Goal: Information Seeking & Learning: Learn about a topic

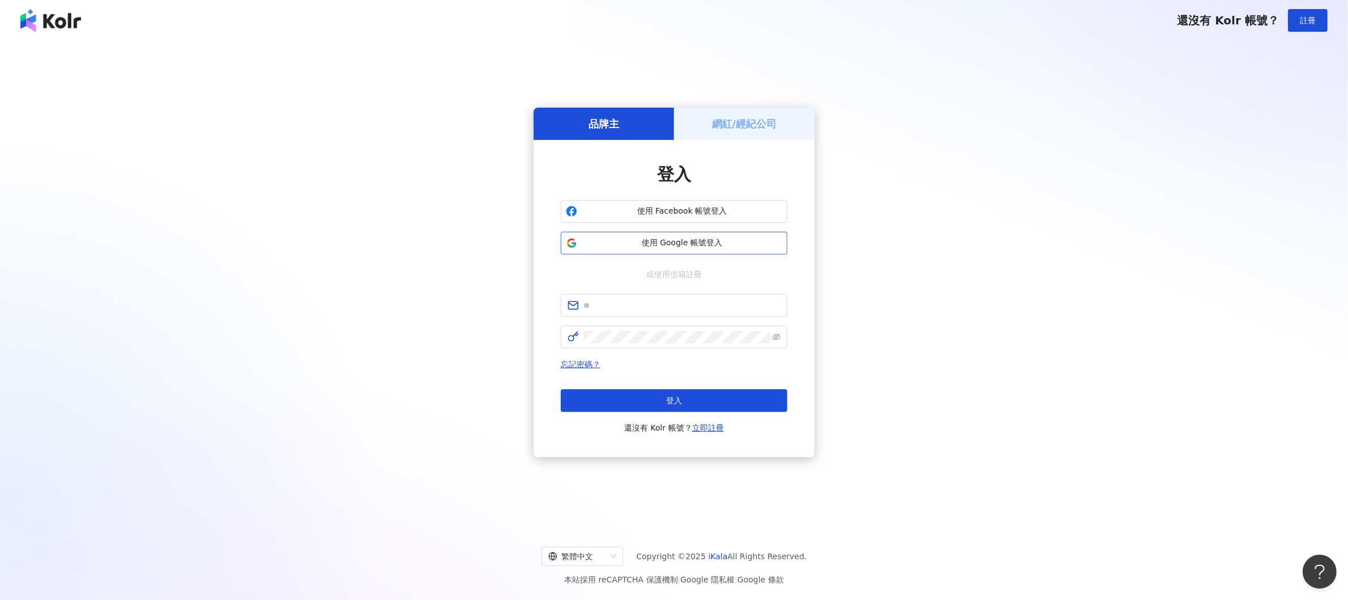
click at [699, 241] on span "使用 Google 帳號登入" at bounding box center [682, 242] width 200 height 11
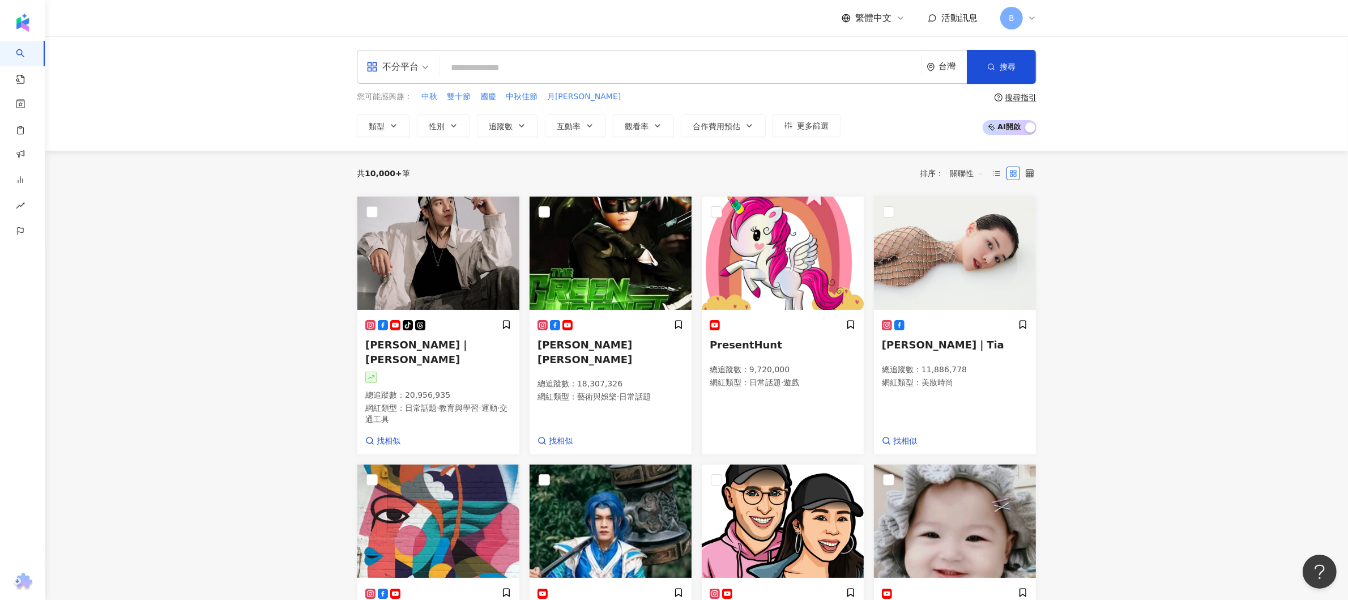
click at [571, 72] on input "search" at bounding box center [681, 68] width 472 height 22
type input "*"
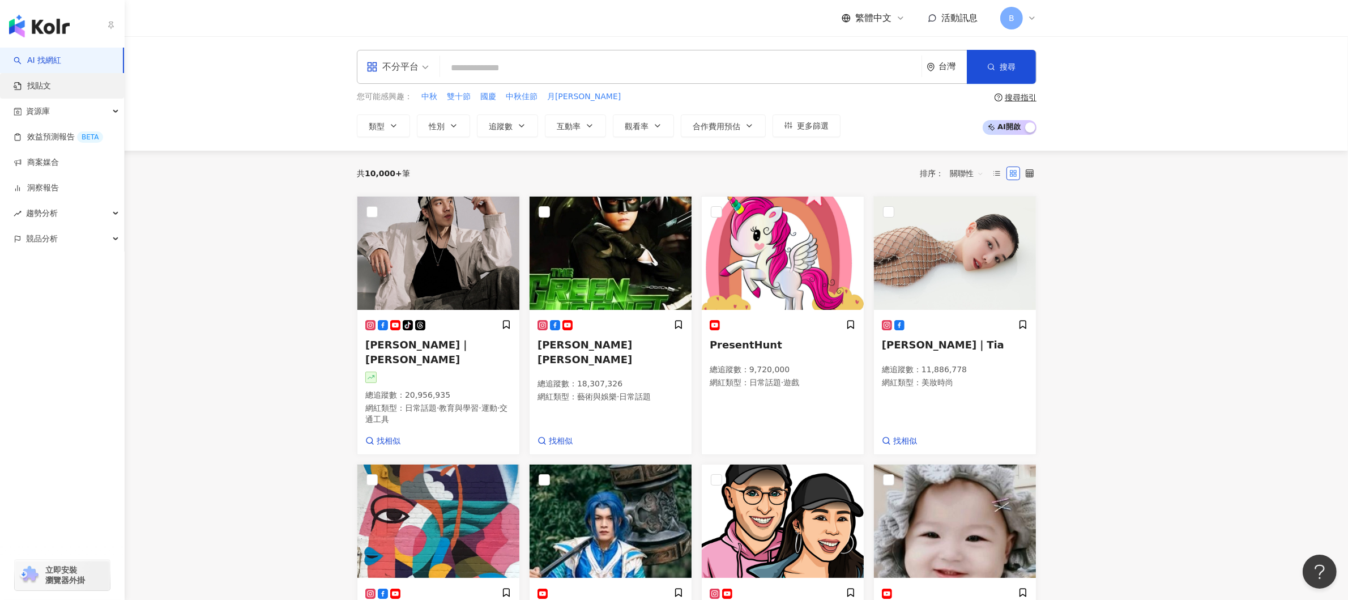
click at [51, 84] on link "找貼文" at bounding box center [32, 85] width 37 height 11
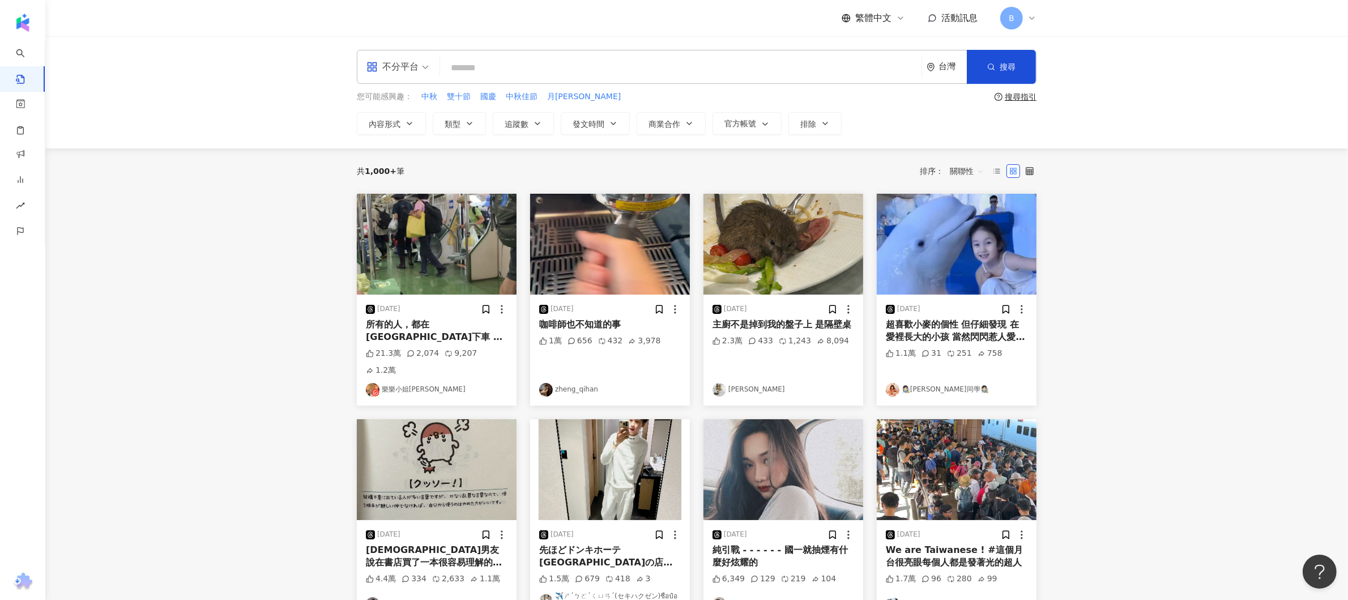
click at [503, 67] on input "search" at bounding box center [681, 67] width 472 height 24
type input "*"
click at [613, 65] on input "search" at bounding box center [681, 67] width 472 height 24
type input "*"
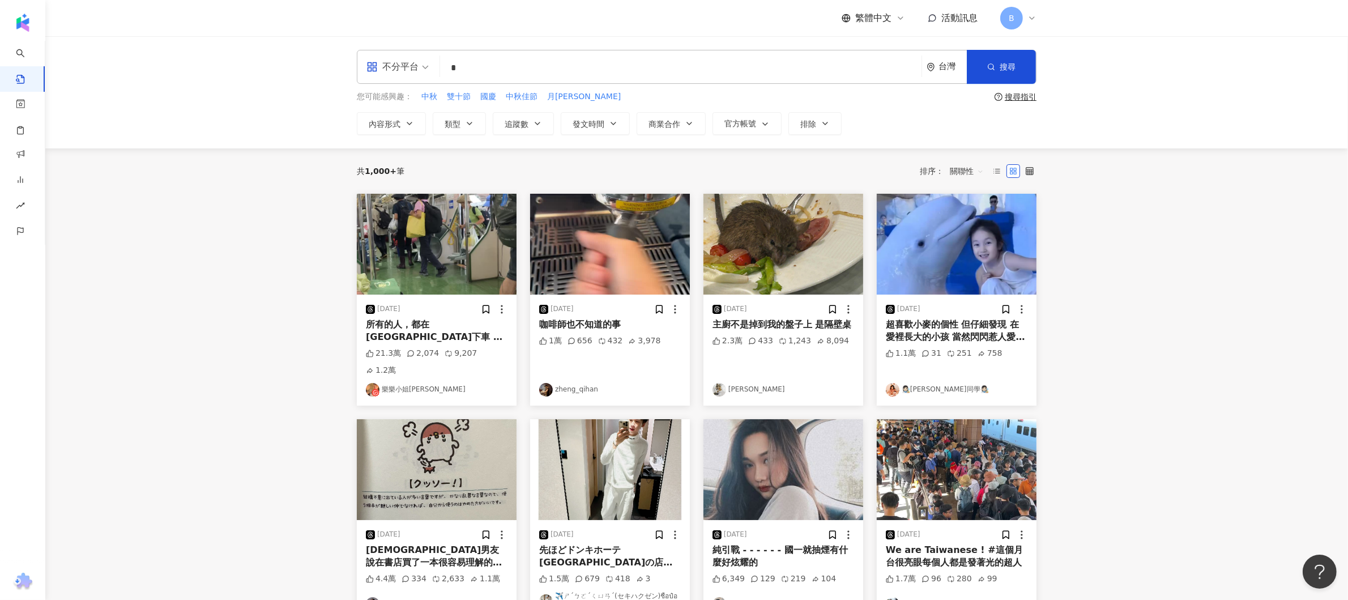
type input "*"
type input "****"
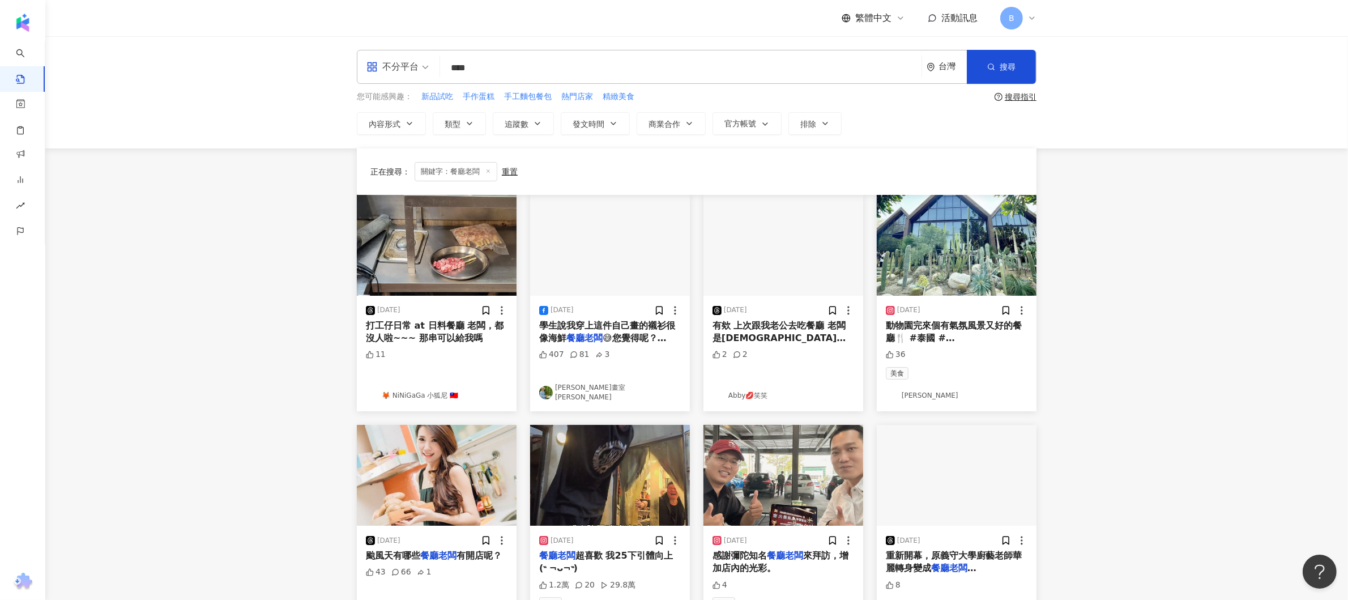
scroll to position [489, 0]
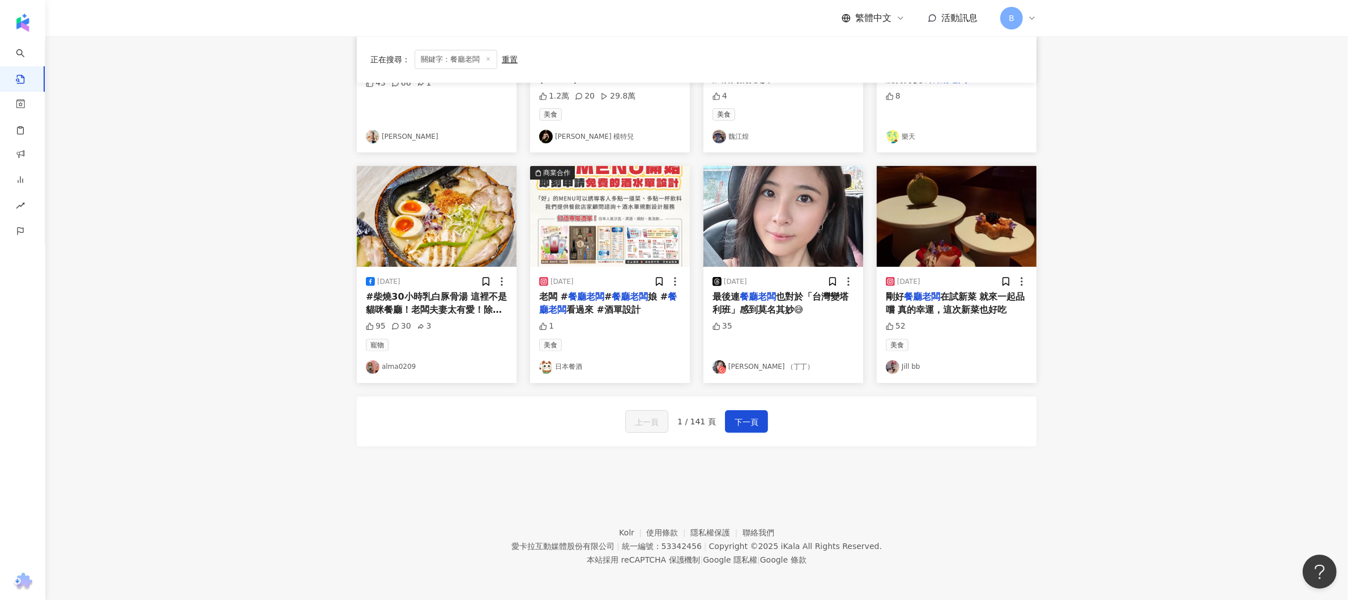
click at [735, 403] on div "上一頁 1 / 141 頁 下一頁" at bounding box center [697, 421] width 680 height 50
click at [736, 419] on span "下一頁" at bounding box center [746, 422] width 24 height 14
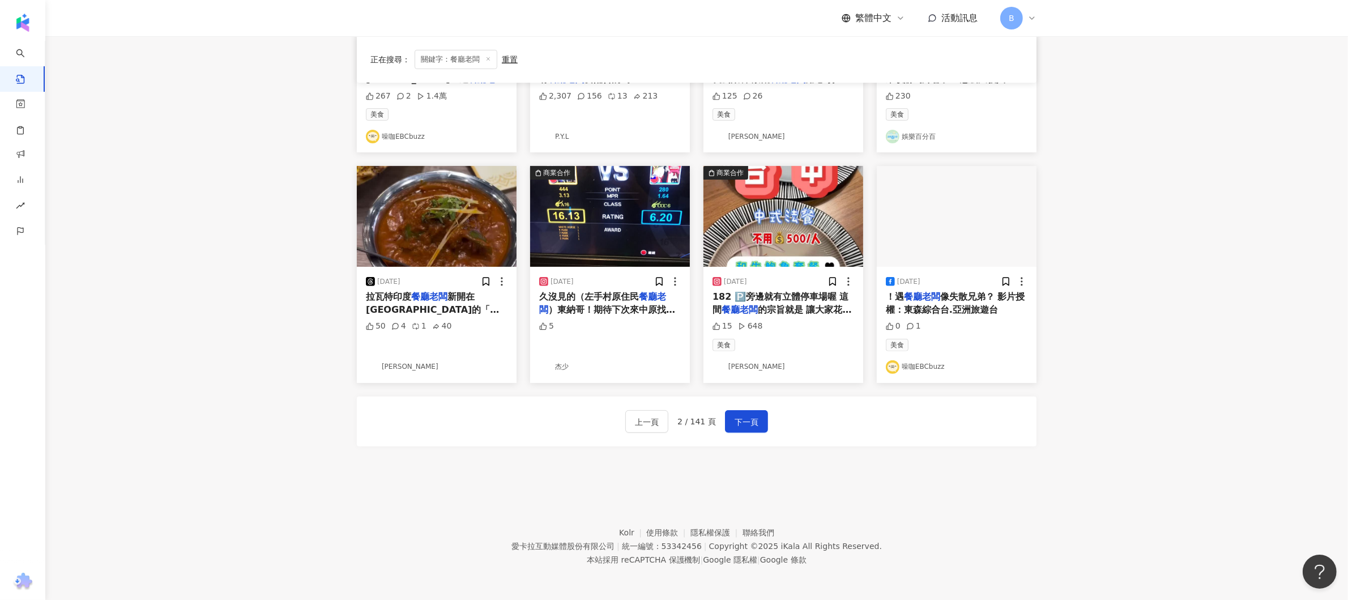
scroll to position [0, 0]
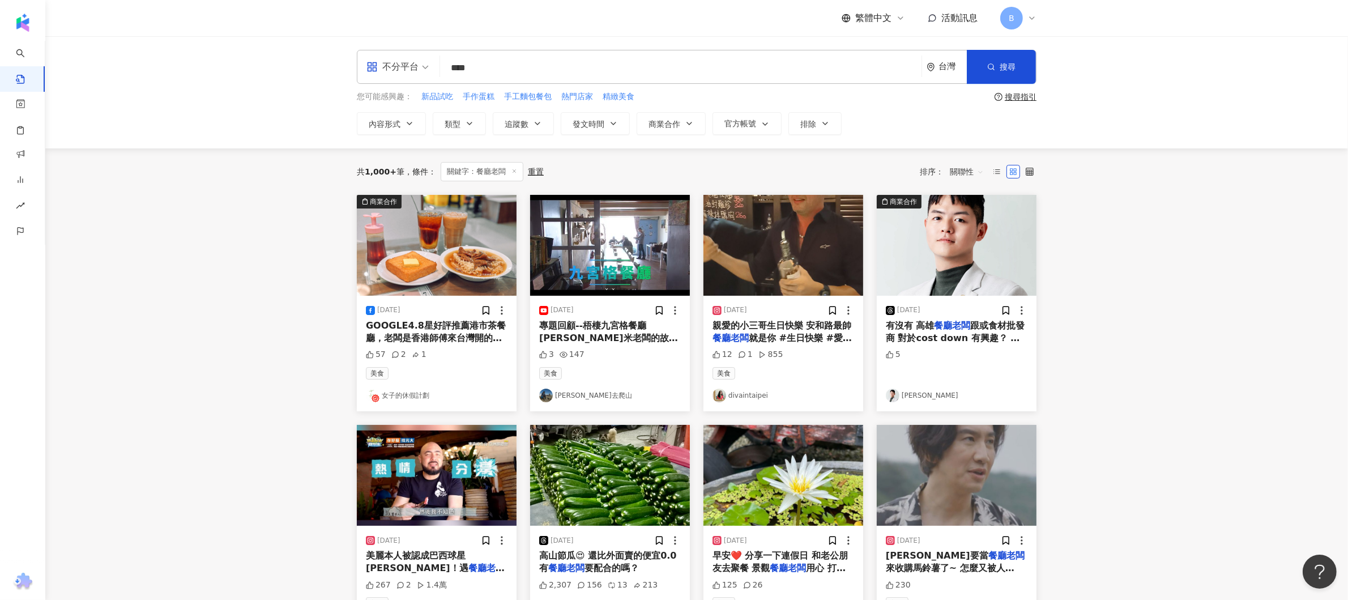
click at [982, 328] on span "跟或食材批發商 對於cost down 有興趣？ 幫我客戶找合作夥伴" at bounding box center [955, 338] width 139 height 36
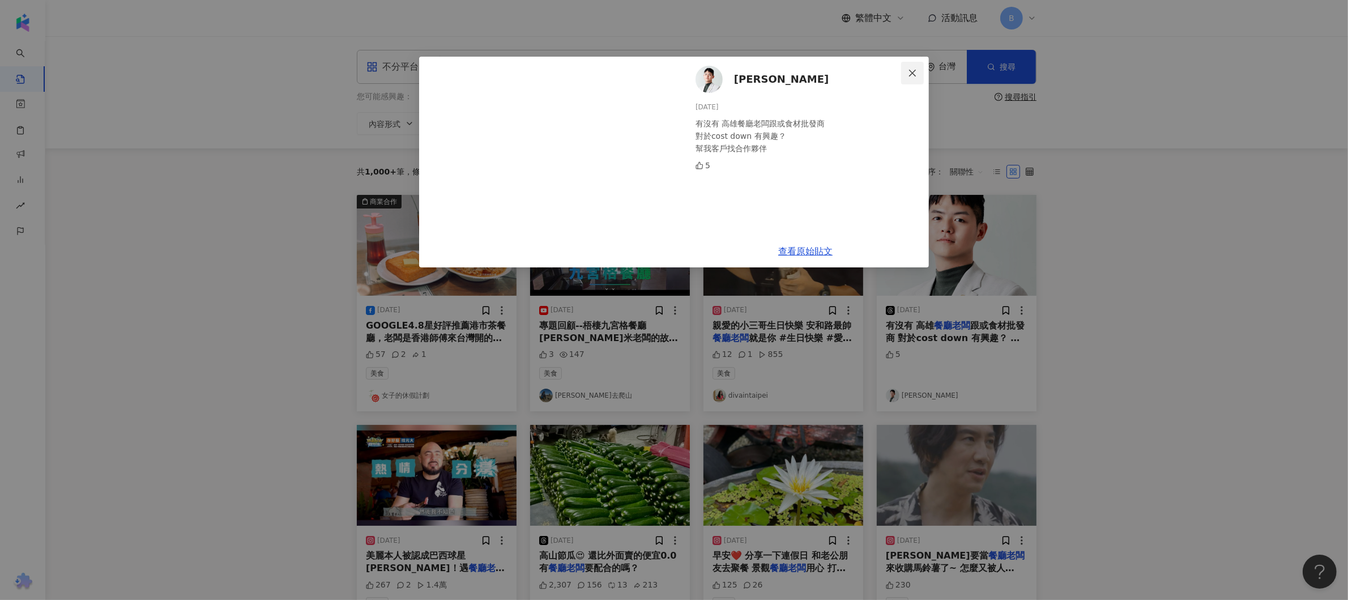
click at [916, 71] on icon "close" at bounding box center [912, 73] width 9 height 9
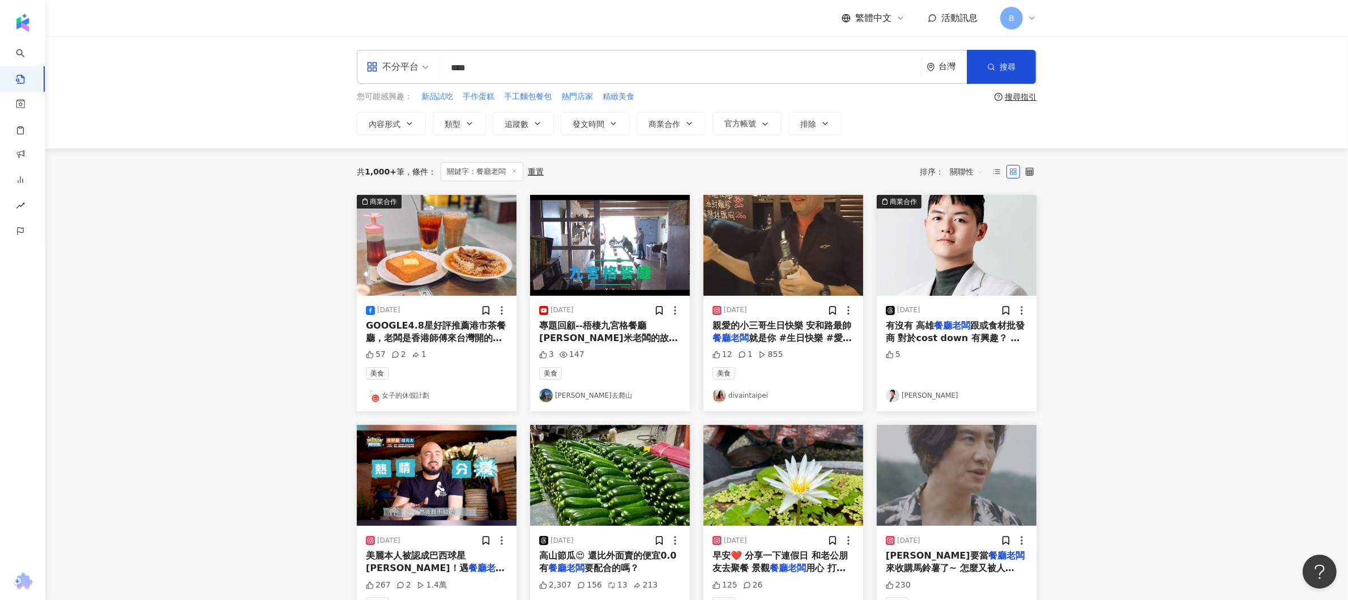
click at [1095, 333] on main "不分平台 **** 台灣 搜尋 searchOperator 插入語法 完全符合 "" 聯集 OR 交集 AND 排除 - 群組 {} 您可能感興趣： 新品試…" at bounding box center [696, 499] width 1302 height 927
click at [1116, 361] on main "不分平台 **** 台灣 搜尋 searchOperator 插入語法 完全符合 "" 聯集 OR 交集 AND 排除 - 群組 {} 您可能感興趣： 新品試…" at bounding box center [696, 499] width 1302 height 927
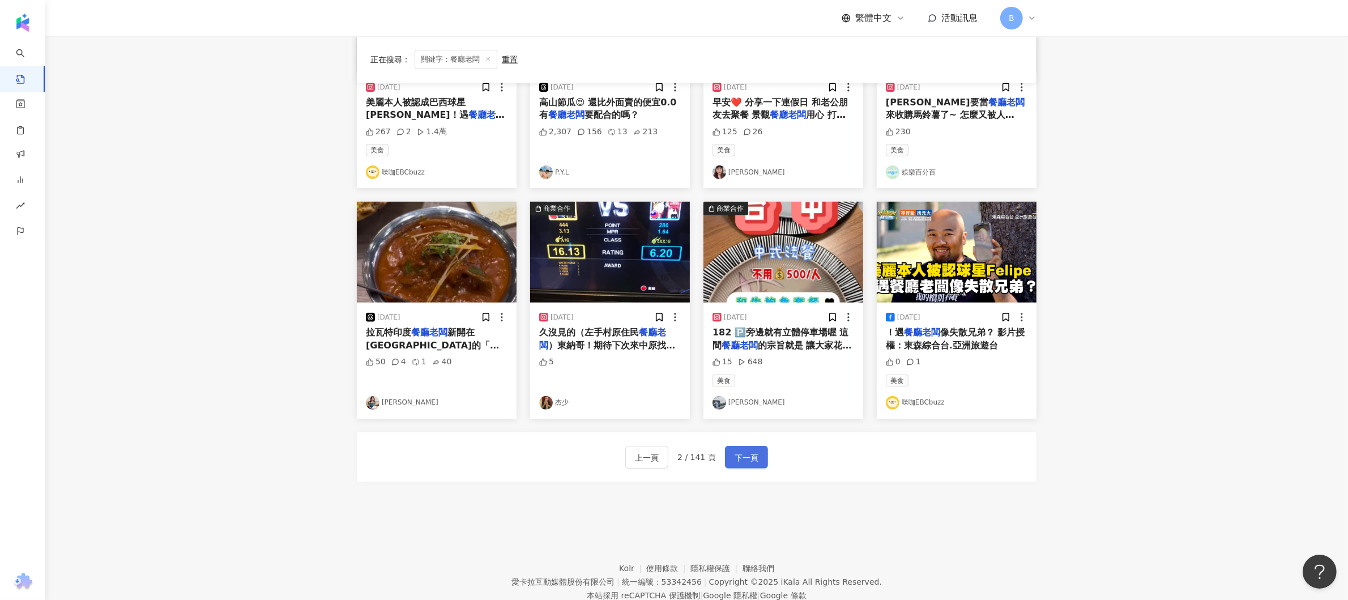
click at [730, 454] on button "下一頁" at bounding box center [746, 457] width 43 height 23
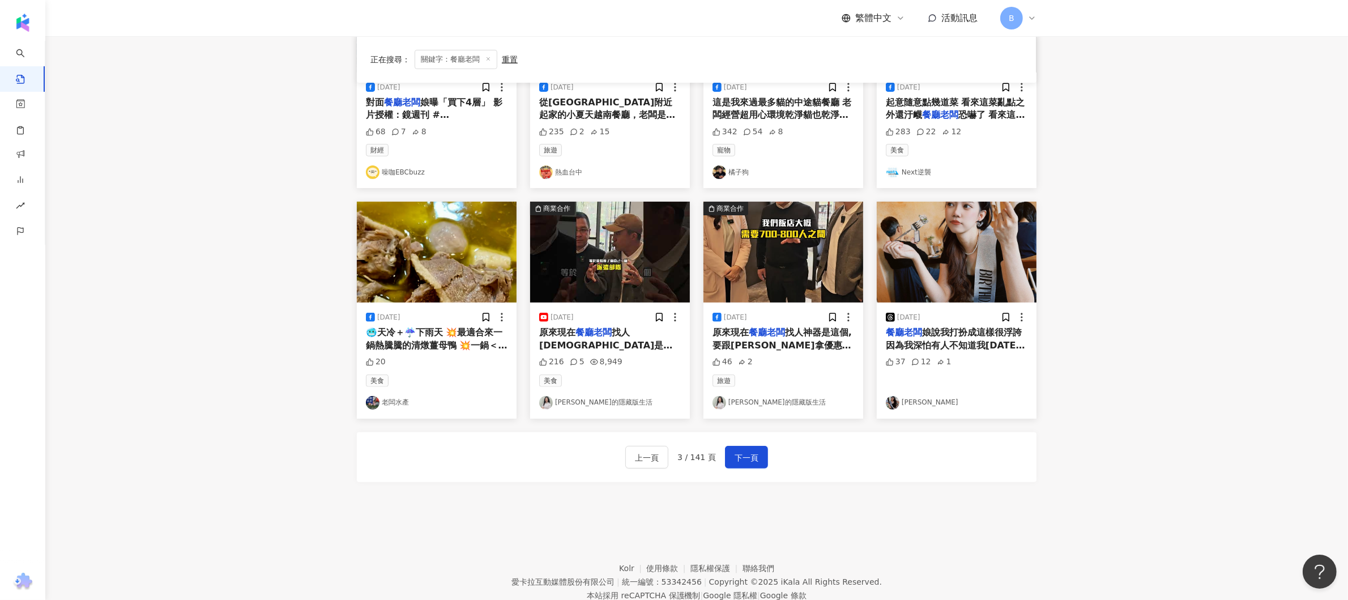
click at [1156, 227] on main "不分平台 **** 台灣 搜尋 searchOperator 插入語法 完全符合 "" 聯集 OR 交集 AND 排除 - 群組 {} 您可能感興趣： 新品試…" at bounding box center [696, 46] width 1302 height 927
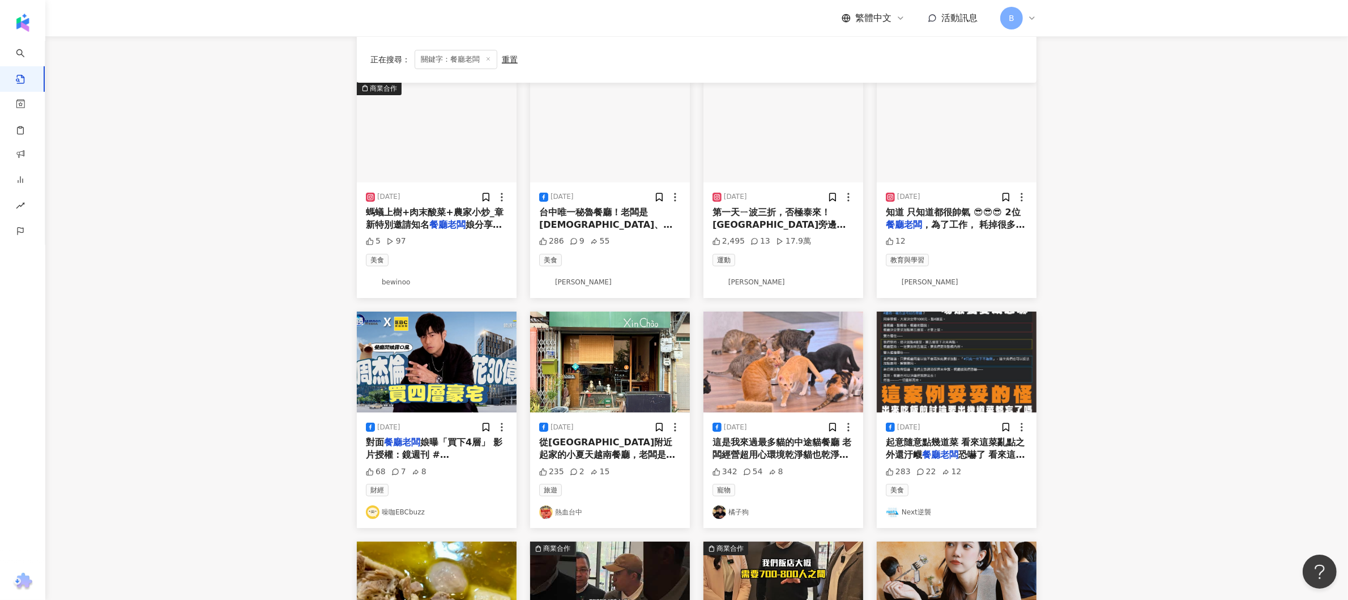
scroll to position [0, 0]
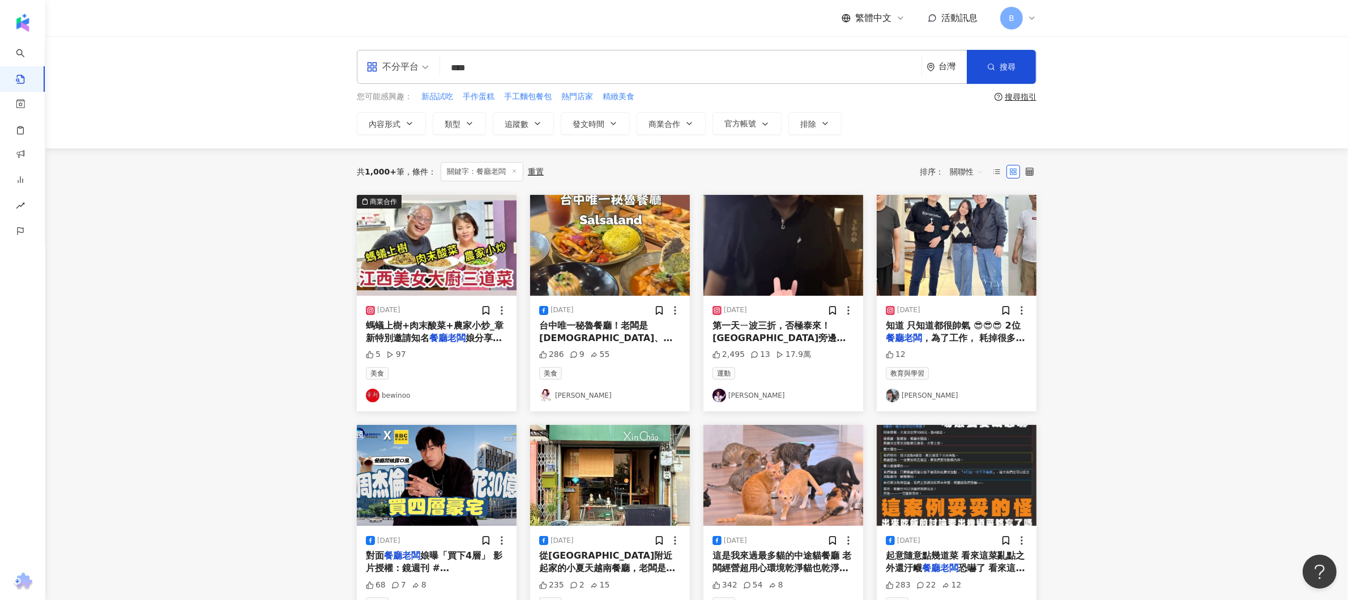
drag, startPoint x: 502, startPoint y: 70, endPoint x: 411, endPoint y: 65, distance: 91.3
click at [411, 65] on div "不分平台 餐廳老闆 **** 台灣 搜尋 searchOperator 插入語法 完全符合 "" 聯集 OR 交集 AND 排除 - 群組 {}" at bounding box center [697, 67] width 680 height 34
type input "**"
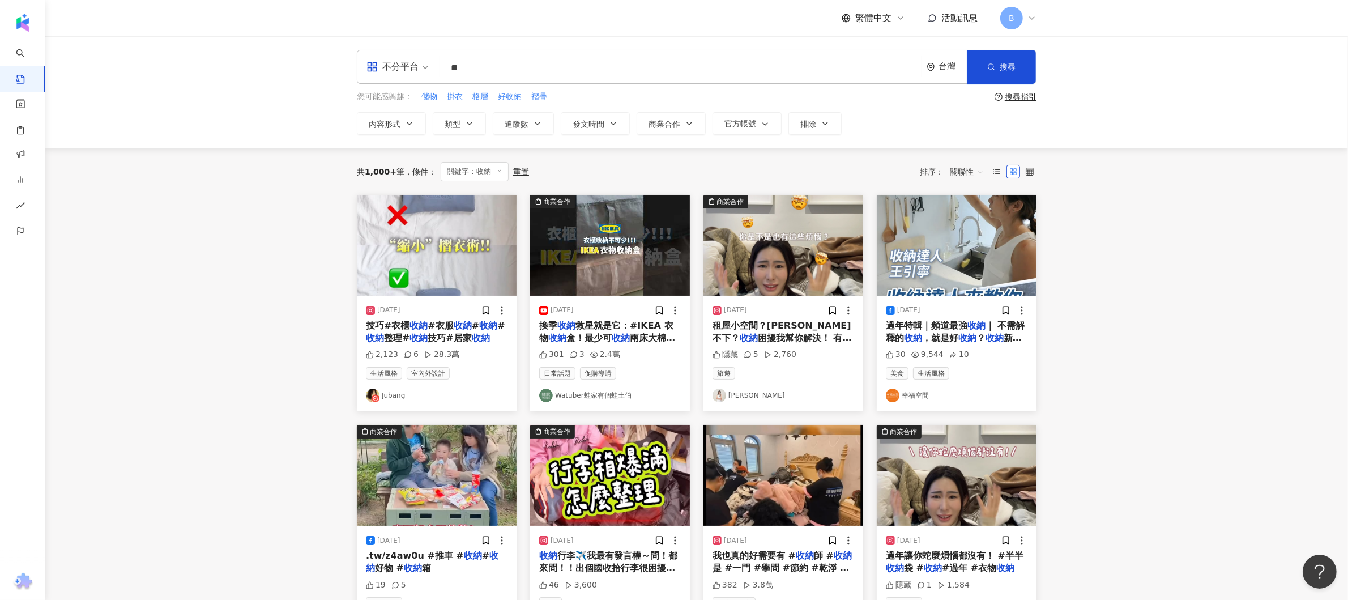
click at [784, 276] on img "button" at bounding box center [783, 245] width 160 height 101
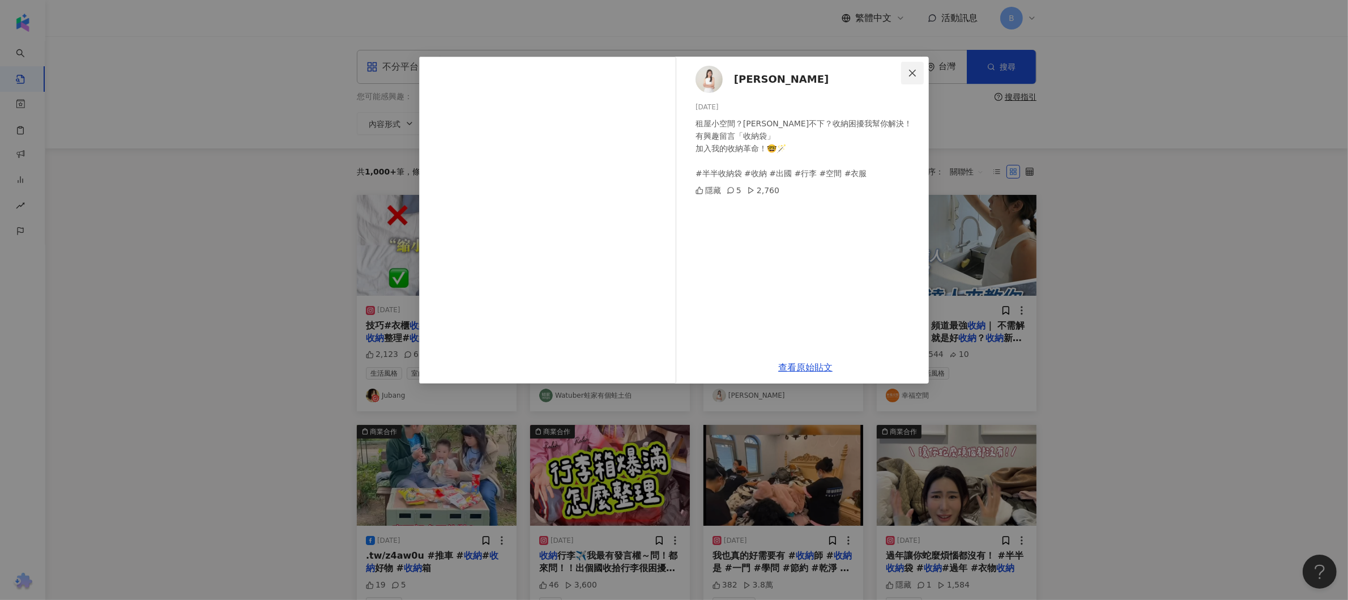
click at [911, 76] on icon "close" at bounding box center [912, 73] width 9 height 9
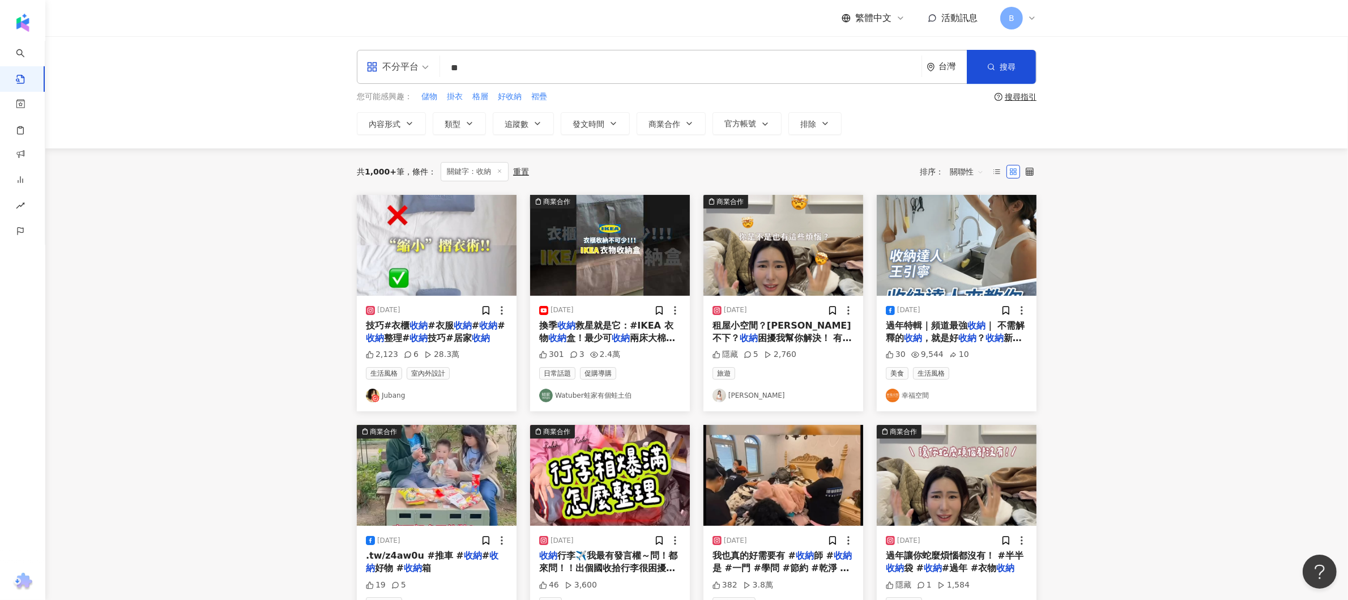
click at [1182, 352] on main "不分平台 ** 台灣 搜尋 searchOperator 插入語法 完全符合 "" 聯集 OR 交集 AND 排除 - 群組 {} 您可能感興趣： 儲物 掛衣…" at bounding box center [696, 499] width 1302 height 927
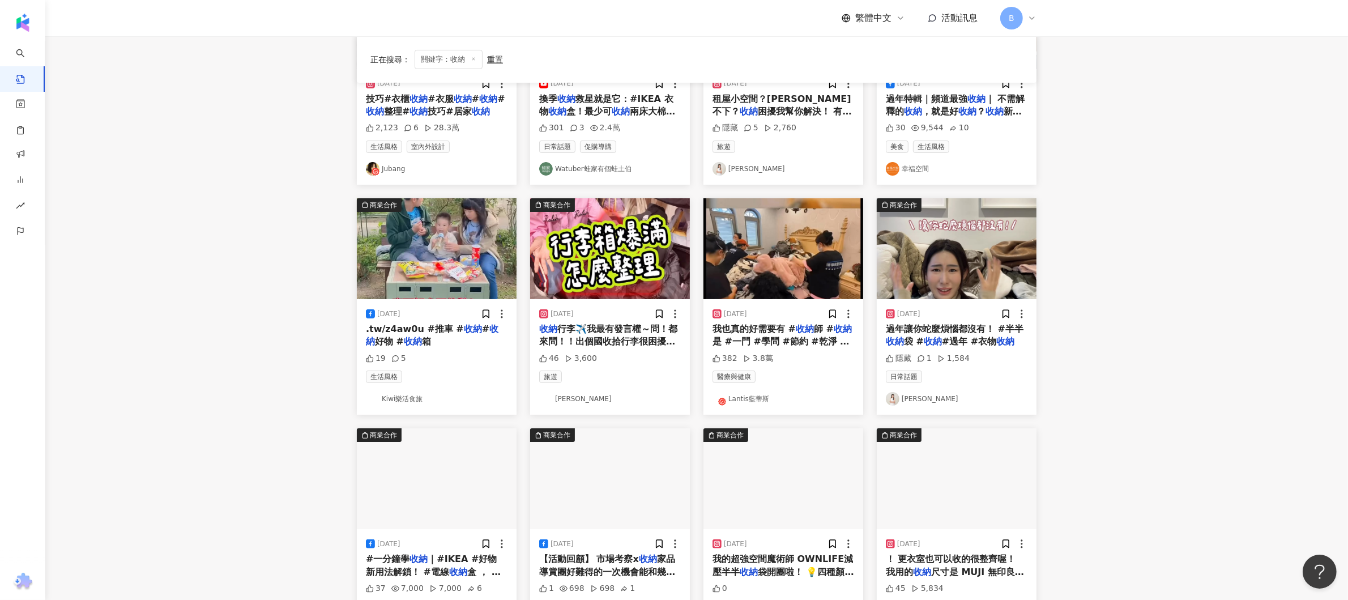
scroll to position [489, 0]
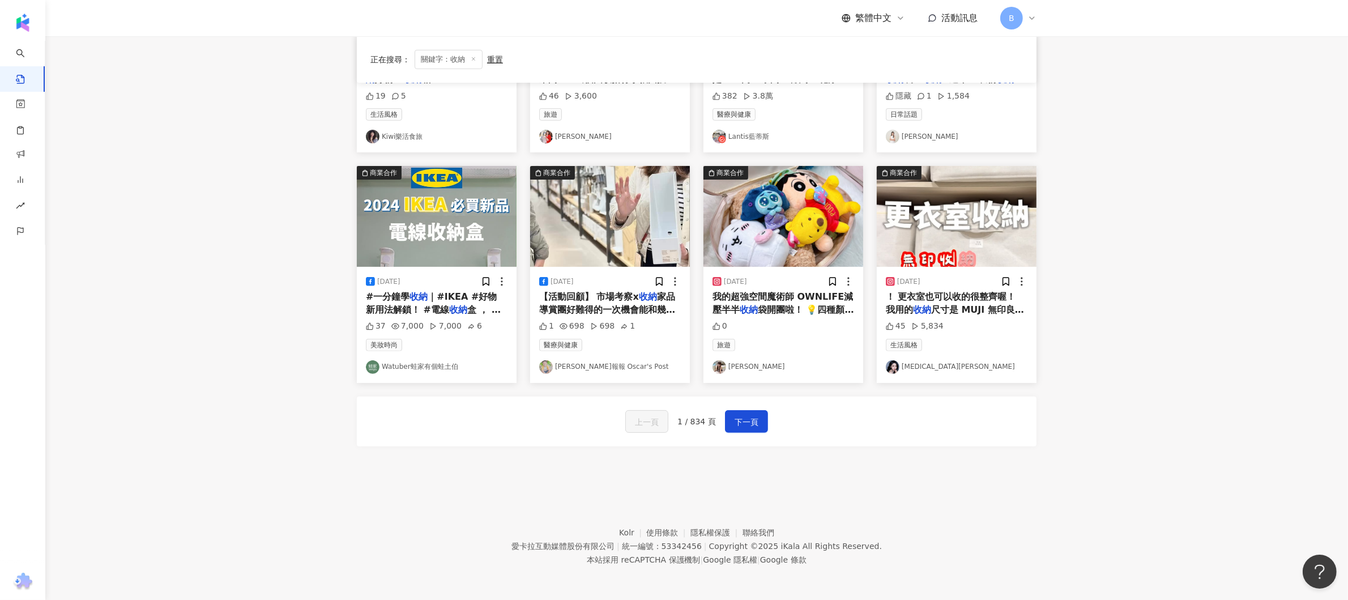
click at [631, 367] on link "奧斯卡報報 Oscar's Post" at bounding box center [610, 367] width 142 height 14
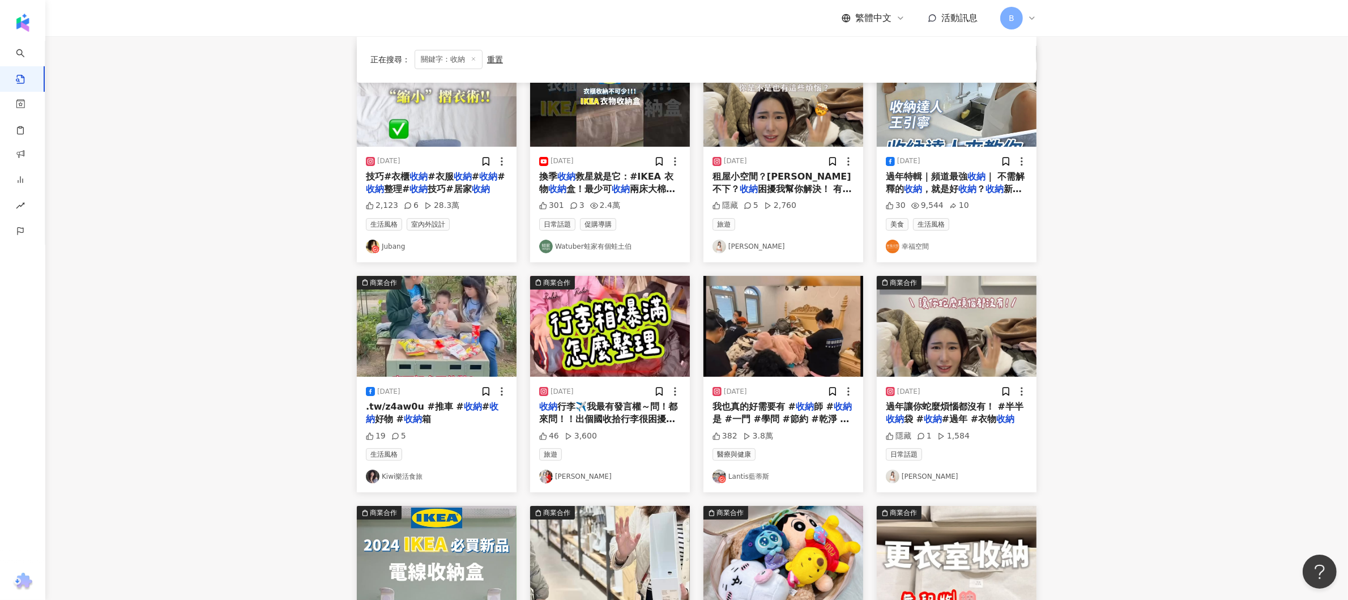
scroll to position [36, 0]
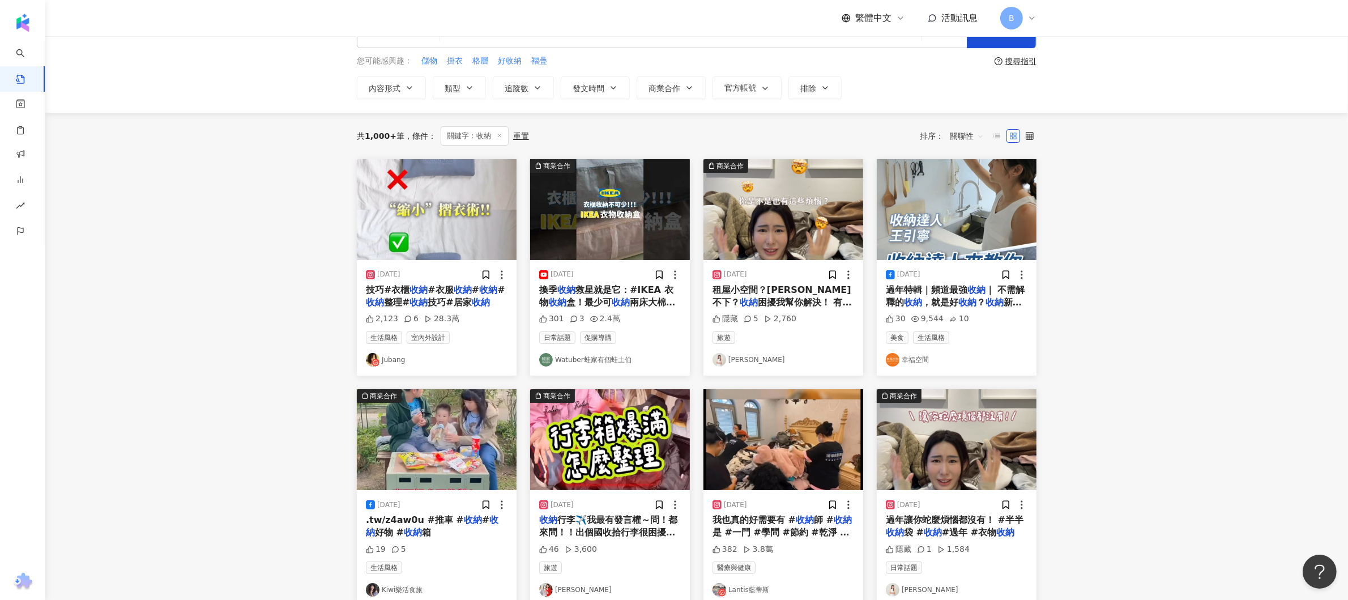
click at [390, 364] on link "Jubang" at bounding box center [437, 360] width 142 height 14
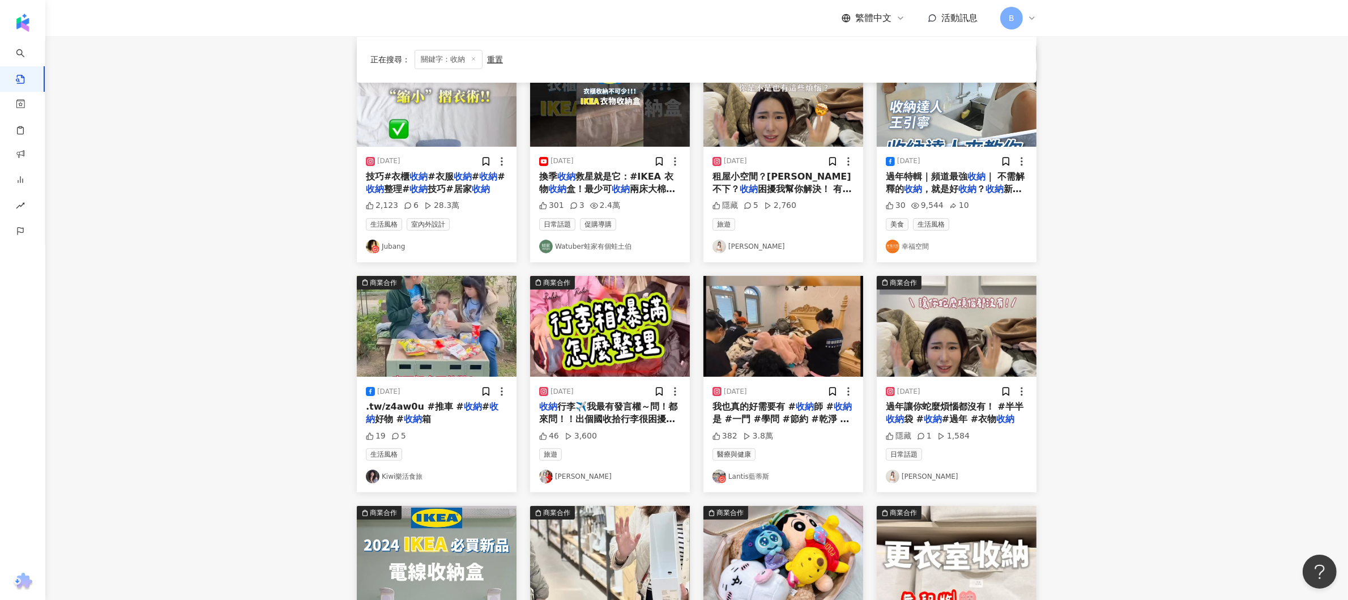
click at [739, 476] on link "Lantis藍蒂斯" at bounding box center [783, 476] width 142 height 14
click at [580, 475] on link "Chen Hsiao Ting" at bounding box center [610, 476] width 142 height 14
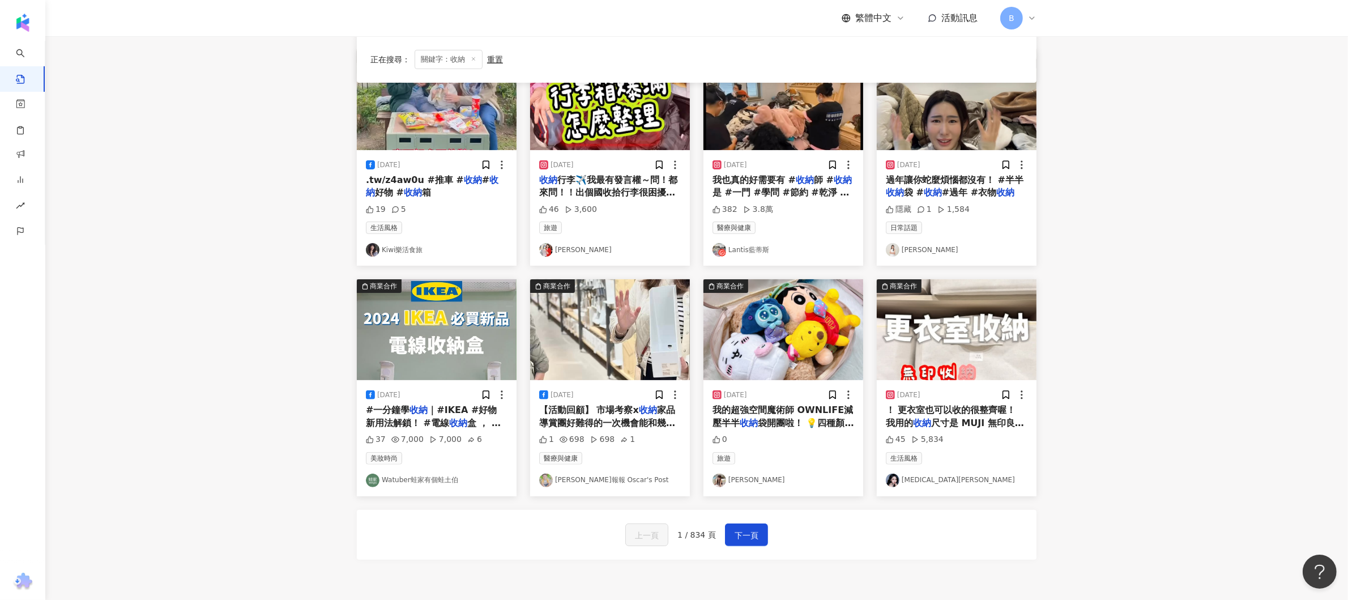
scroll to position [262, 0]
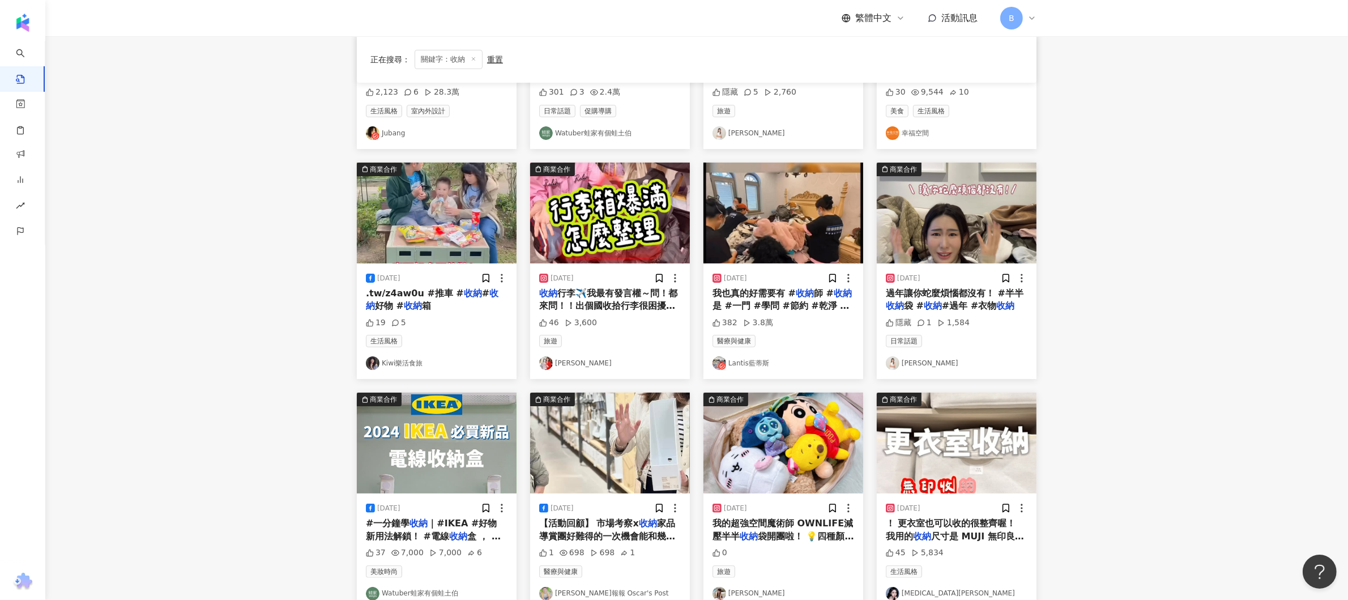
click at [417, 367] on link "Kiwi樂活食旅" at bounding box center [437, 363] width 142 height 14
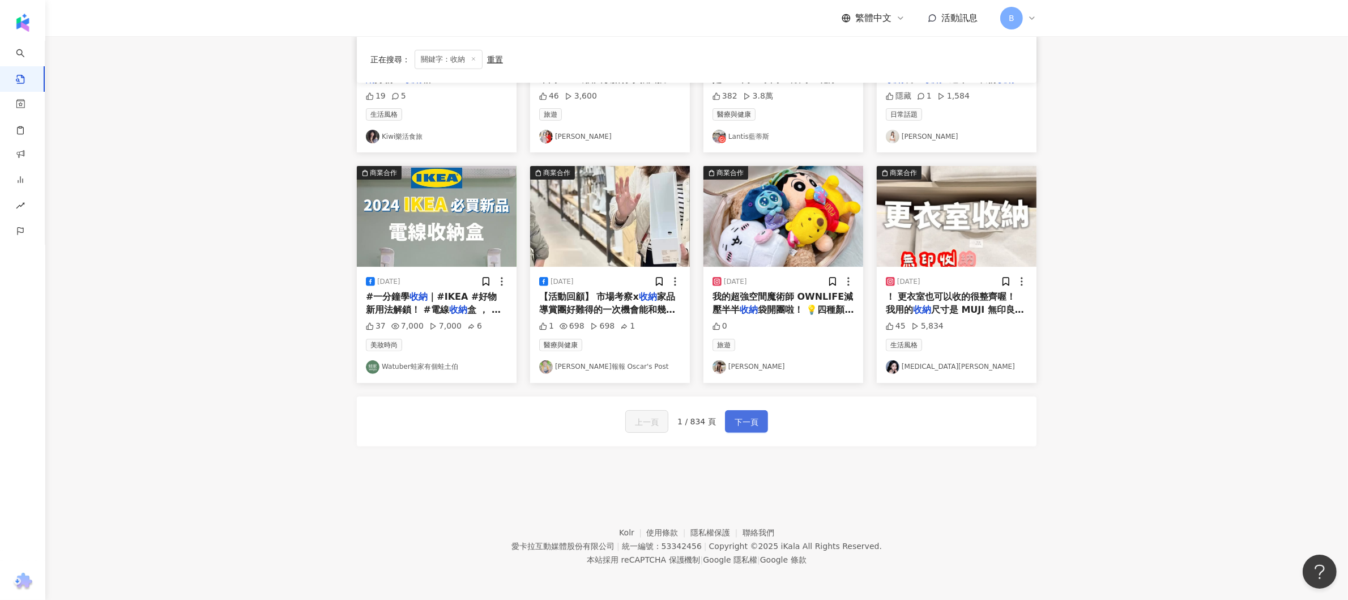
click at [757, 421] on button "下一頁" at bounding box center [746, 421] width 43 height 23
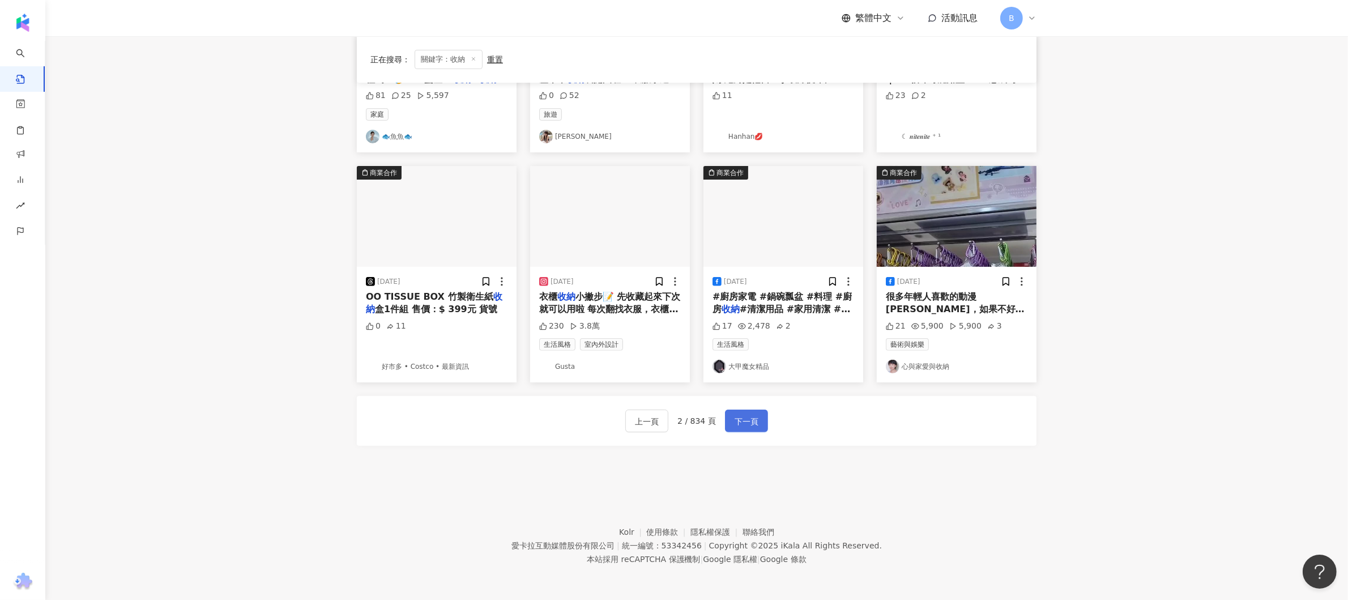
scroll to position [494, 0]
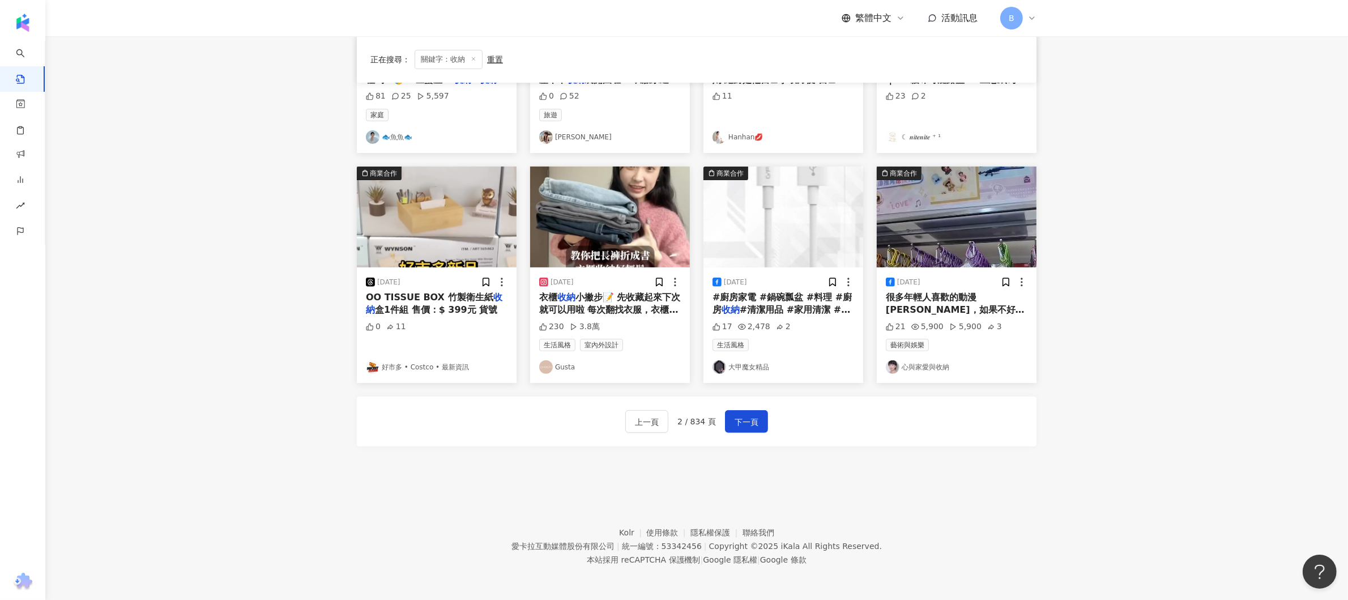
click at [564, 366] on link "Gusta" at bounding box center [610, 367] width 142 height 14
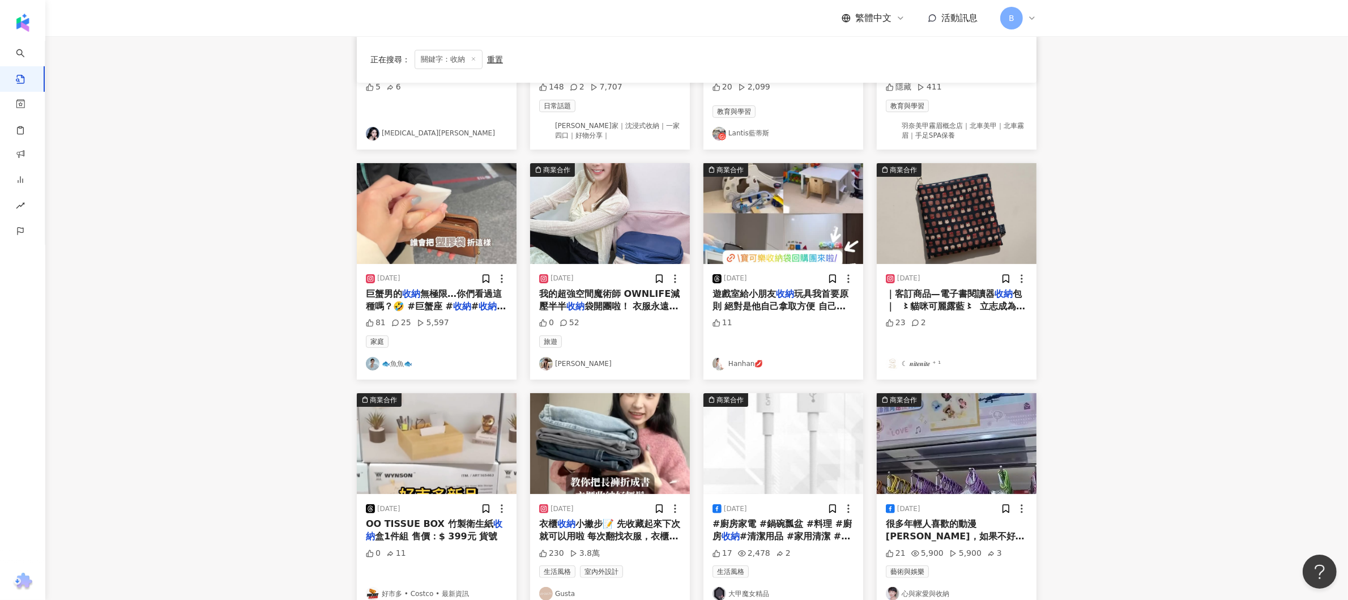
scroll to position [154, 0]
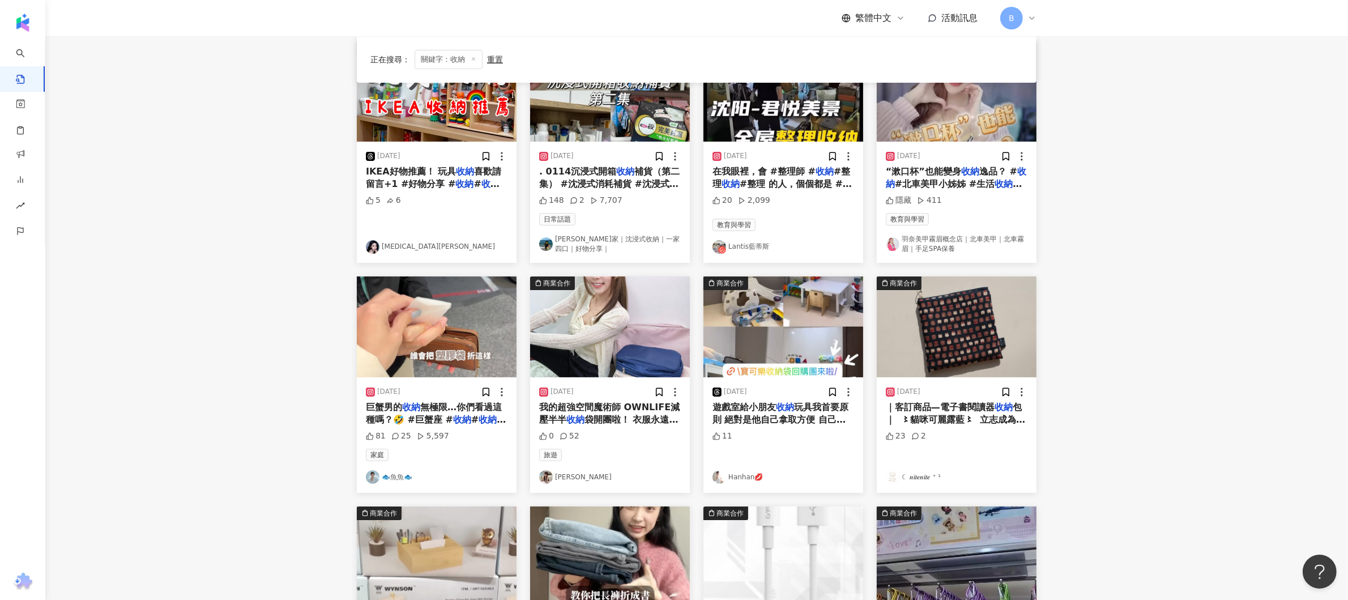
click at [571, 240] on link "喬喬家｜沈浸式收納｜一家四口｜好物分享｜" at bounding box center [610, 243] width 142 height 19
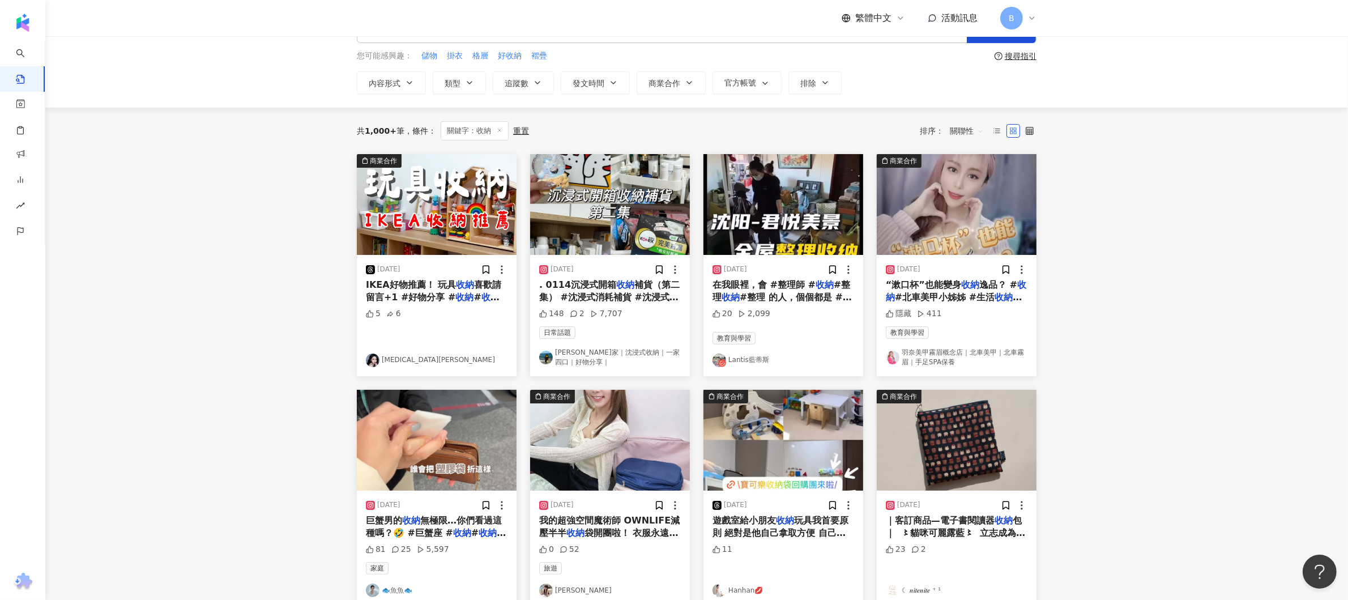
click at [404, 361] on link "Milia Wu" at bounding box center [437, 360] width 142 height 14
click at [1164, 361] on main "不分平台 ** 台灣 搜尋 searchOperator 插入語法 完全符合 "" 聯集 OR 交集 AND 排除 - 群組 {} 您可能感興趣： 儲物 掛衣…" at bounding box center [696, 461] width 1302 height 932
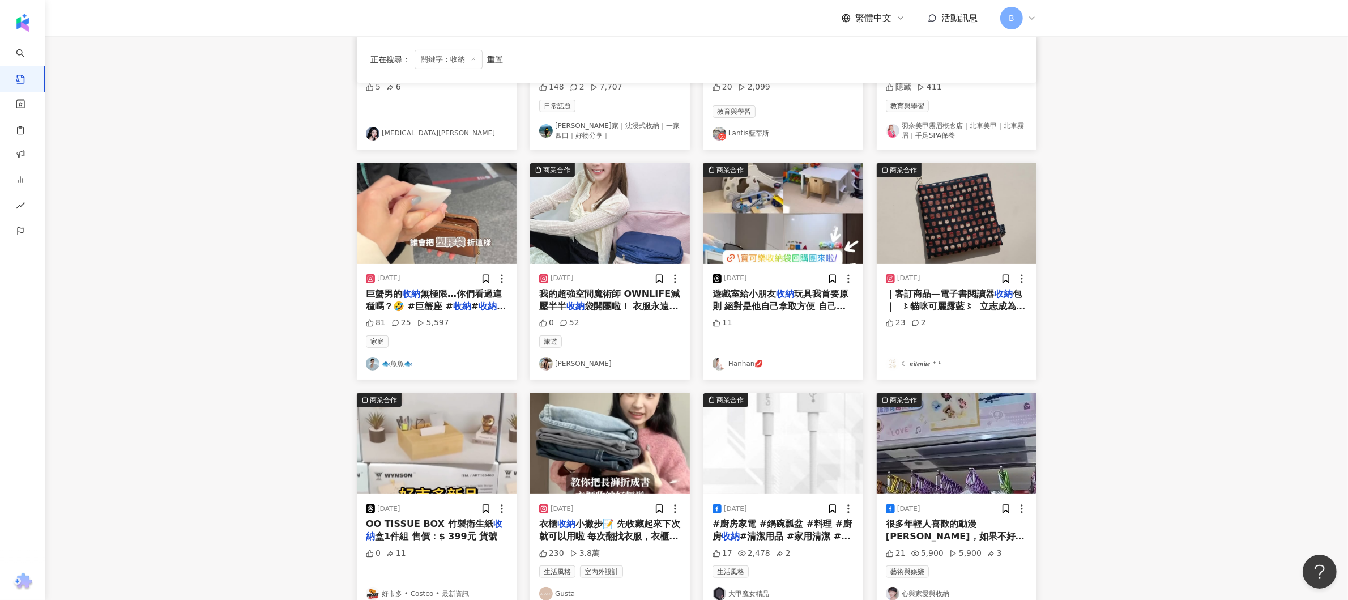
click at [905, 360] on link "☾ 𝒏𝒊𝒕𝒆𝒏𝒊𝒕𝒆 ⁺ ¹" at bounding box center [957, 364] width 142 height 14
click at [568, 362] on link "林小樂" at bounding box center [610, 364] width 142 height 14
click at [797, 292] on span "玩具我首要原則 絕對是他自己拿取方便 自己收玩具也方便才行🥳 大推這款" at bounding box center [780, 306] width 136 height 36
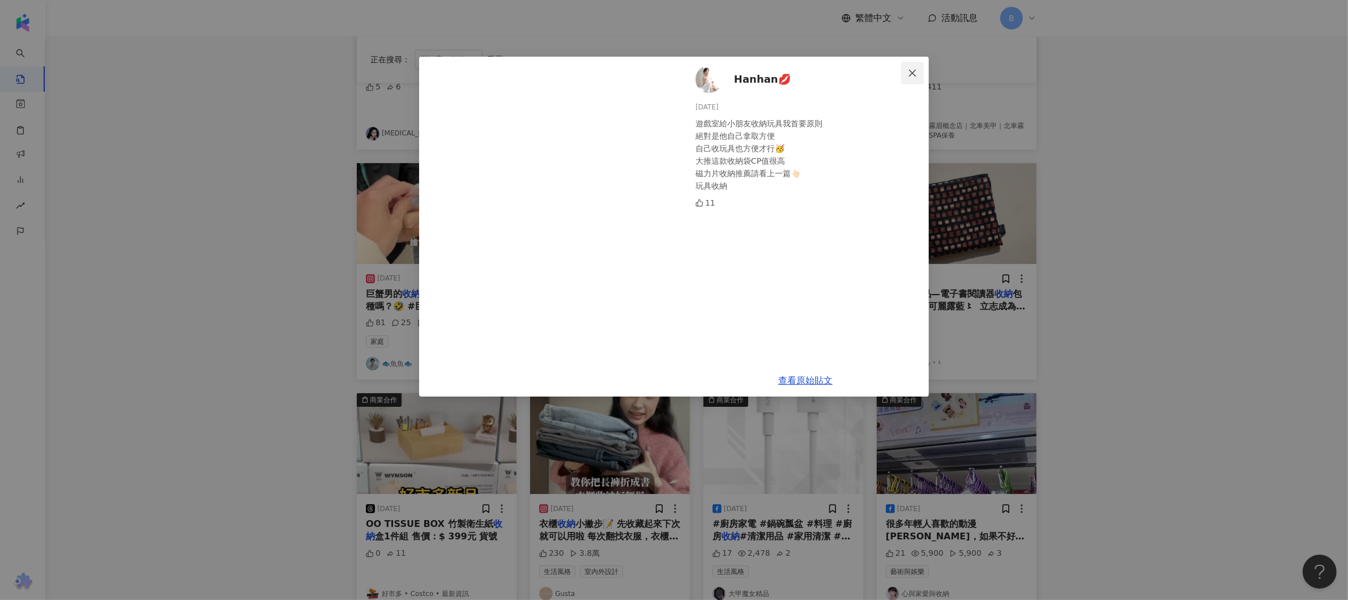
click at [908, 74] on icon "close" at bounding box center [912, 73] width 9 height 9
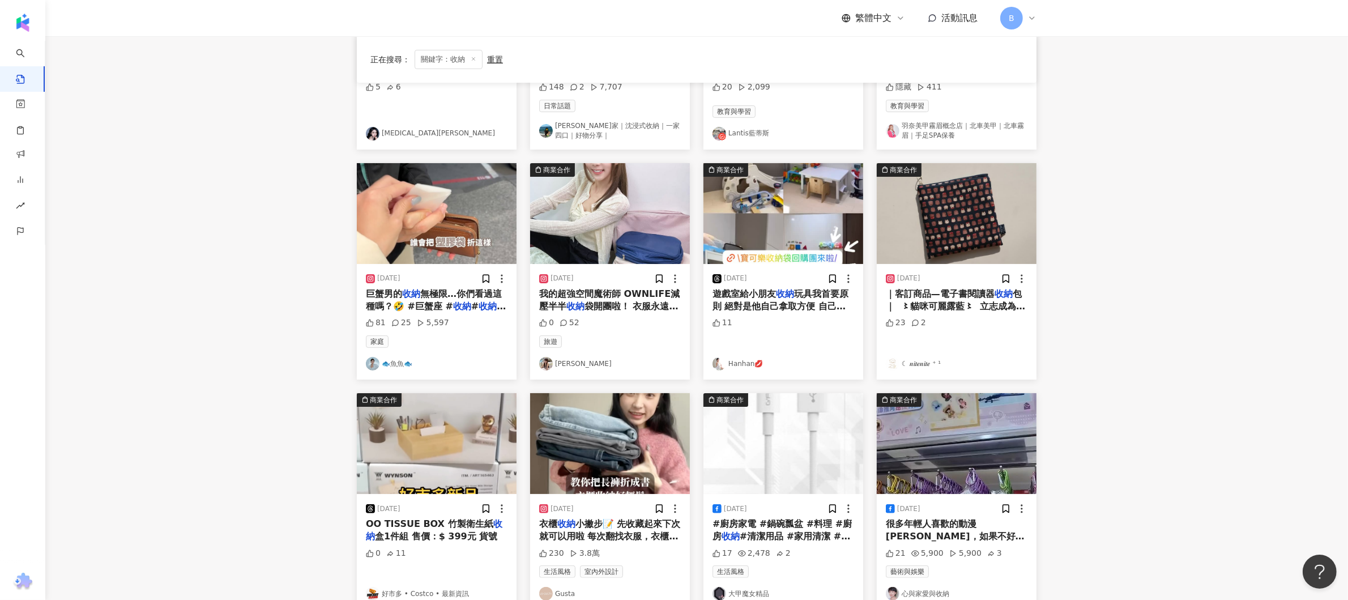
click at [736, 365] on link "Hanhan💋" at bounding box center [783, 364] width 142 height 14
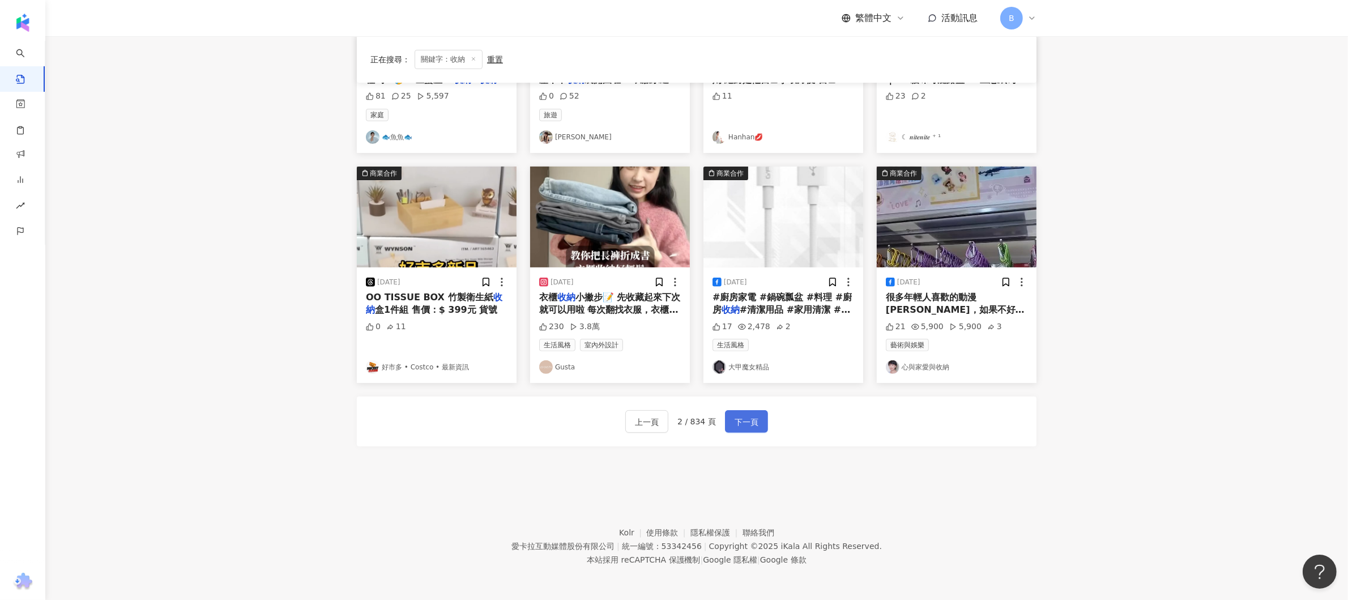
click at [753, 417] on span "下一頁" at bounding box center [746, 422] width 24 height 14
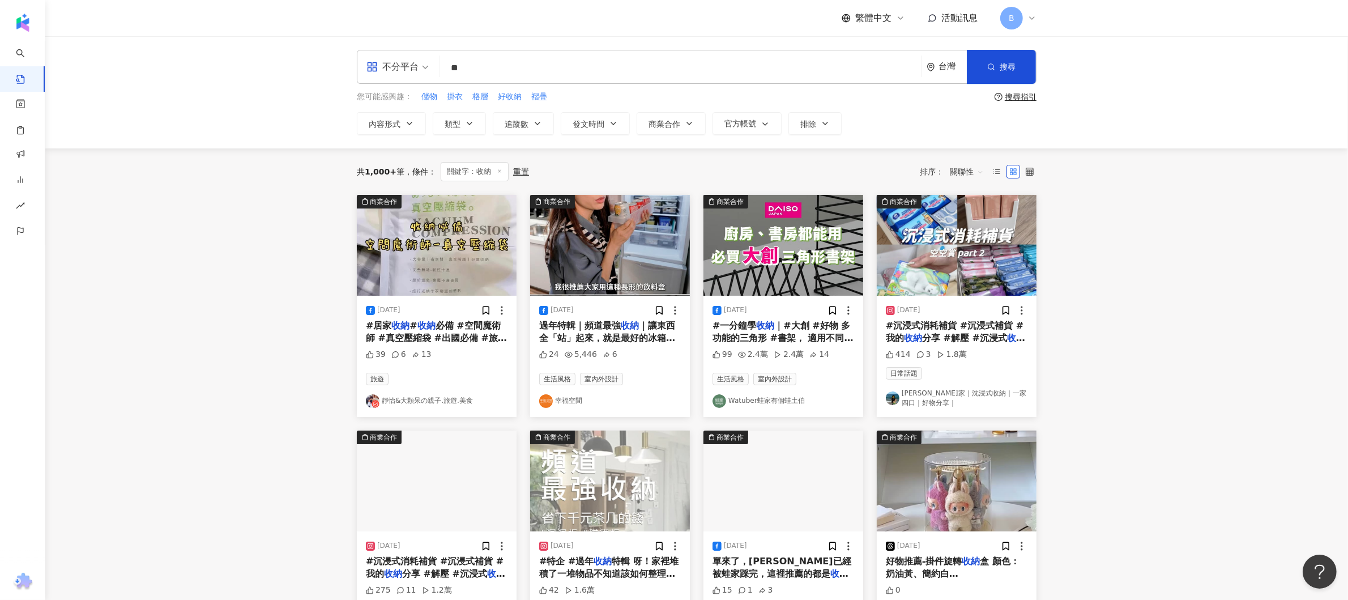
scroll to position [499, 0]
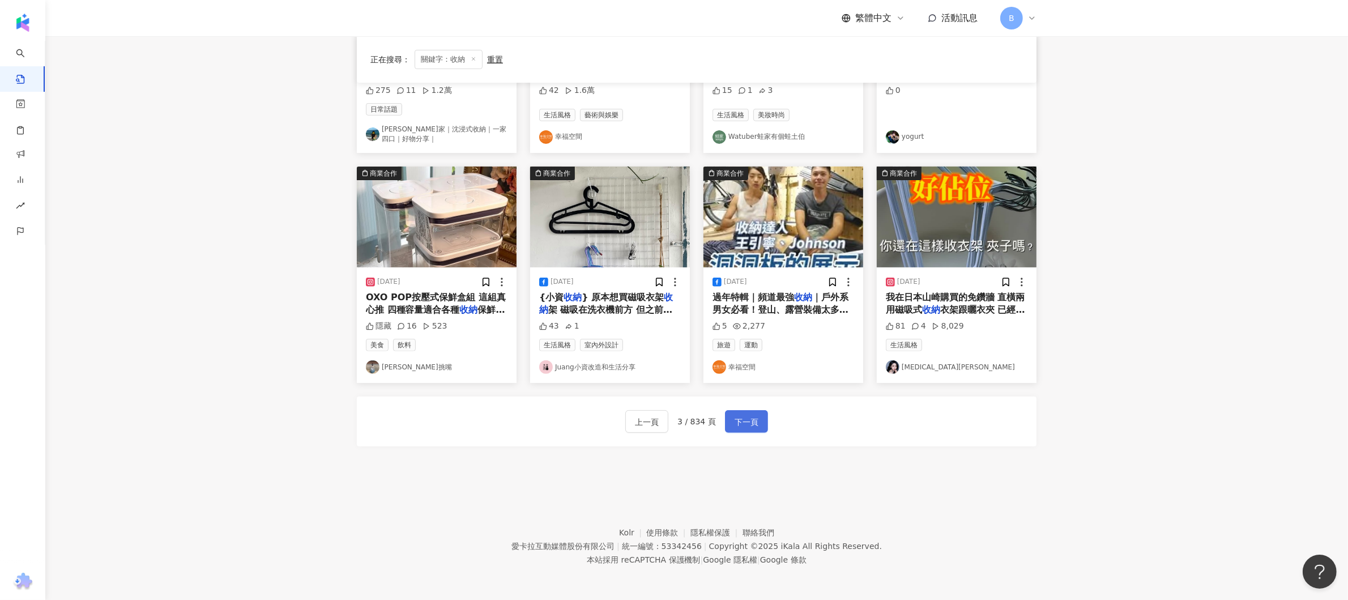
click at [753, 417] on span "下一頁" at bounding box center [746, 422] width 24 height 14
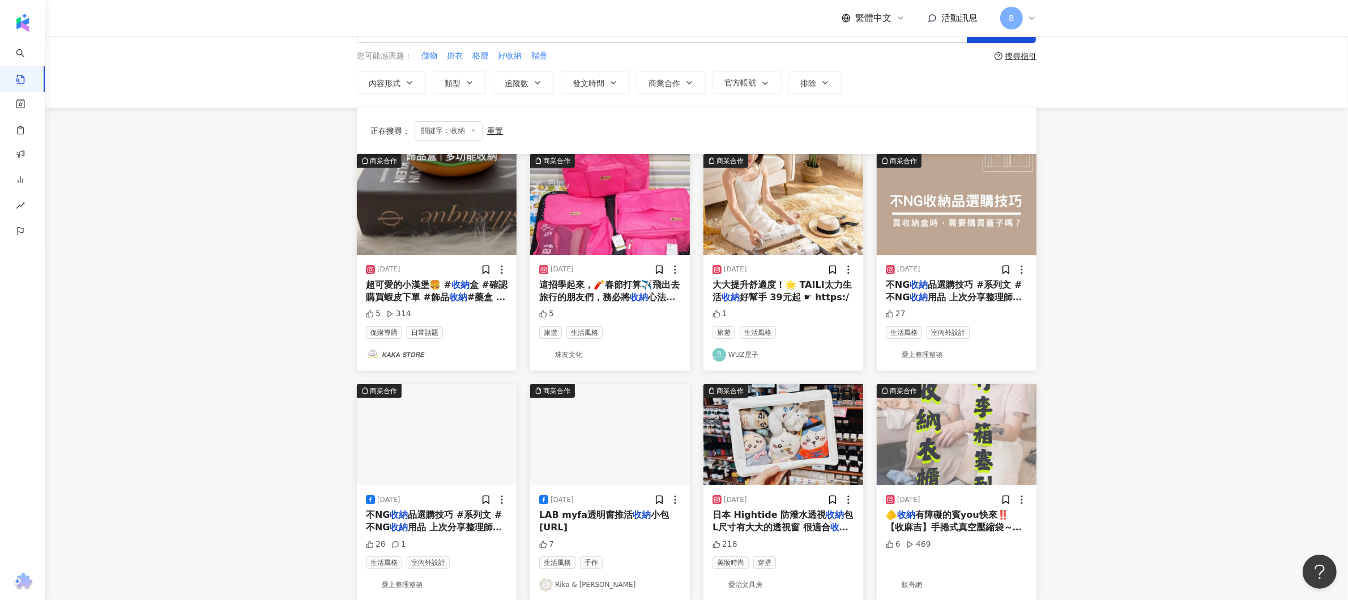
scroll to position [494, 0]
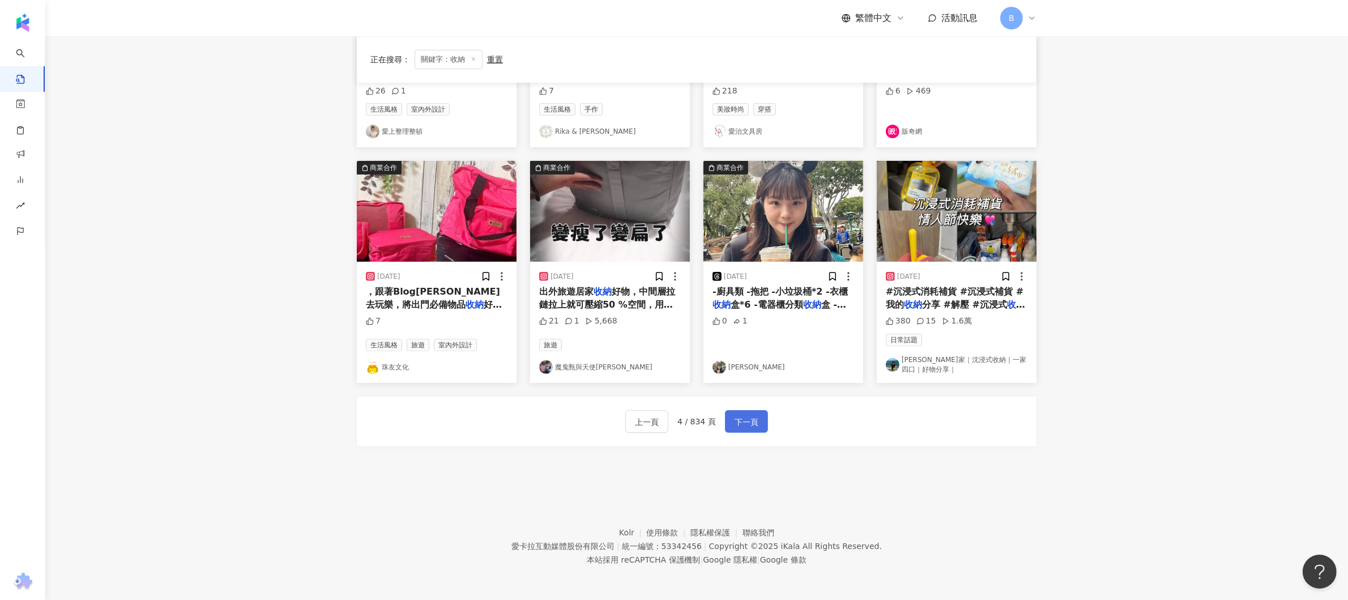
click at [753, 417] on span "下一頁" at bounding box center [746, 422] width 24 height 14
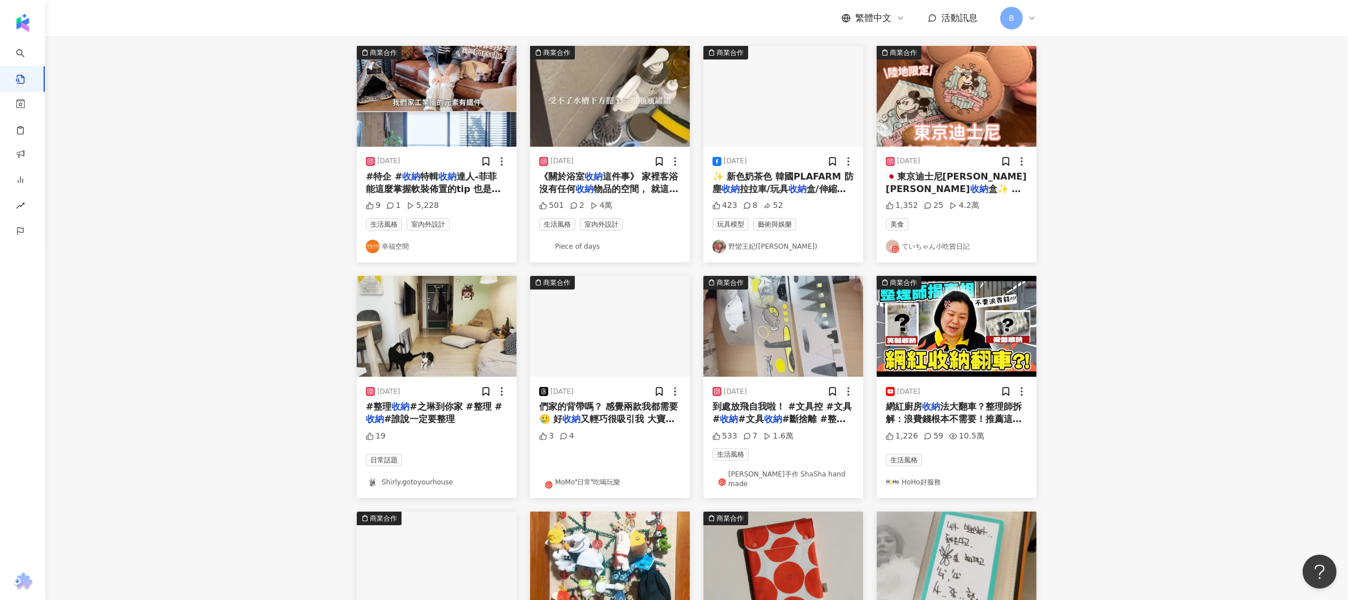
scroll to position [36, 0]
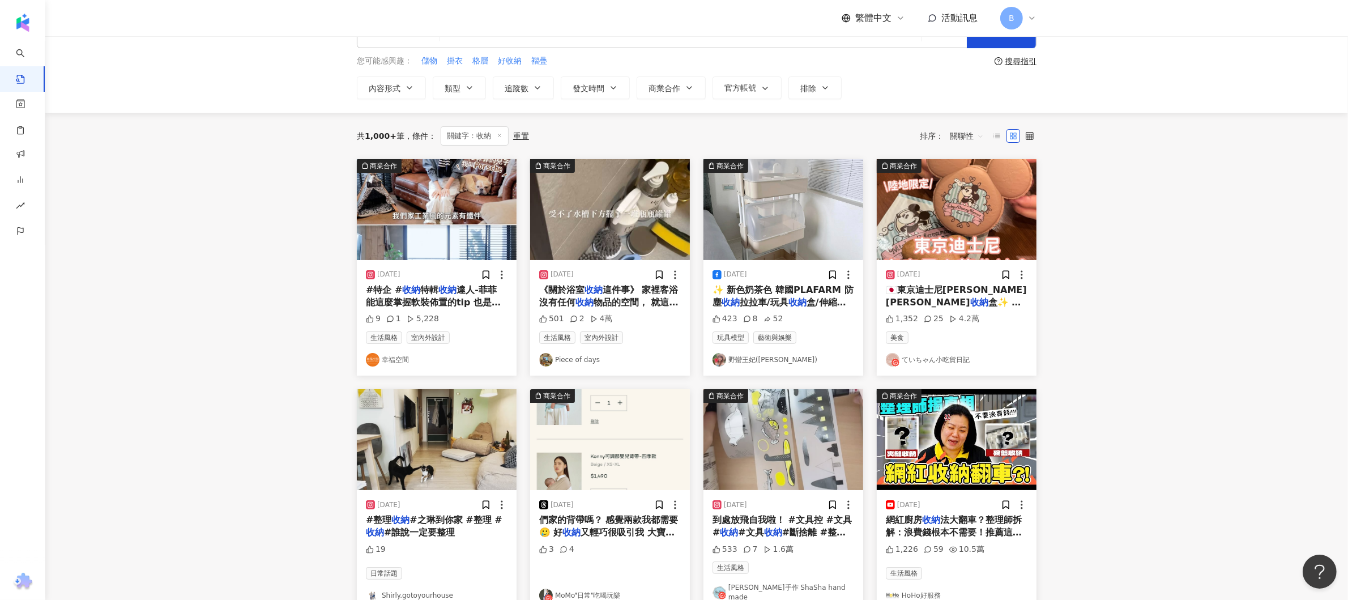
click at [571, 360] on link "Piece of days" at bounding box center [610, 360] width 142 height 14
click at [937, 361] on link "ていちゃん小吃貨日記" at bounding box center [957, 360] width 142 height 14
click at [216, 262] on main "不分平台 ** 台灣 搜尋 searchOperator 插入語法 完全符合 "" 聯集 OR 交集 AND 排除 - 群組 {} 您可能感興趣： 儲物 掛衣…" at bounding box center [696, 467] width 1302 height 932
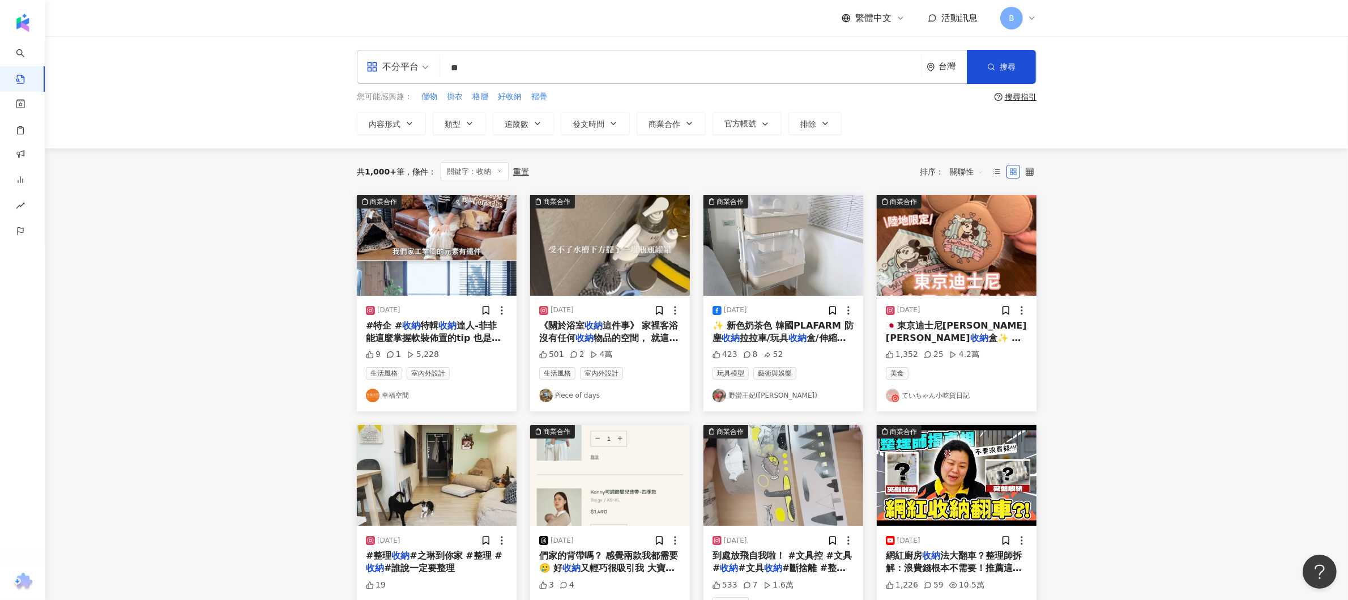
click at [761, 388] on link "野蠻王妃(yifenko)" at bounding box center [783, 395] width 142 height 14
click at [224, 492] on main "不分平台 ** 台灣 搜尋 searchOperator 插入語法 完全符合 "" 聯集 OR 交集 AND 排除 - 群組 {} 您可能感興趣： 儲物 掛衣…" at bounding box center [696, 502] width 1302 height 932
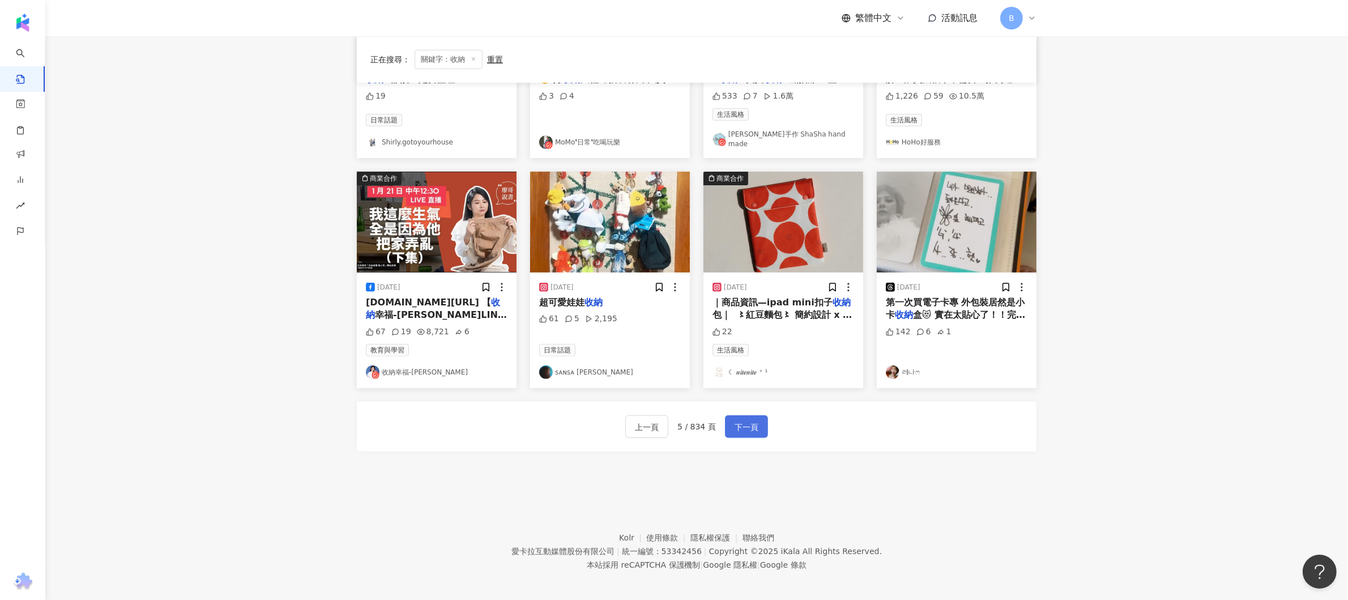
click at [745, 427] on span "下一頁" at bounding box center [746, 427] width 24 height 14
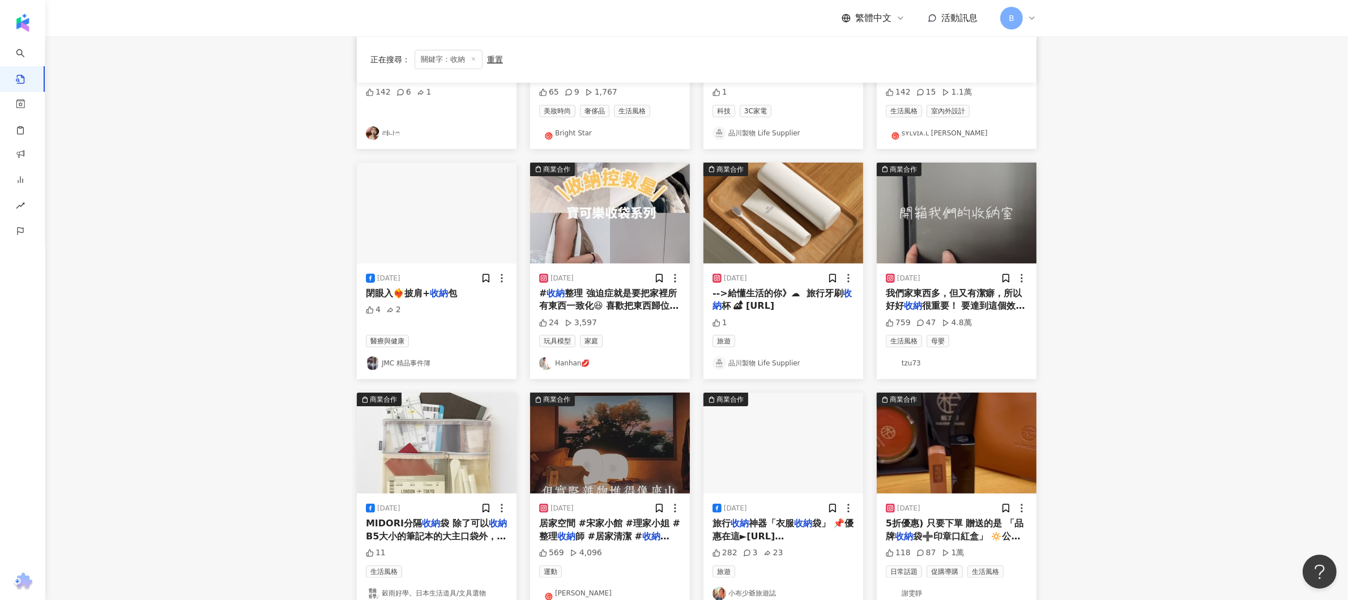
scroll to position [149, 0]
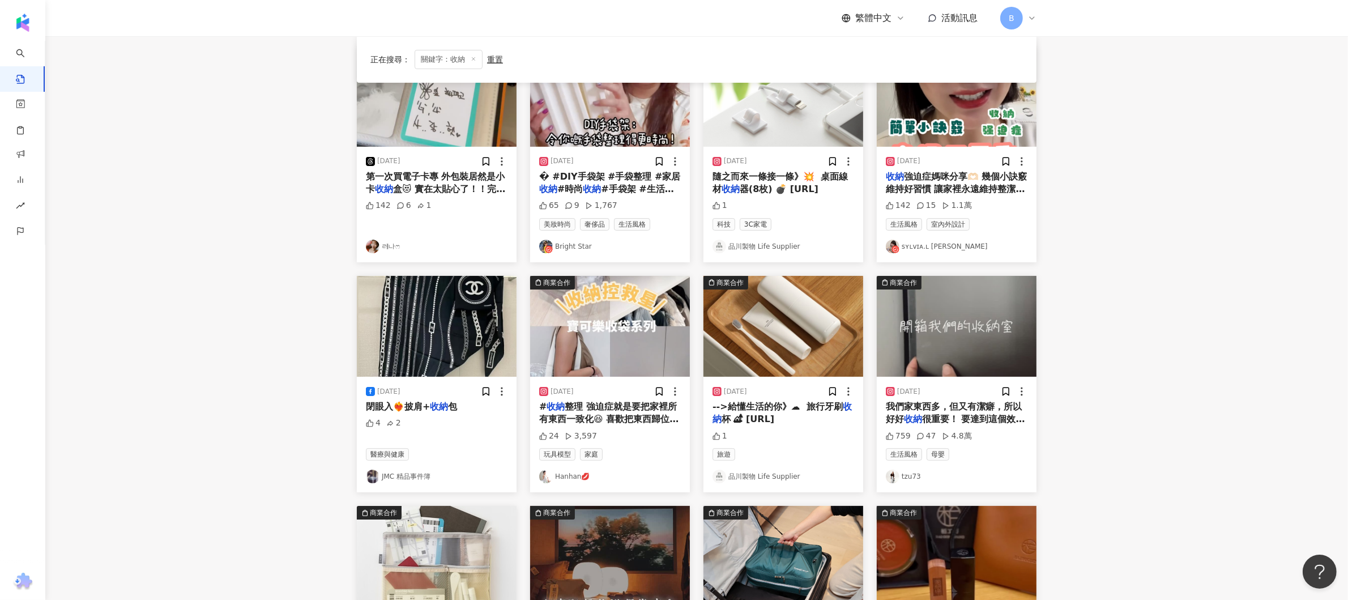
click at [908, 246] on link "sʏʟᴠɪᴀ.ʟ 林湘" at bounding box center [957, 247] width 142 height 14
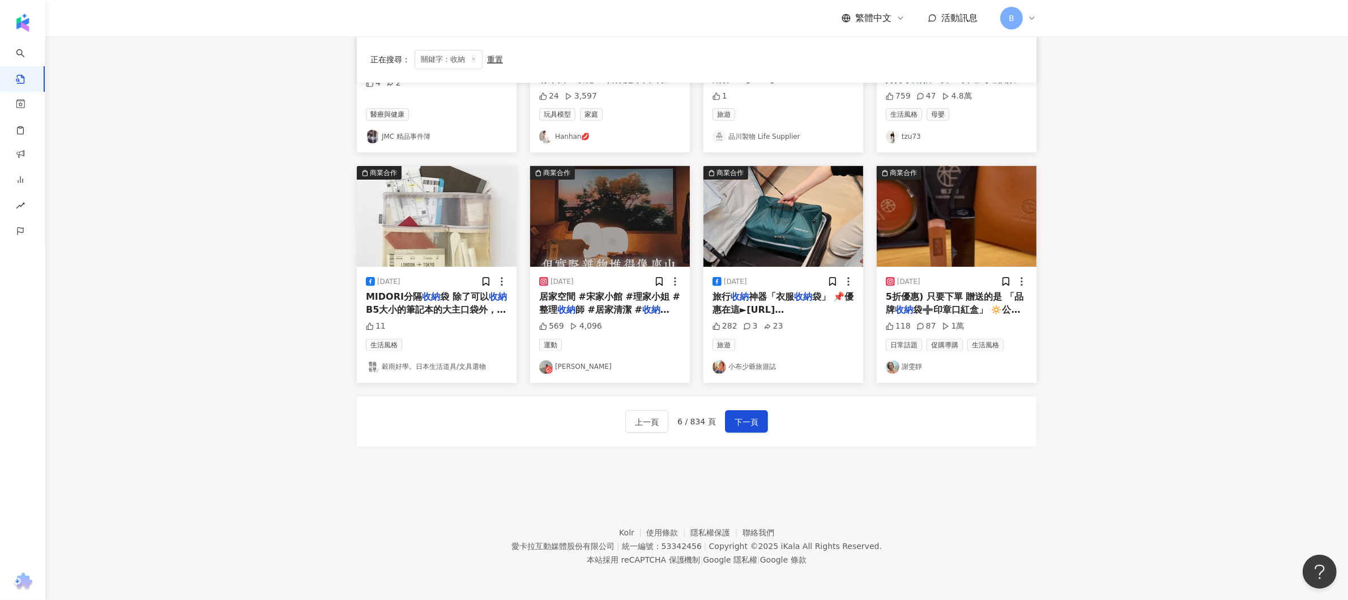
click at [127, 391] on main "不分平台 ** 台灣 搜尋 searchOperator 插入語法 完全符合 "" 聯集 OR 交集 AND 排除 - 群組 {} 您可能感興趣： 儲物 掛衣…" at bounding box center [696, 11] width 1302 height 927
click at [915, 367] on link "謝雯靜" at bounding box center [957, 367] width 142 height 14
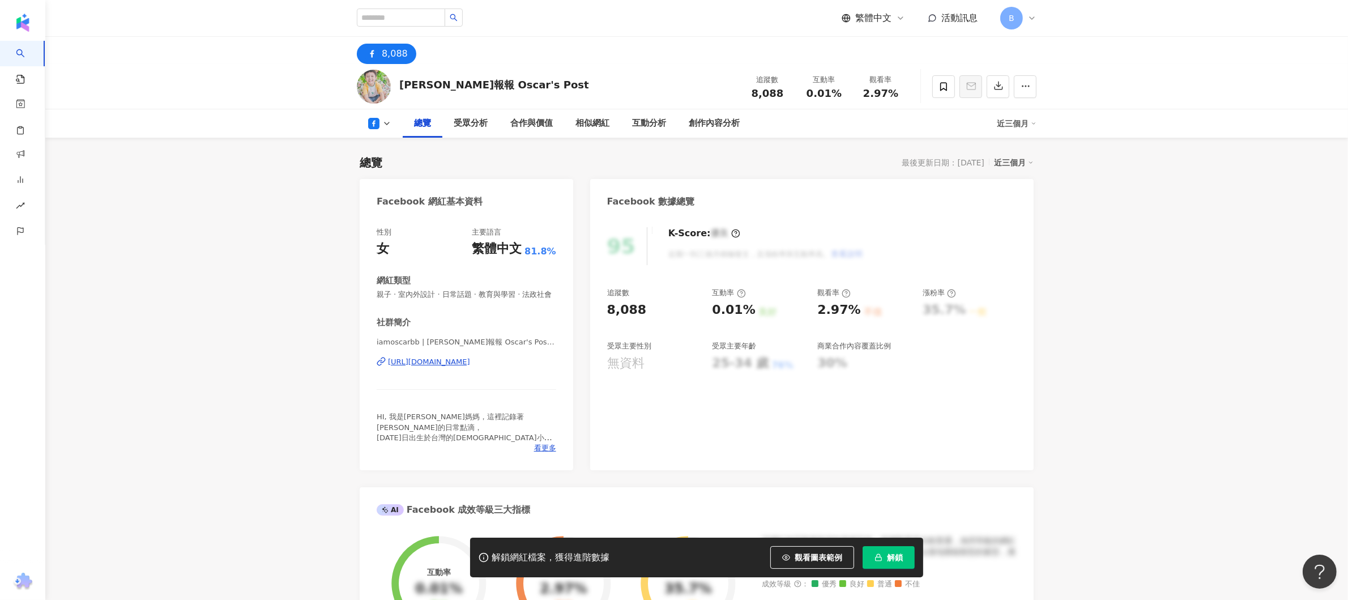
scroll to position [227, 0]
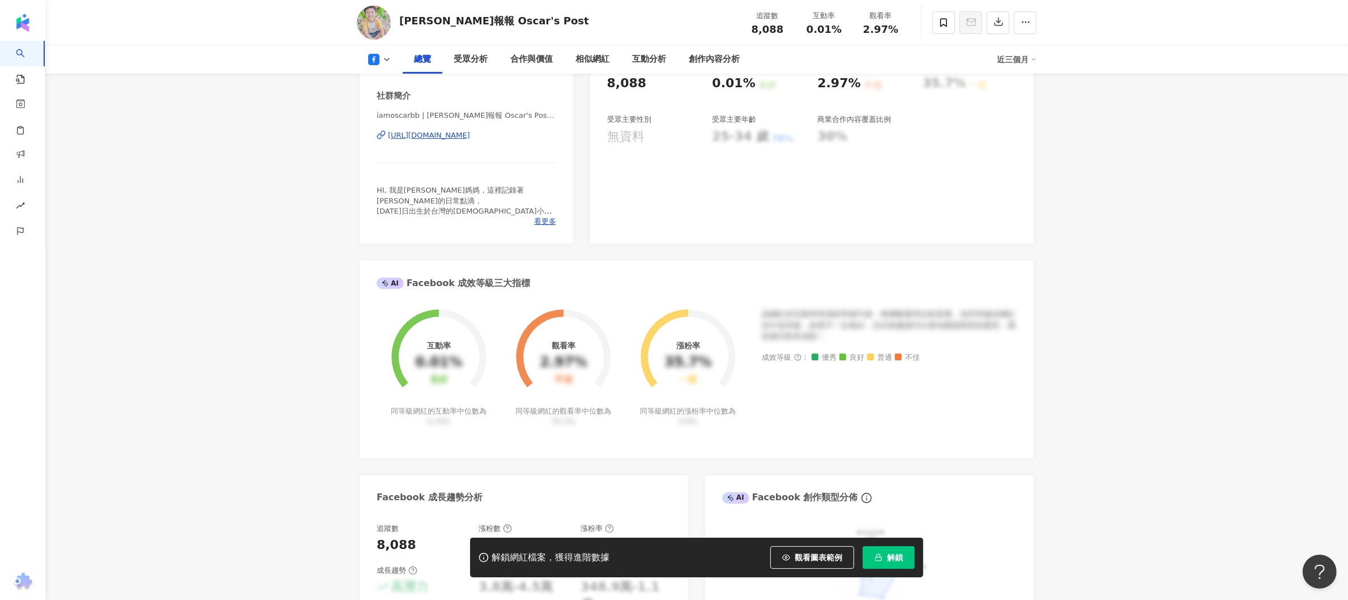
click at [439, 140] on div "https://www.facebook.com/1416347415058717" at bounding box center [429, 135] width 82 height 10
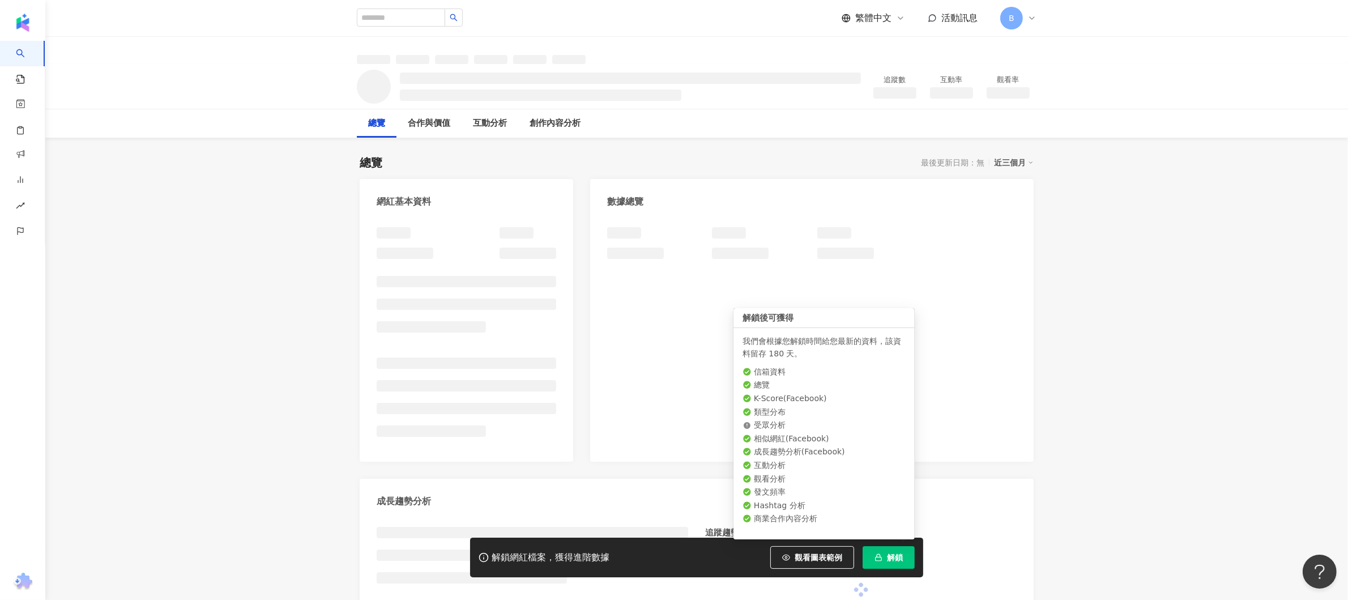
click at [870, 552] on button "解鎖" at bounding box center [888, 557] width 52 height 23
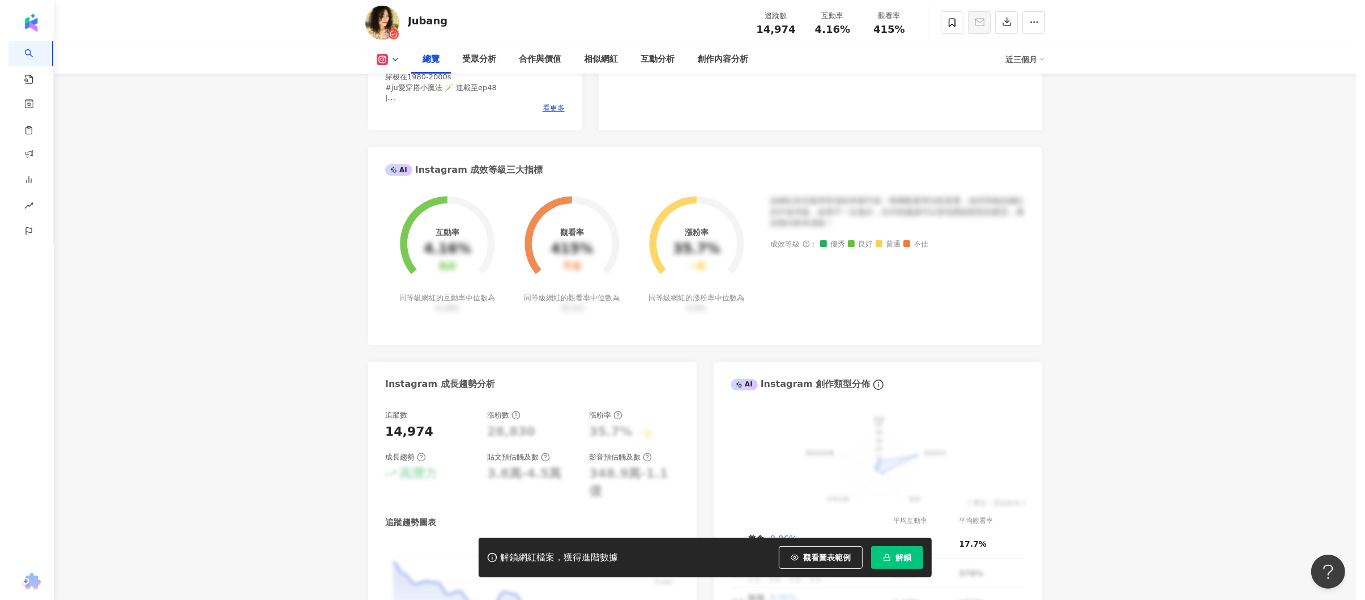
scroll to position [227, 0]
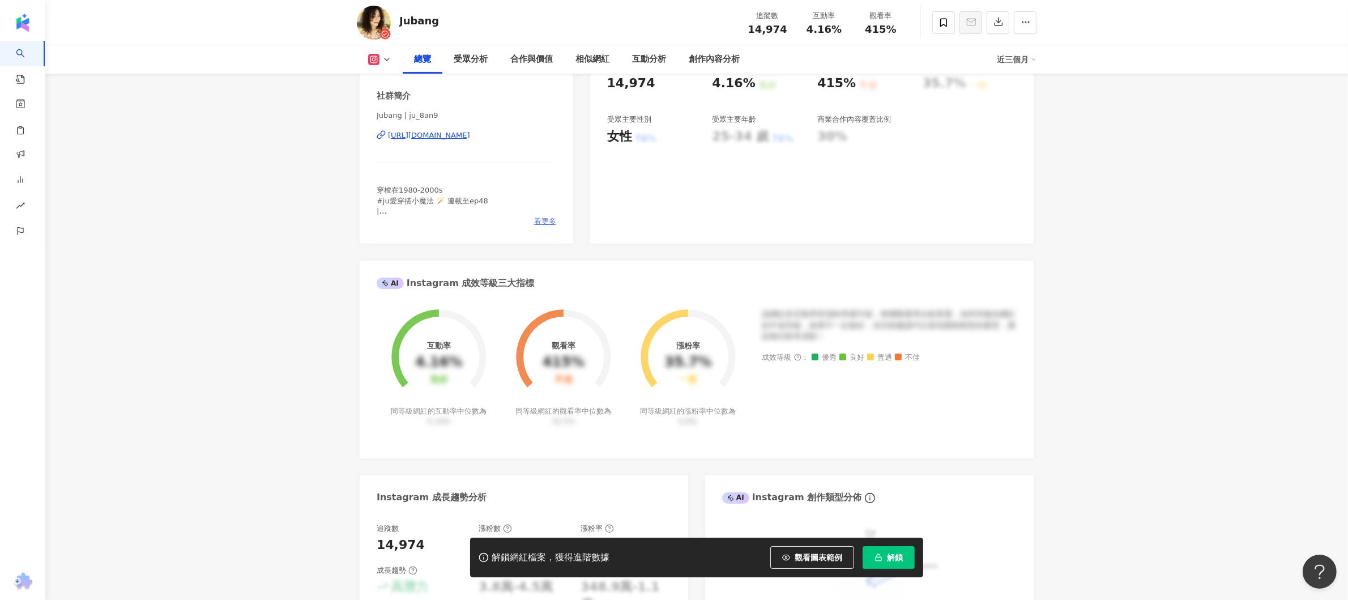
click at [554, 221] on span "看更多" at bounding box center [545, 221] width 22 height 10
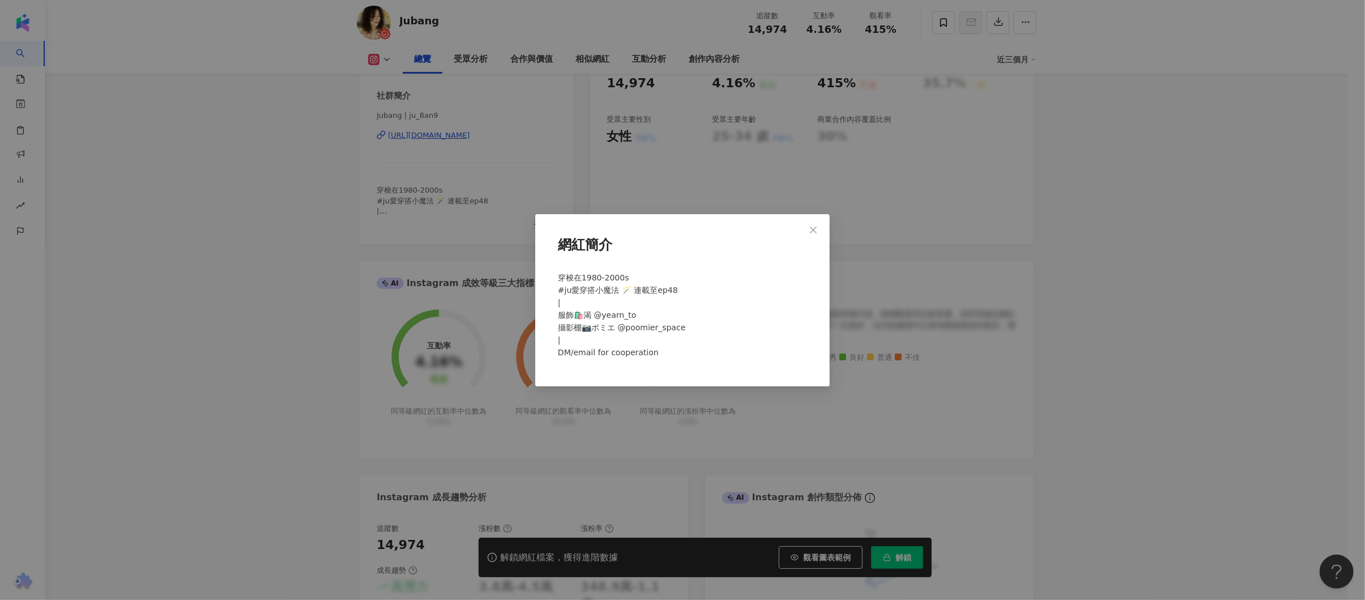
click at [290, 251] on div "網紅簡介 穿梭在1980-2000s #ju愛穿搭小魔法 🪄 連載至ep48 | 服飾🛍️渴 @yearn_to 攝影棚📷ポミエ @poomier_space…" at bounding box center [682, 300] width 1365 height 600
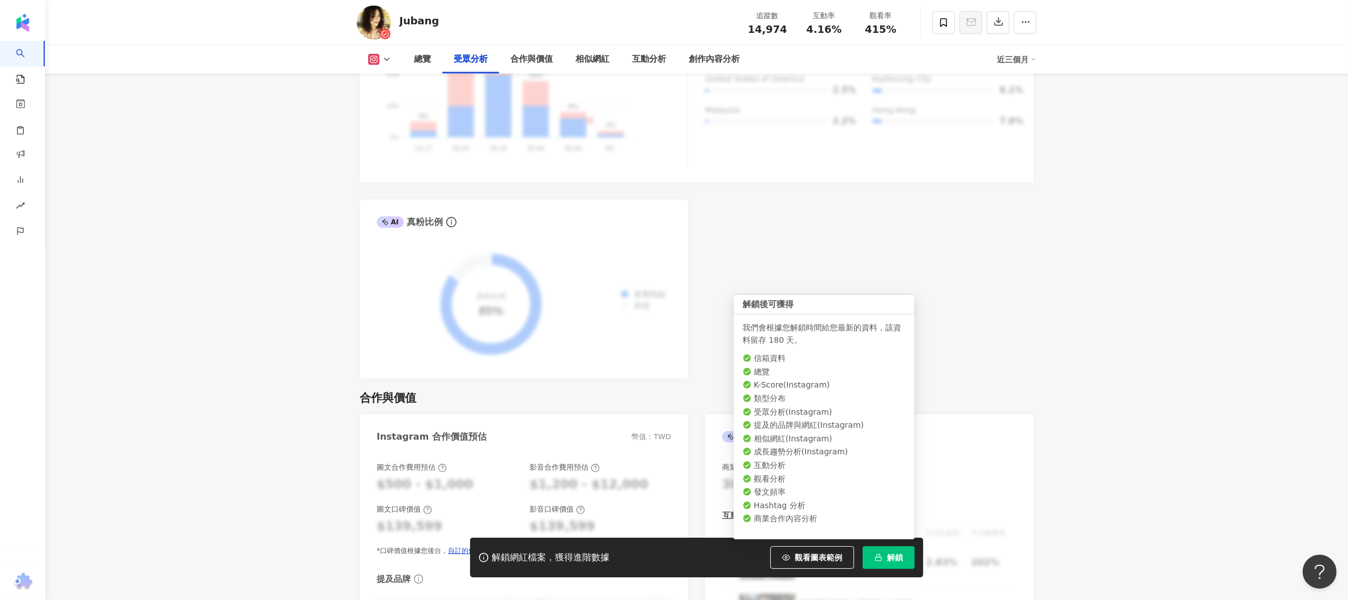
scroll to position [906, 0]
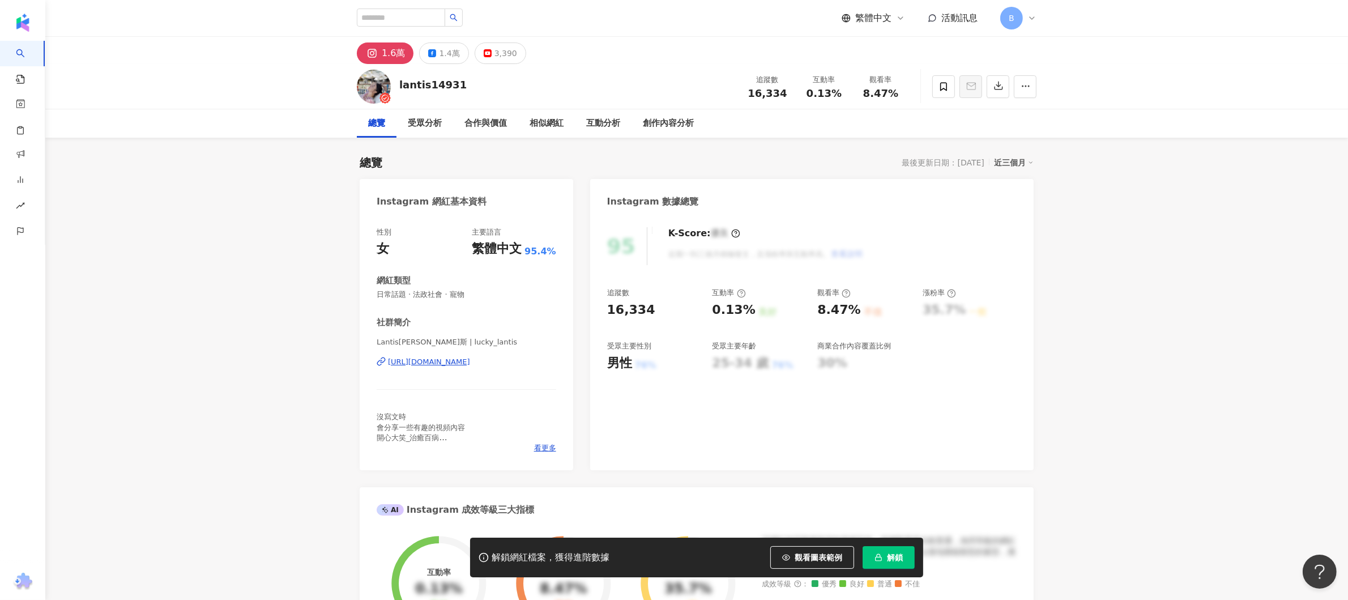
click at [433, 362] on div "https://www.instagram.com/lucky_lantis/" at bounding box center [429, 362] width 82 height 10
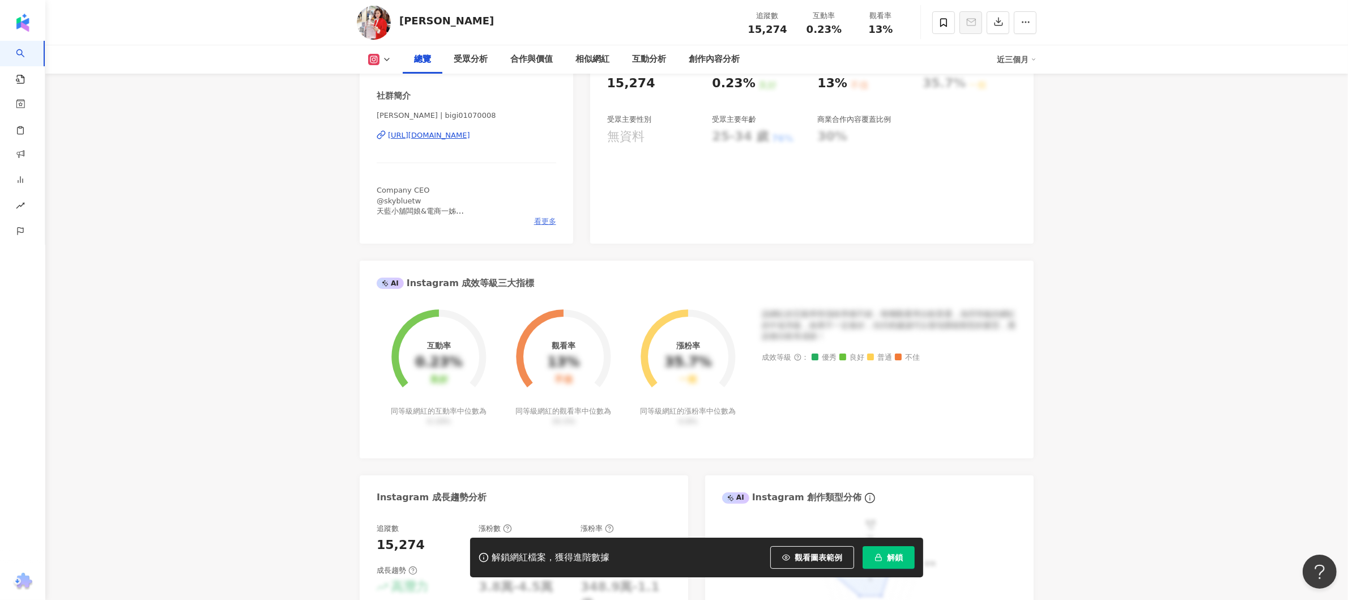
click at [545, 224] on span "看更多" at bounding box center [545, 221] width 22 height 10
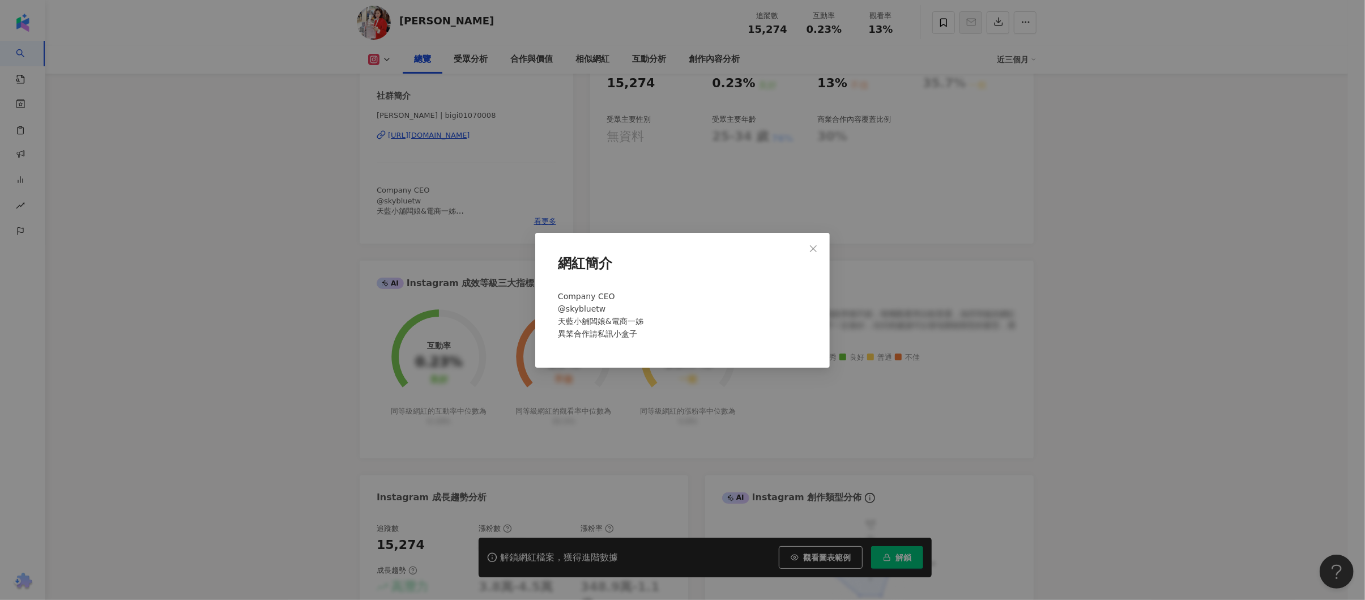
click at [251, 246] on div "網紅簡介 Company CEO @skybluetw 天藍小舖闆娘&電商一姊 異業合作請私訊小盒子" at bounding box center [682, 300] width 1365 height 600
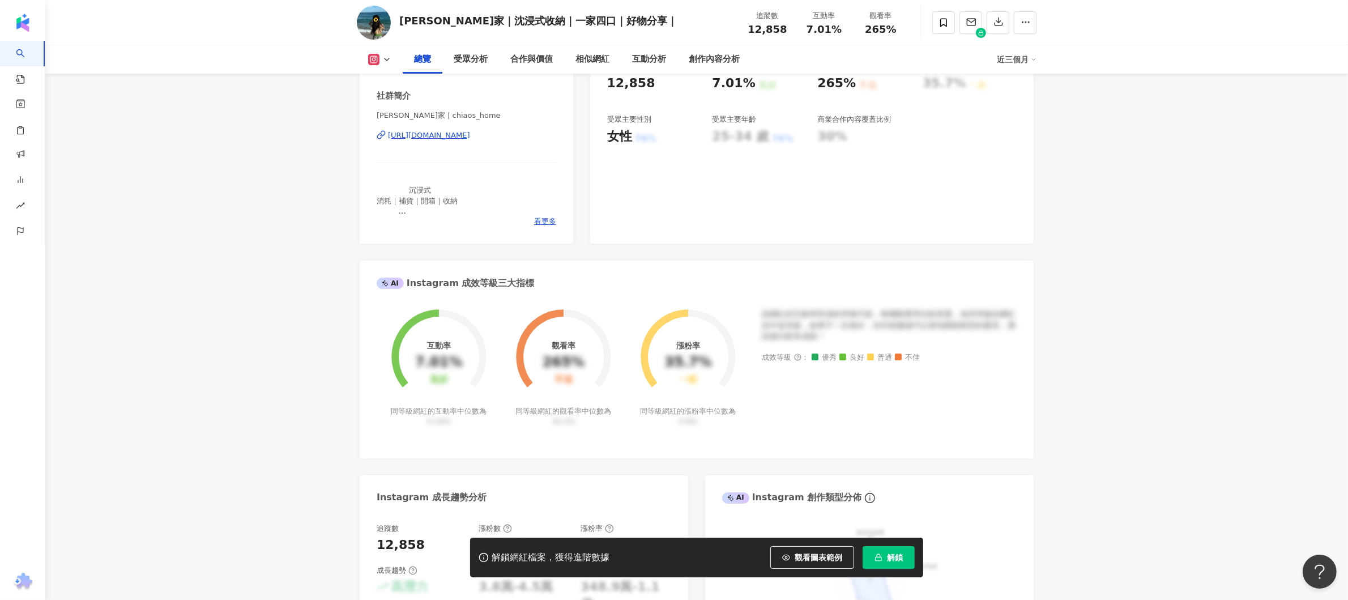
scroll to position [113, 0]
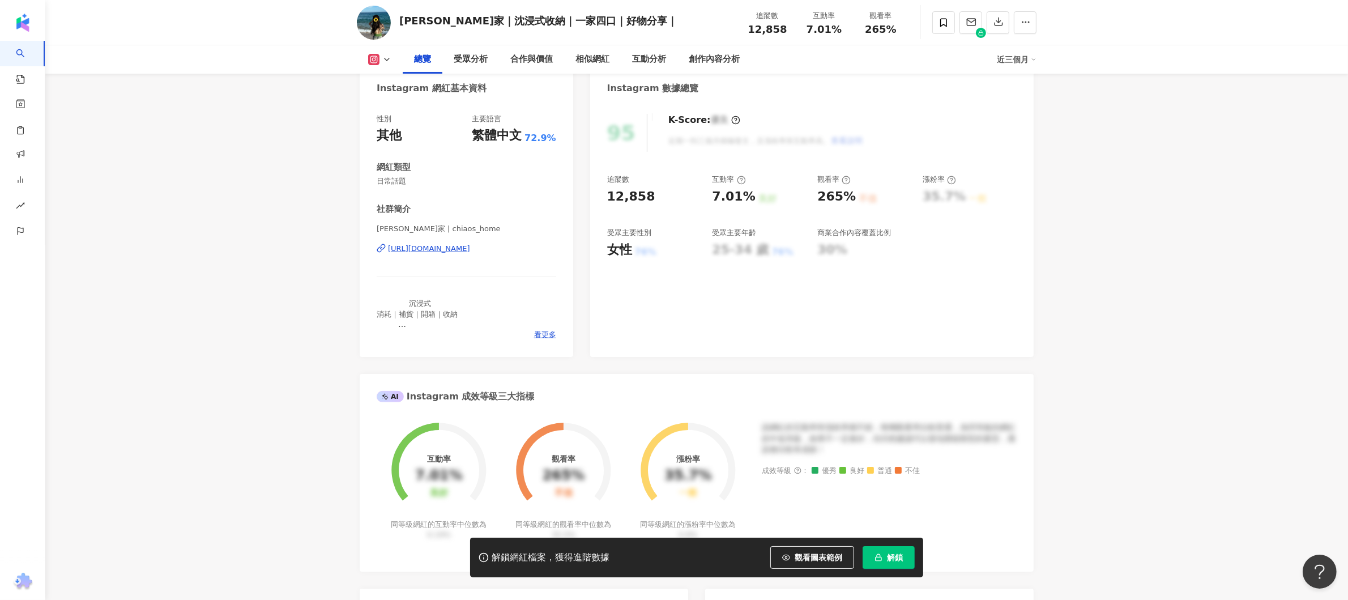
click at [451, 249] on div "https://www.instagram.com/chiaos_home/" at bounding box center [429, 248] width 82 height 10
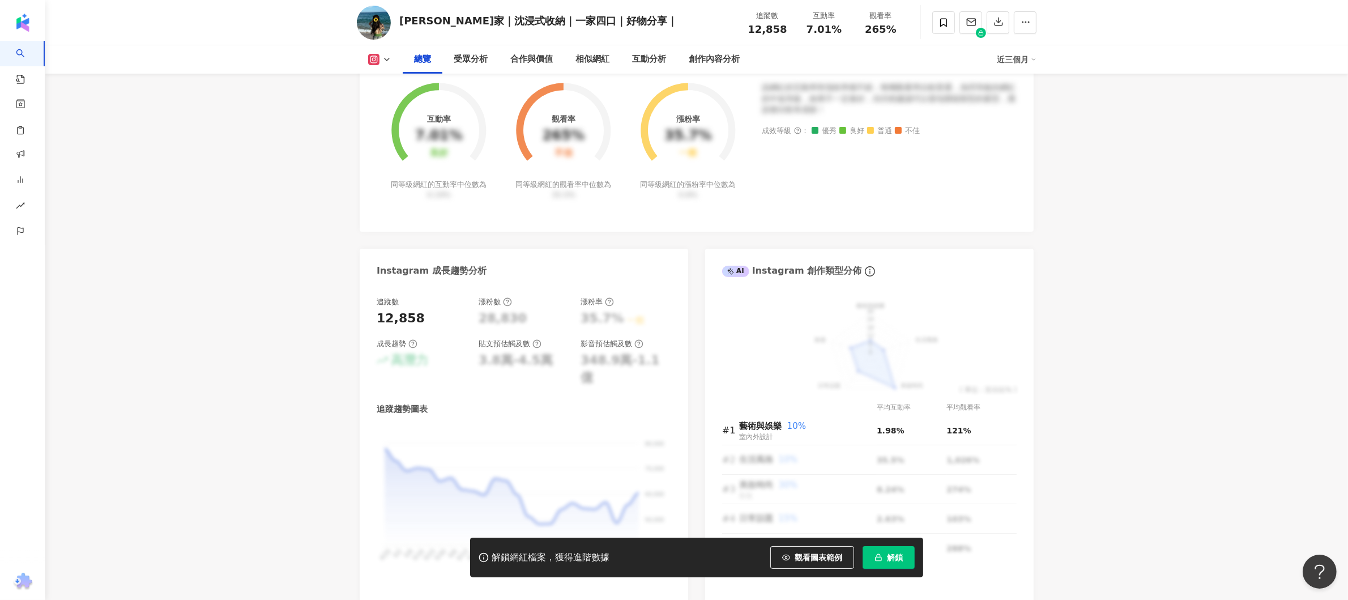
scroll to position [0, 0]
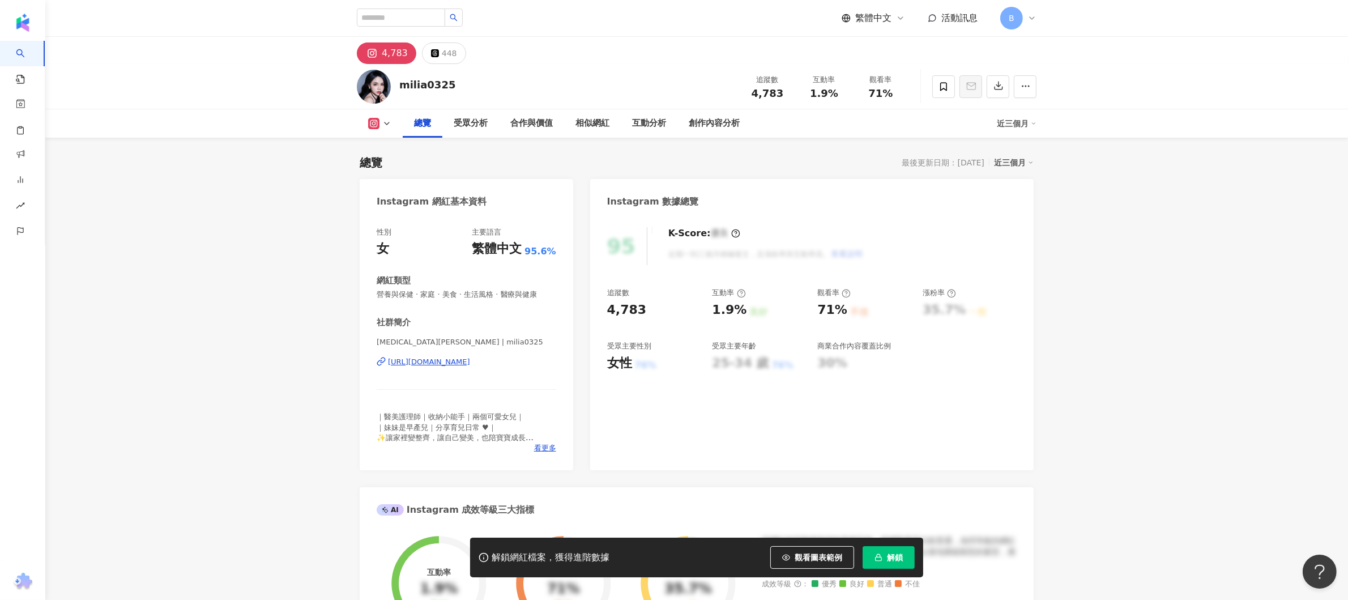
scroll to position [227, 0]
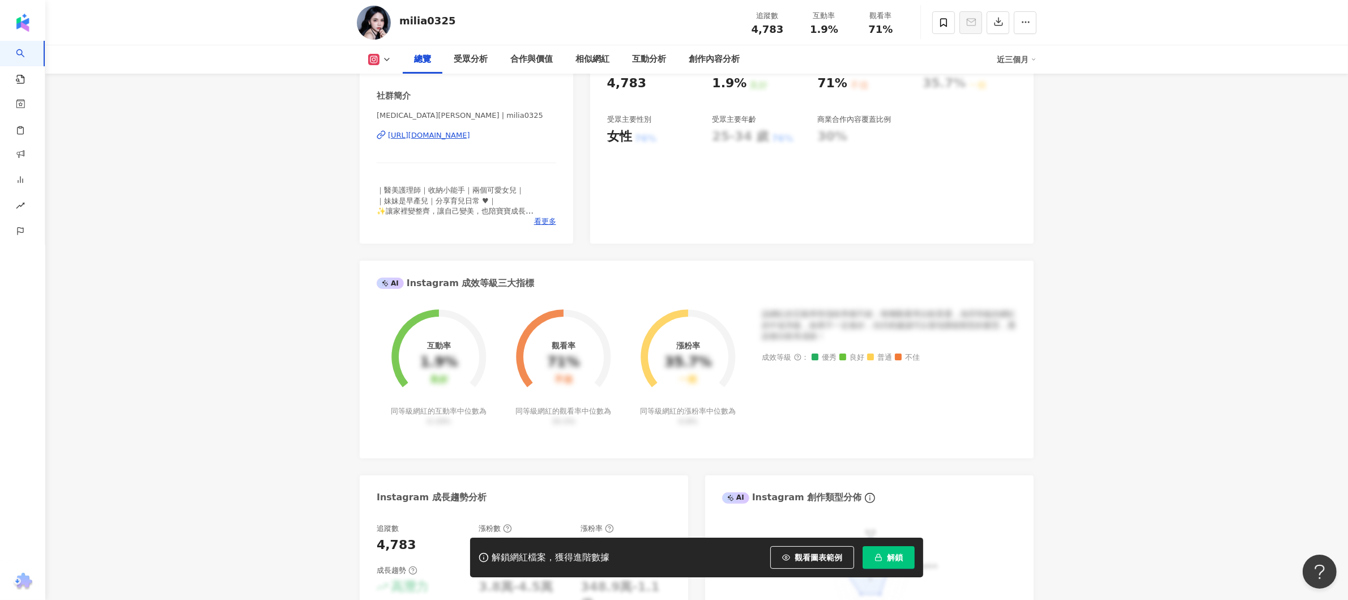
click at [457, 135] on div "[URL][DOMAIN_NAME]" at bounding box center [429, 135] width 82 height 10
click at [883, 561] on button "解鎖" at bounding box center [888, 557] width 52 height 23
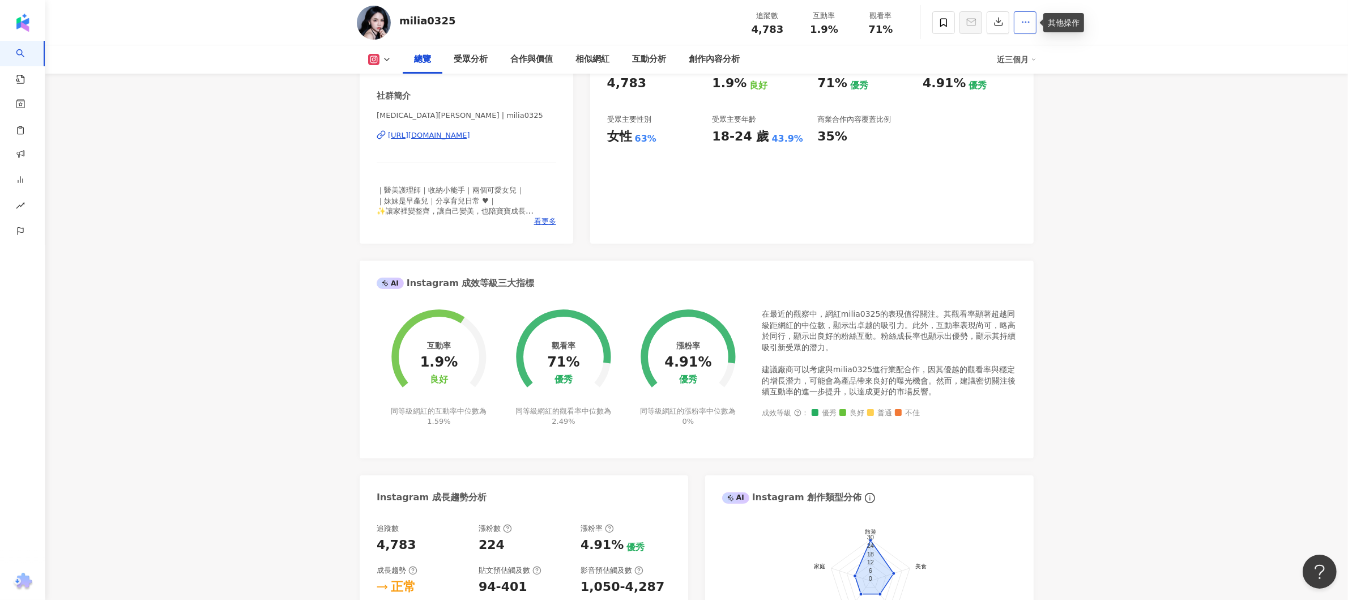
click at [1020, 25] on icon "button" at bounding box center [1025, 22] width 10 height 10
click at [949, 27] on span at bounding box center [943, 22] width 23 height 23
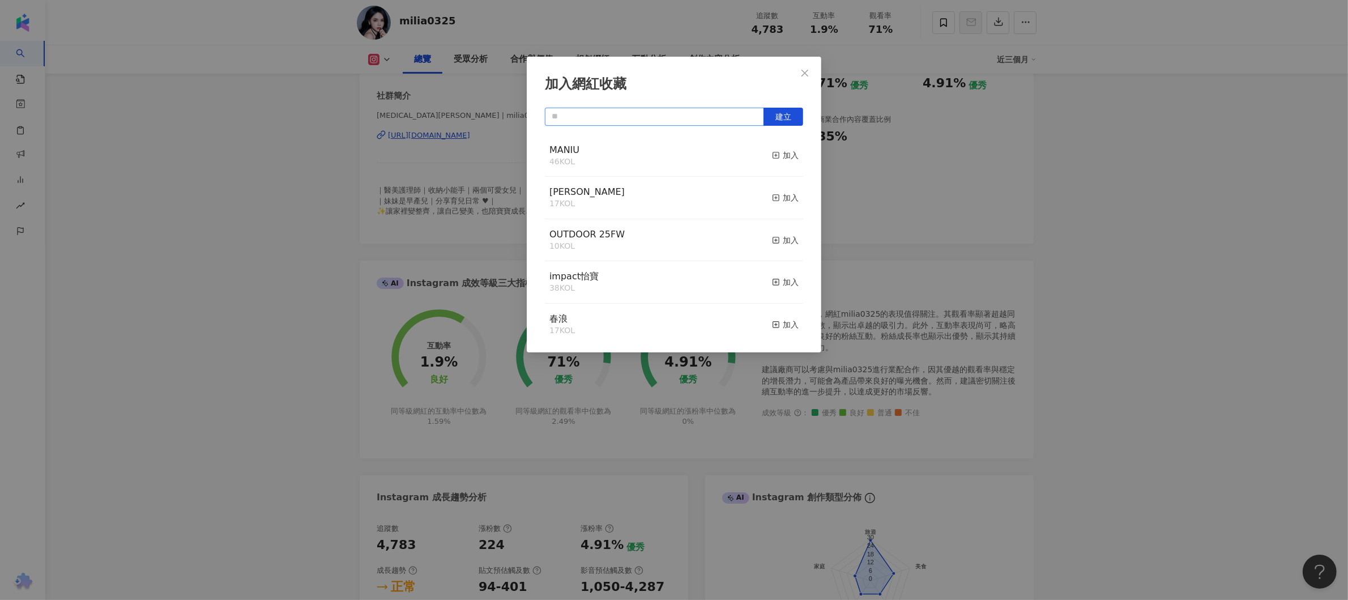
click at [659, 114] on input "text" at bounding box center [654, 117] width 219 height 18
click at [777, 117] on span "建立" at bounding box center [783, 116] width 16 height 9
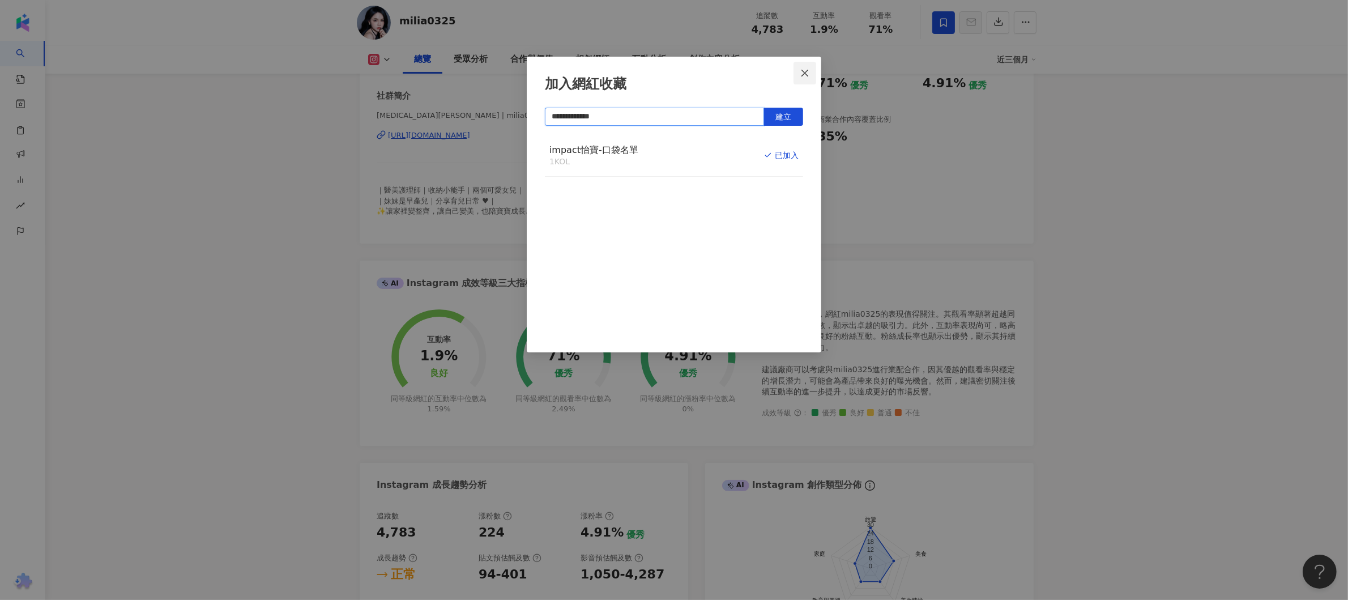
type input "**********"
click at [812, 69] on span "Close" at bounding box center [804, 73] width 23 height 9
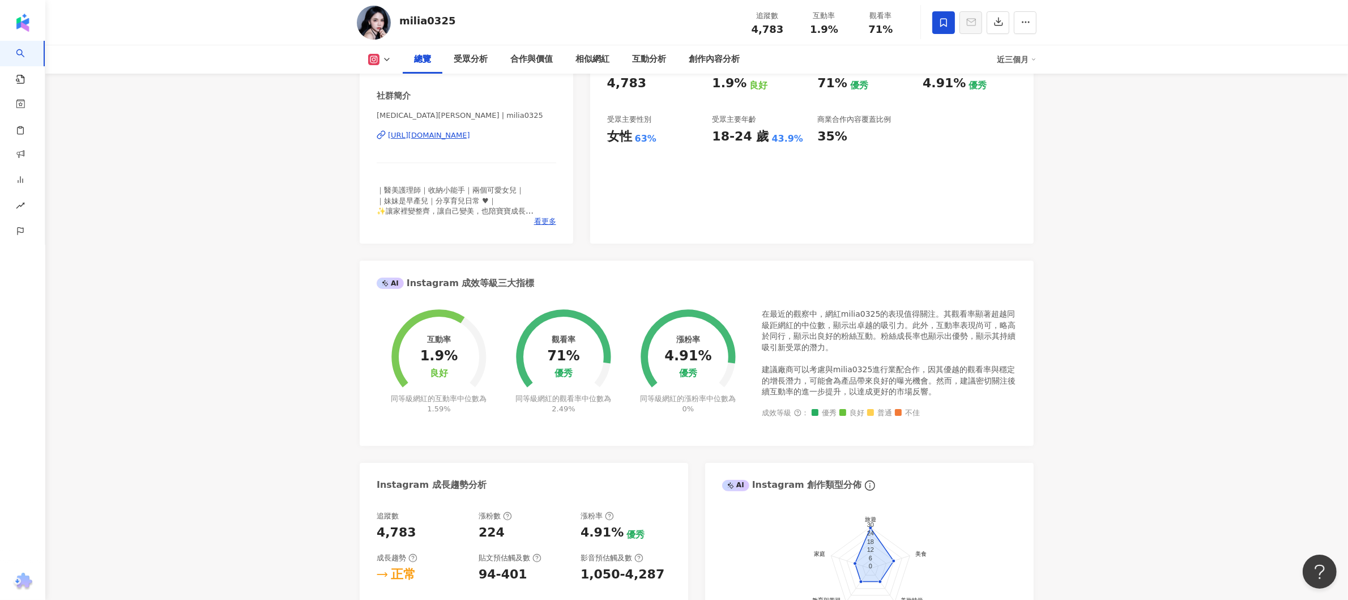
click at [1176, 154] on div "**********" at bounding box center [674, 300] width 1348 height 600
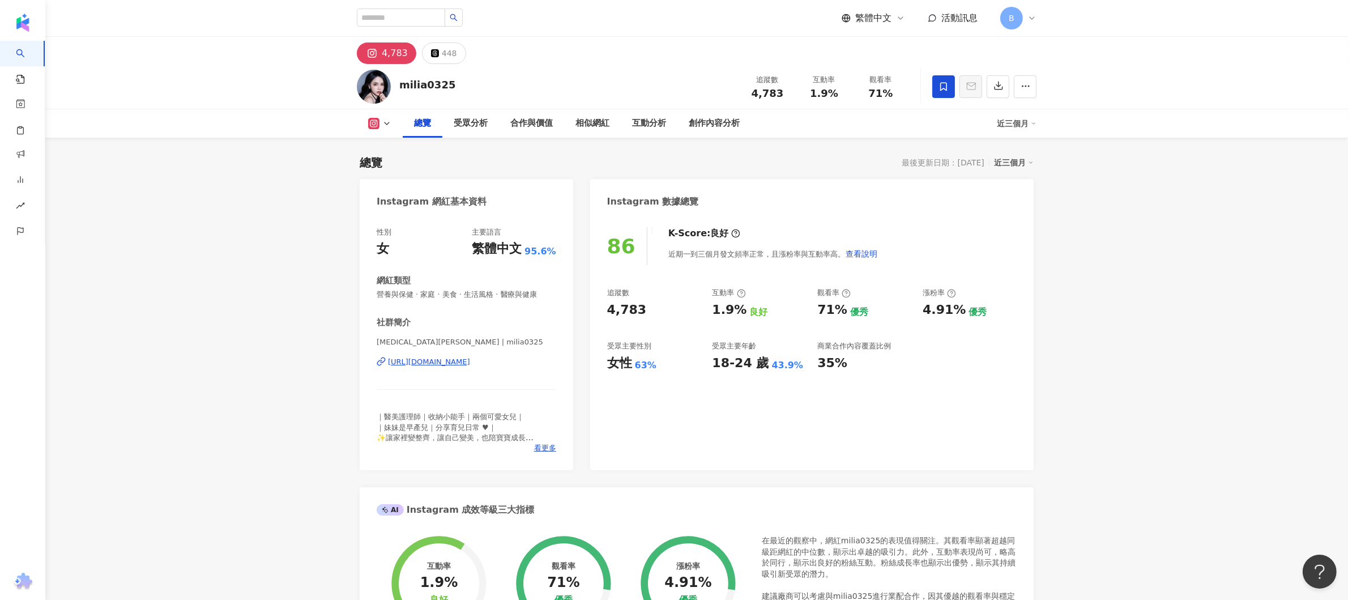
click at [435, 362] on div "https://www.instagram.com/milia0325/" at bounding box center [429, 362] width 82 height 10
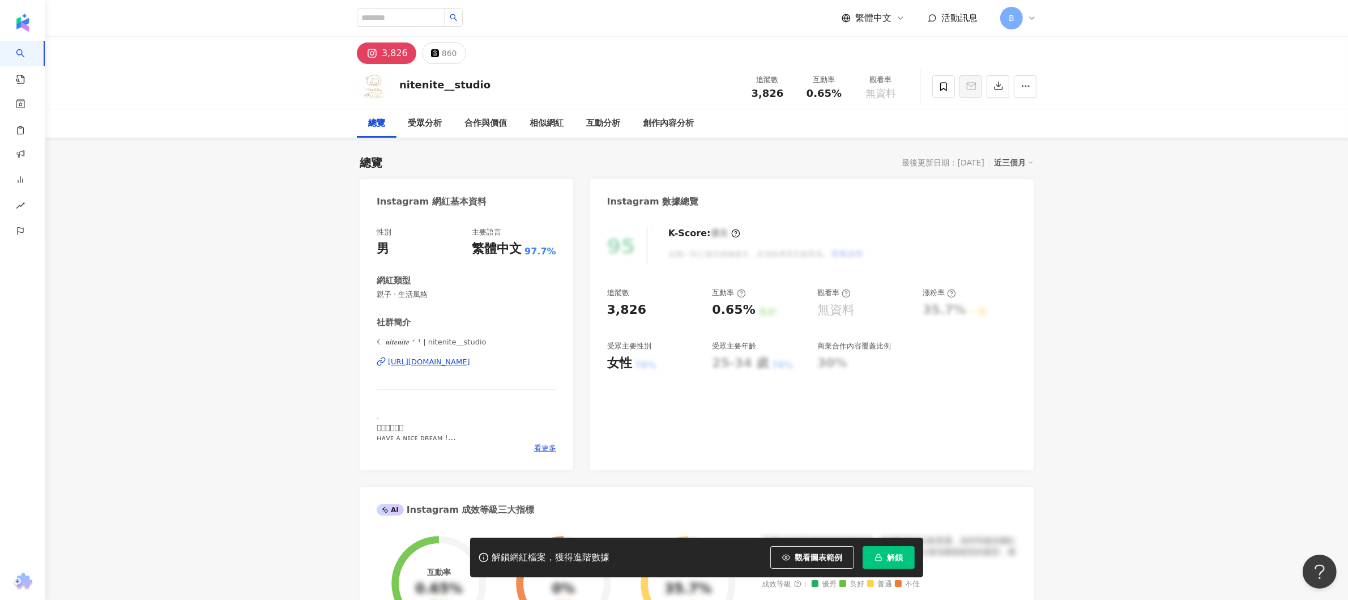
scroll to position [113, 0]
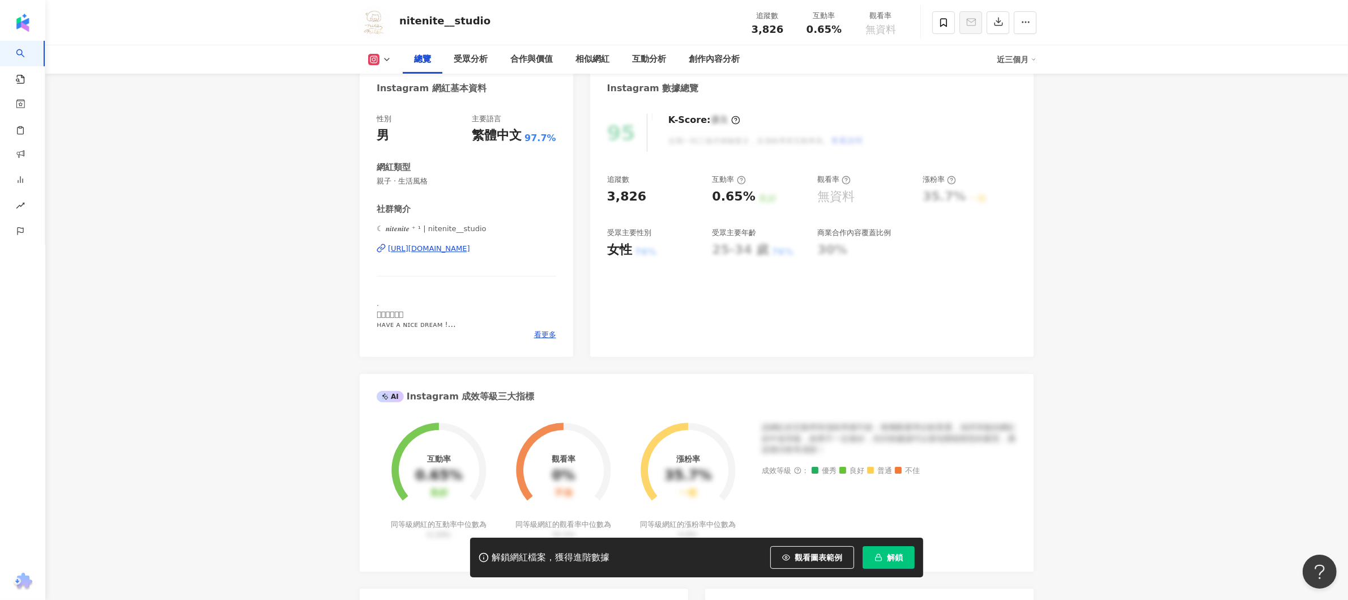
click at [470, 249] on div "https://www.instagram.com/nitenite__studio/" at bounding box center [429, 248] width 82 height 10
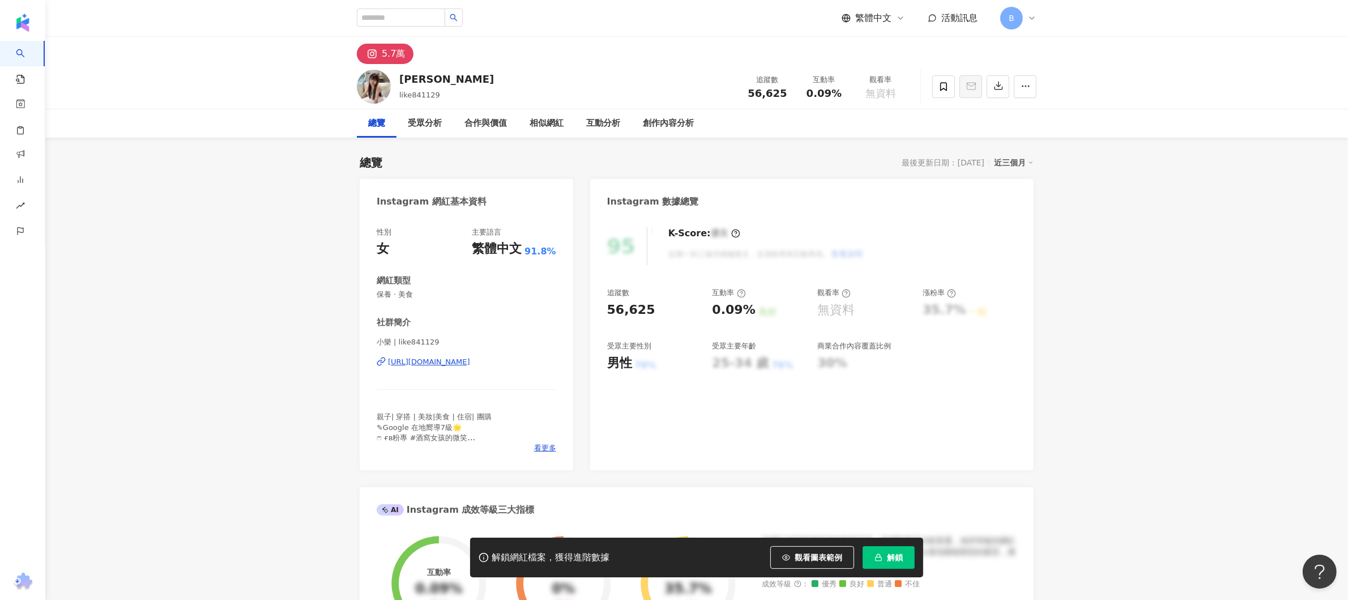
click at [470, 360] on div "[URL][DOMAIN_NAME]" at bounding box center [429, 362] width 82 height 10
click at [888, 557] on span "解鎖" at bounding box center [895, 557] width 16 height 9
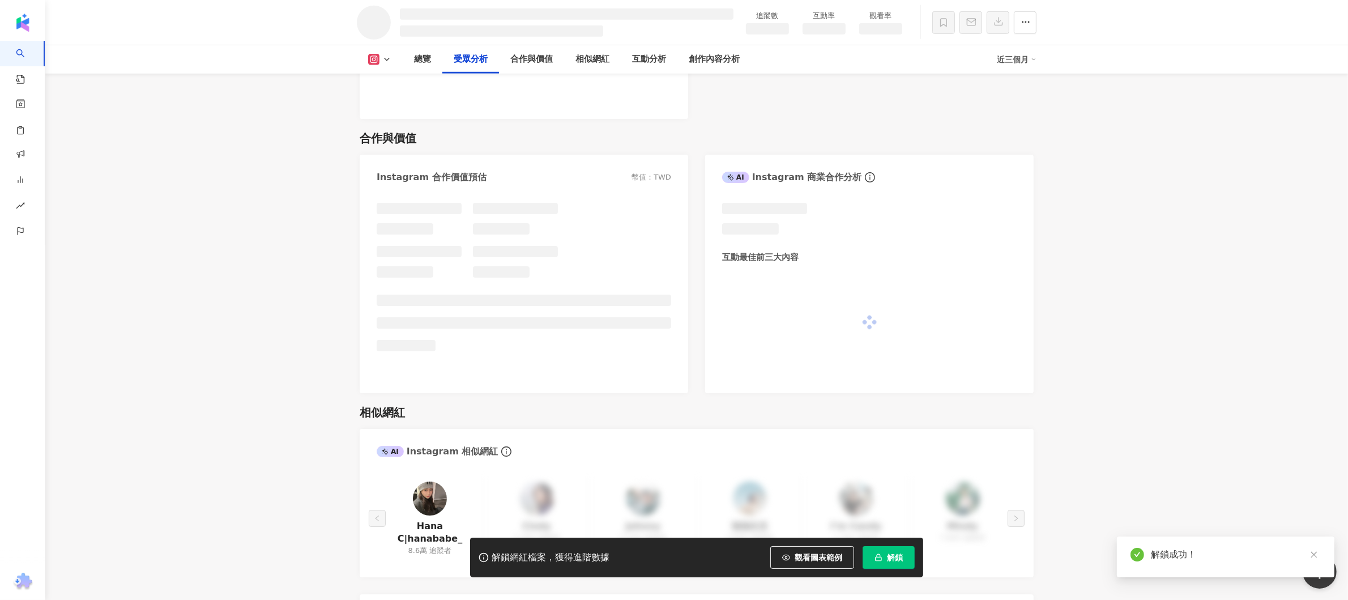
scroll to position [1139, 0]
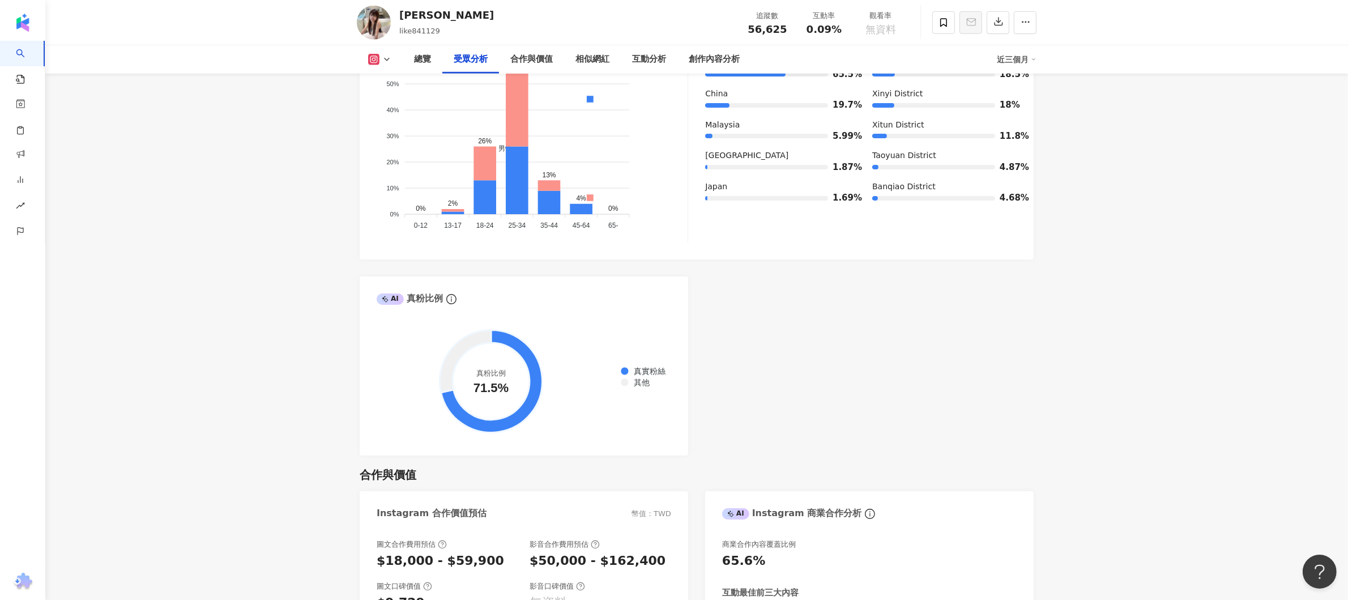
scroll to position [1233, 0]
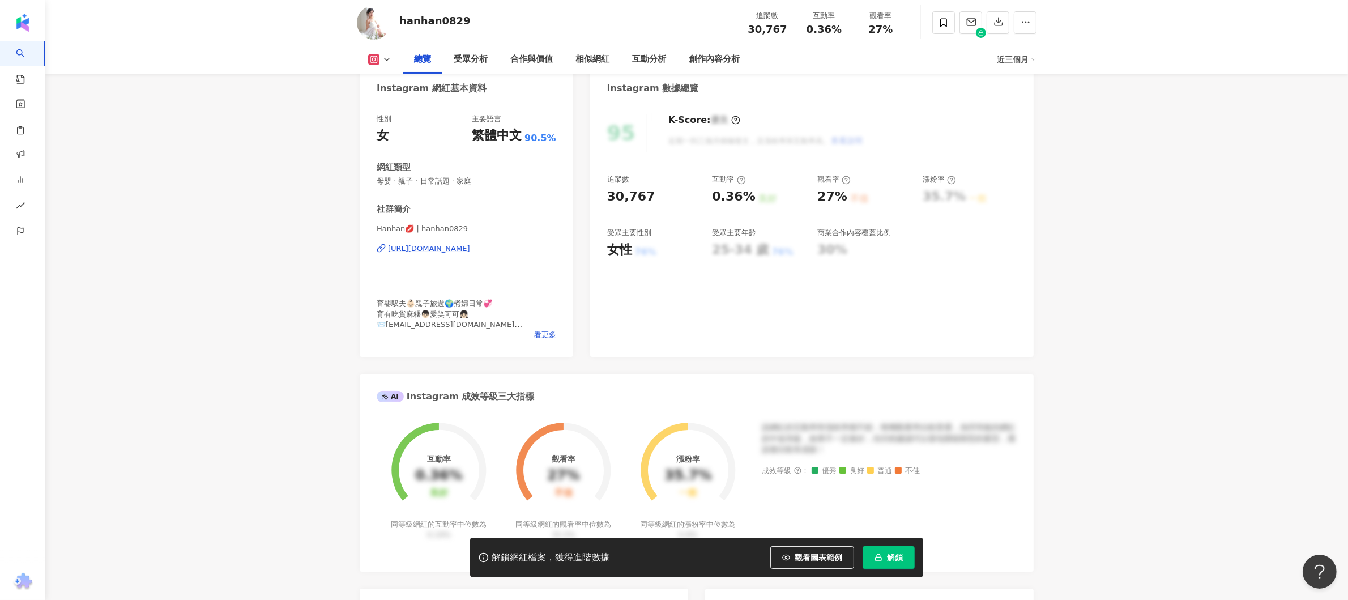
click at [470, 247] on div "https://www.instagram.com/hanhan0829/" at bounding box center [429, 248] width 82 height 10
click at [939, 21] on icon at bounding box center [943, 23] width 10 height 10
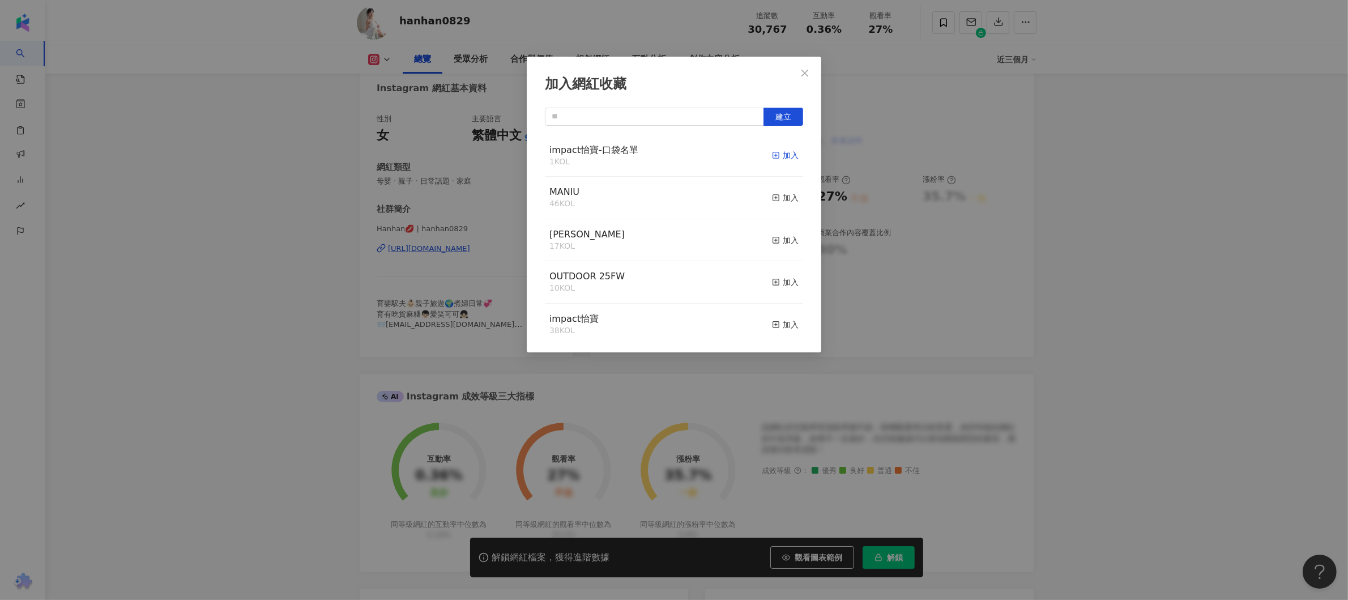
click at [772, 156] on div "加入" at bounding box center [785, 155] width 27 height 12
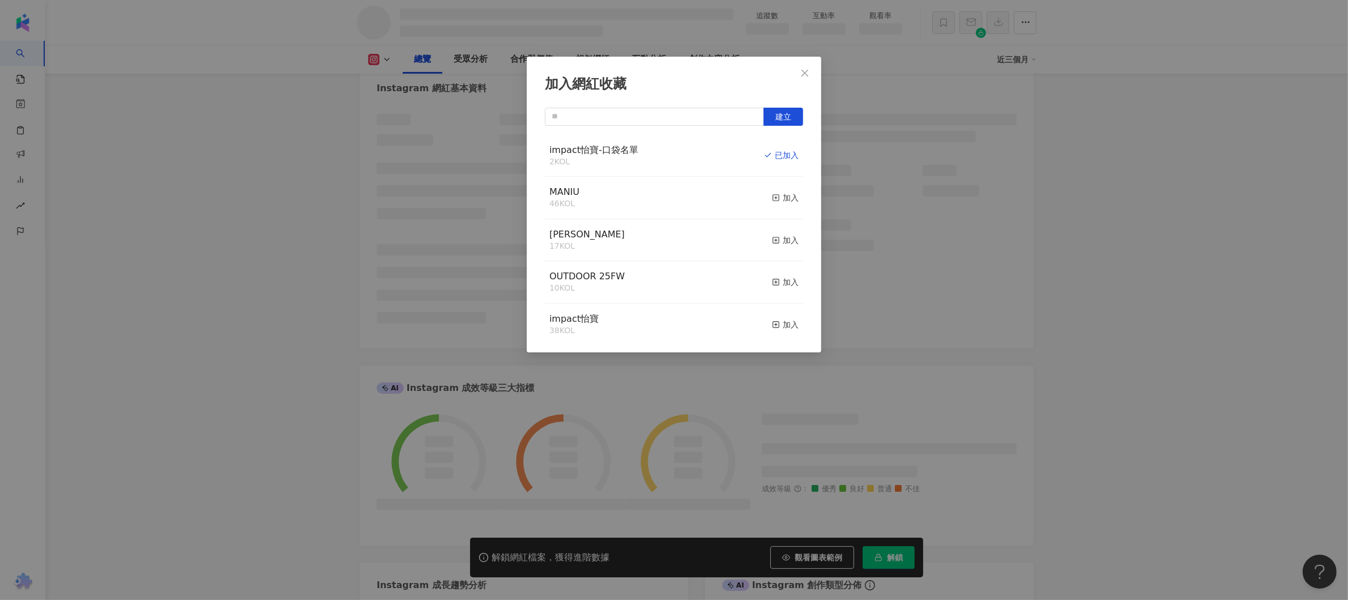
click at [806, 69] on icon "close" at bounding box center [804, 73] width 9 height 9
click at [807, 74] on div "加入網紅收藏 建立 impact怡寶-口袋名單 2 KOL 已加入 MANIU 46 KOL 加入 Eva 17 KOL 加入 OUTDOOR 25FW 10…" at bounding box center [674, 300] width 1348 height 600
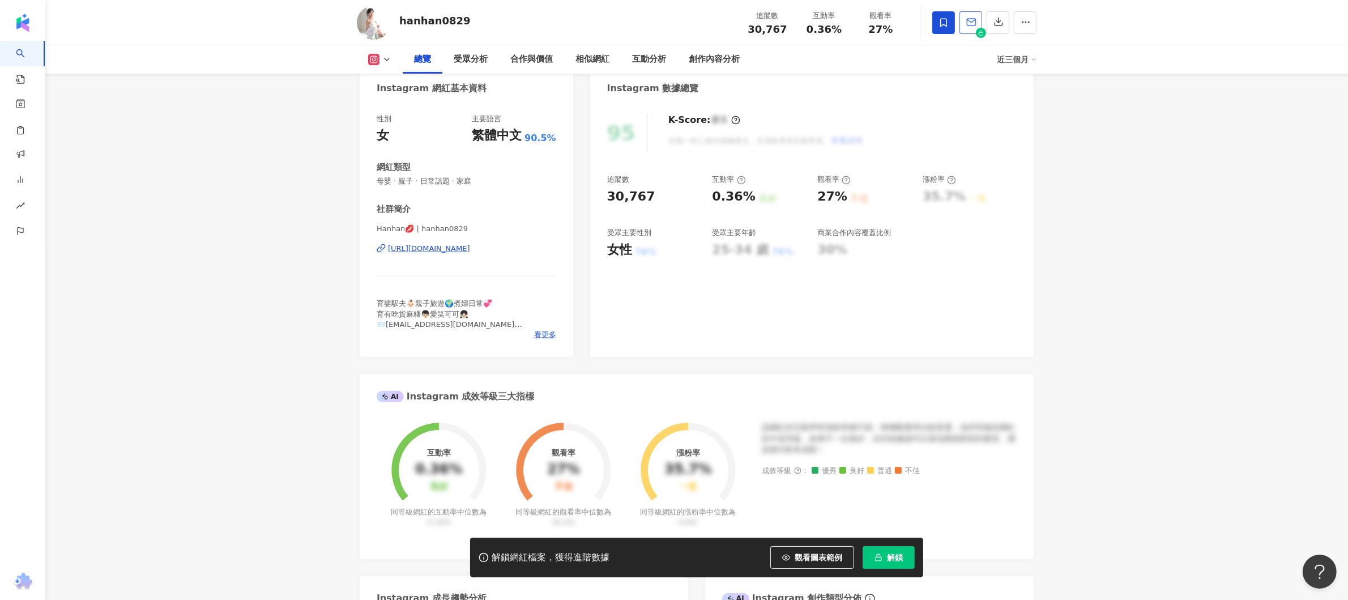
click at [974, 16] on span "button" at bounding box center [971, 22] width 10 height 12
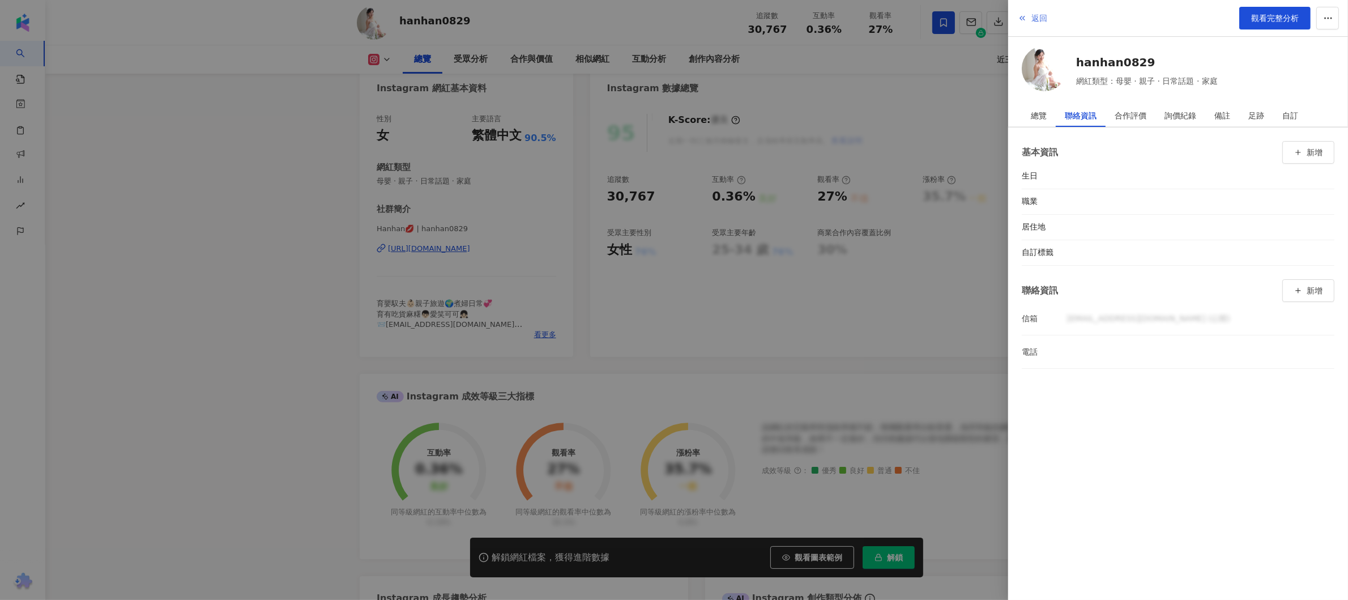
click at [1035, 22] on span "返回" at bounding box center [1039, 18] width 16 height 9
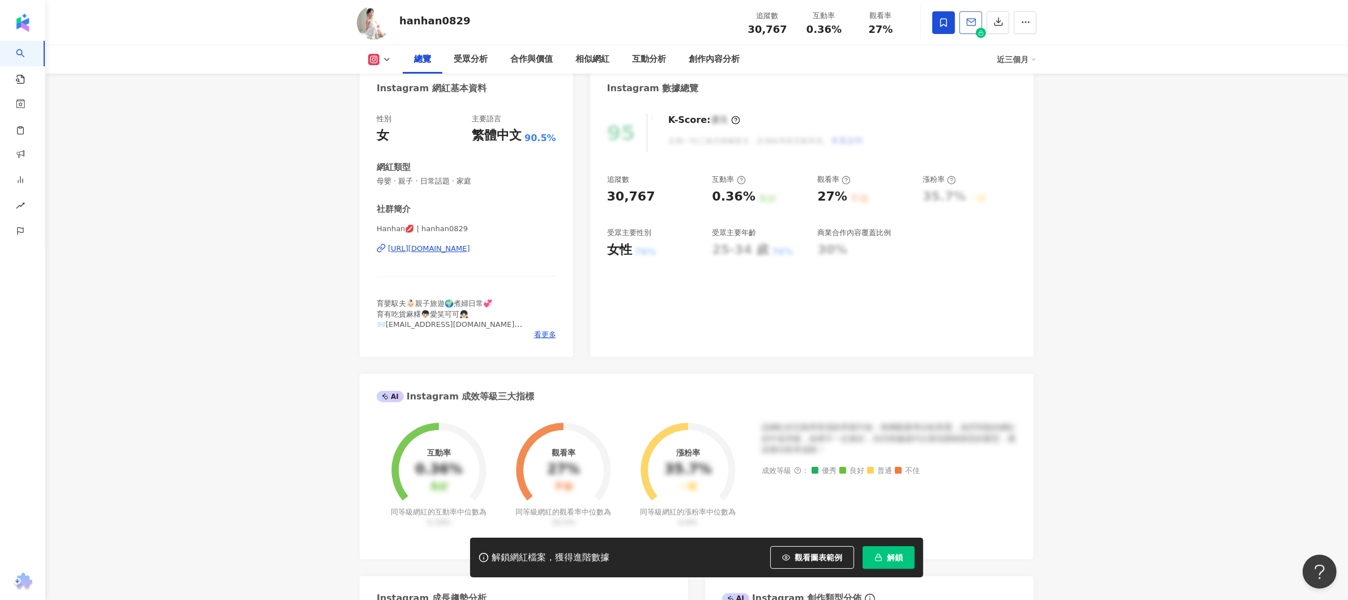
click at [968, 24] on icon "button" at bounding box center [971, 22] width 10 height 10
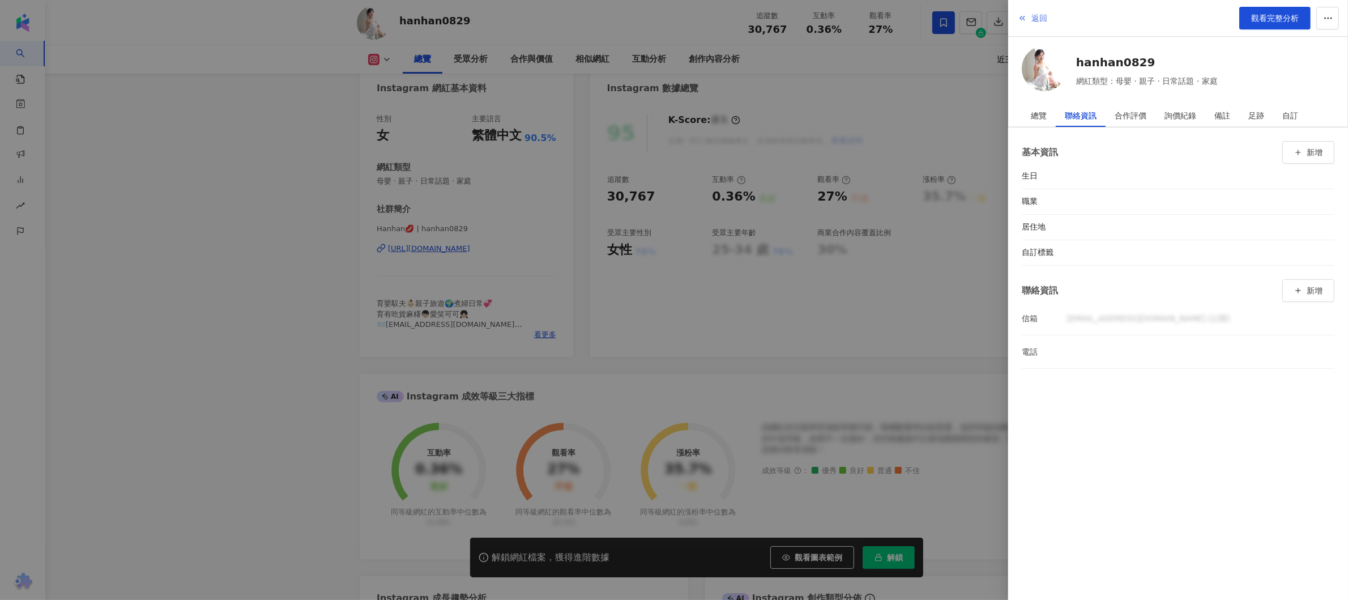
click at [1031, 15] on button "返回" at bounding box center [1032, 18] width 31 height 23
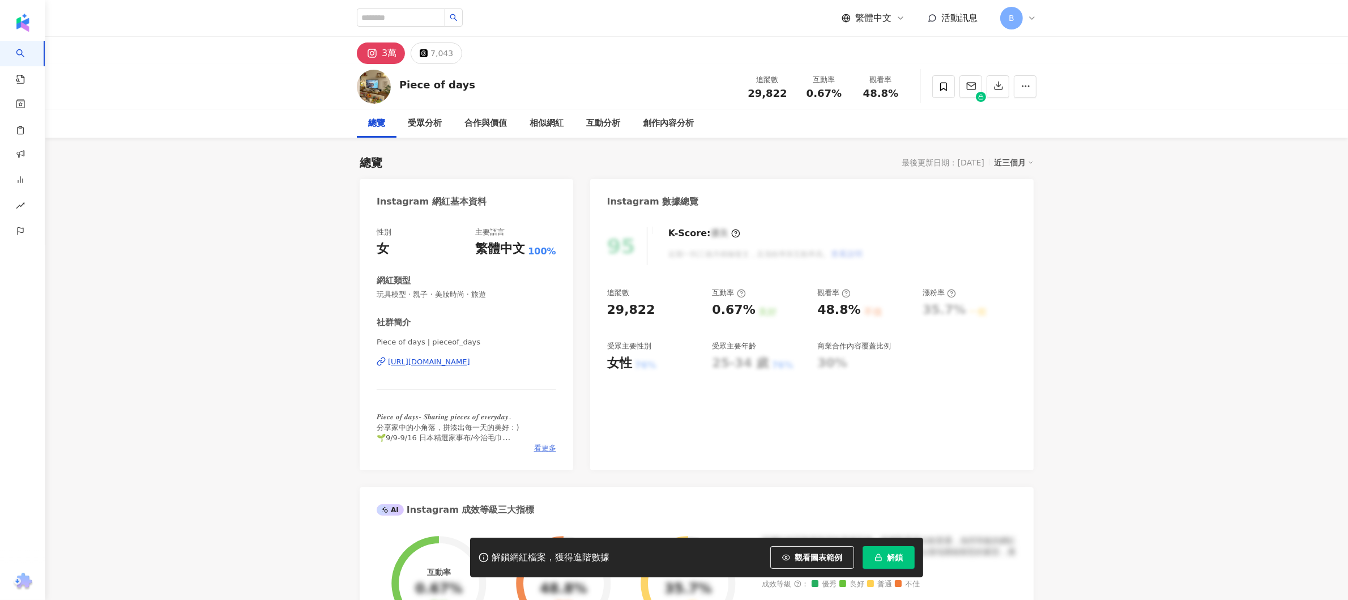
click at [548, 448] on span "看更多" at bounding box center [545, 448] width 22 height 10
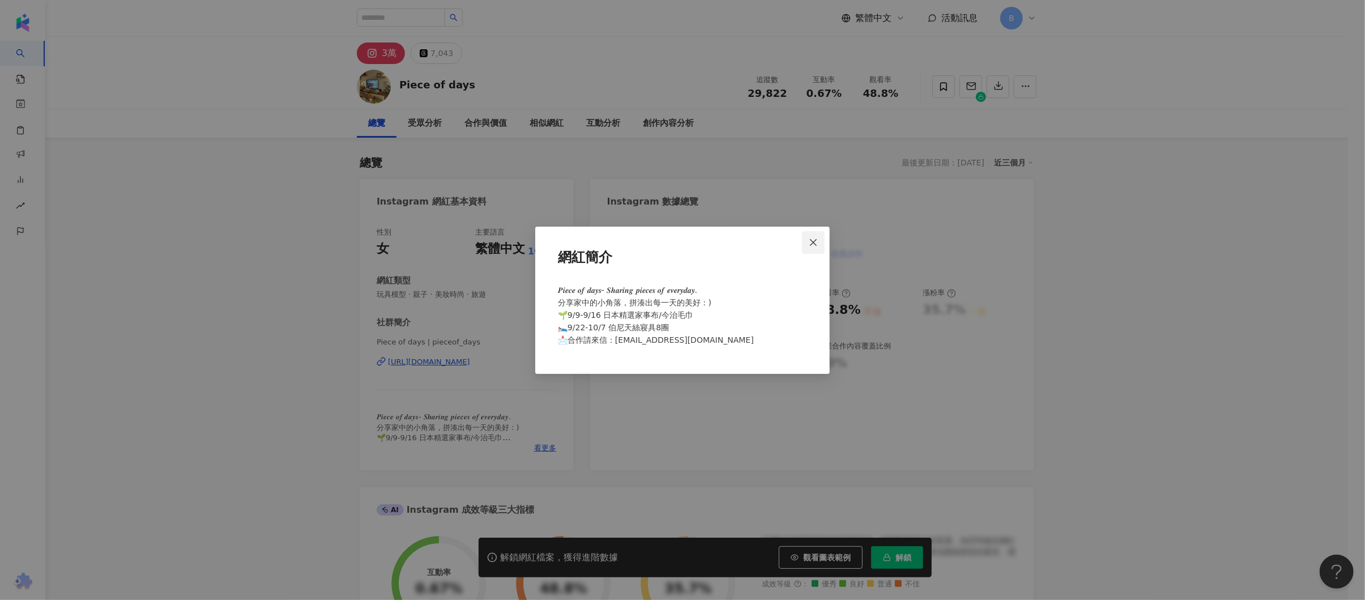
click at [813, 241] on icon "close" at bounding box center [813, 242] width 9 height 9
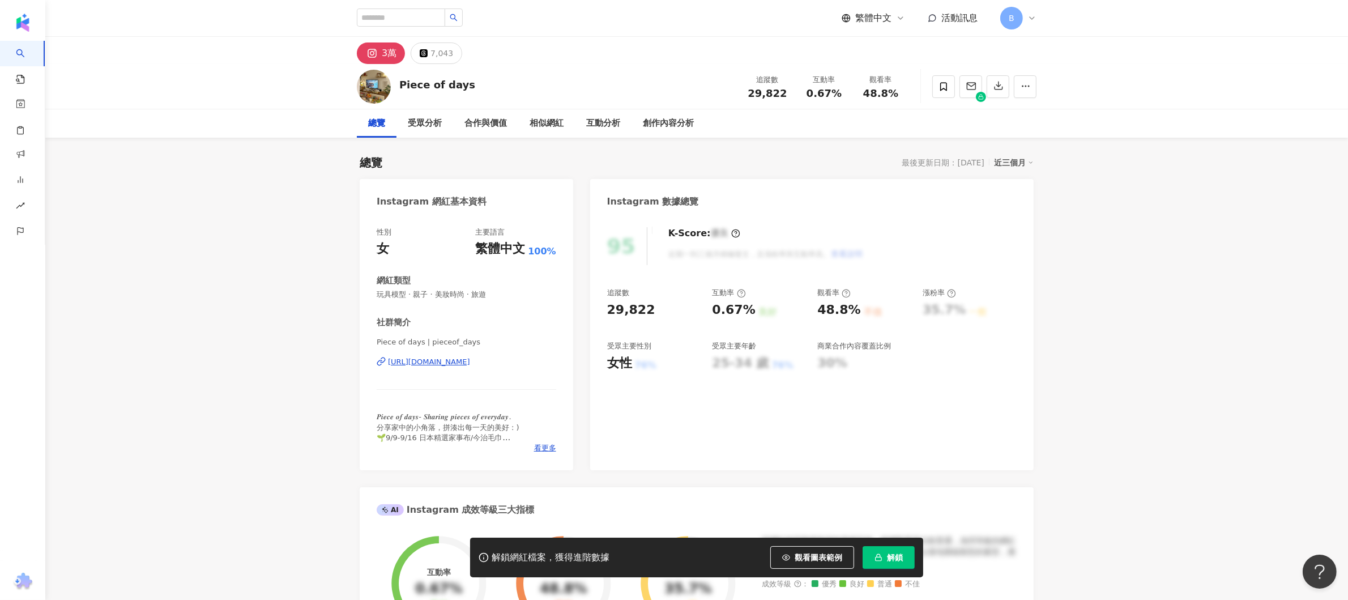
click at [417, 361] on div "https://www.instagram.com/pieceof_days/" at bounding box center [429, 362] width 82 height 10
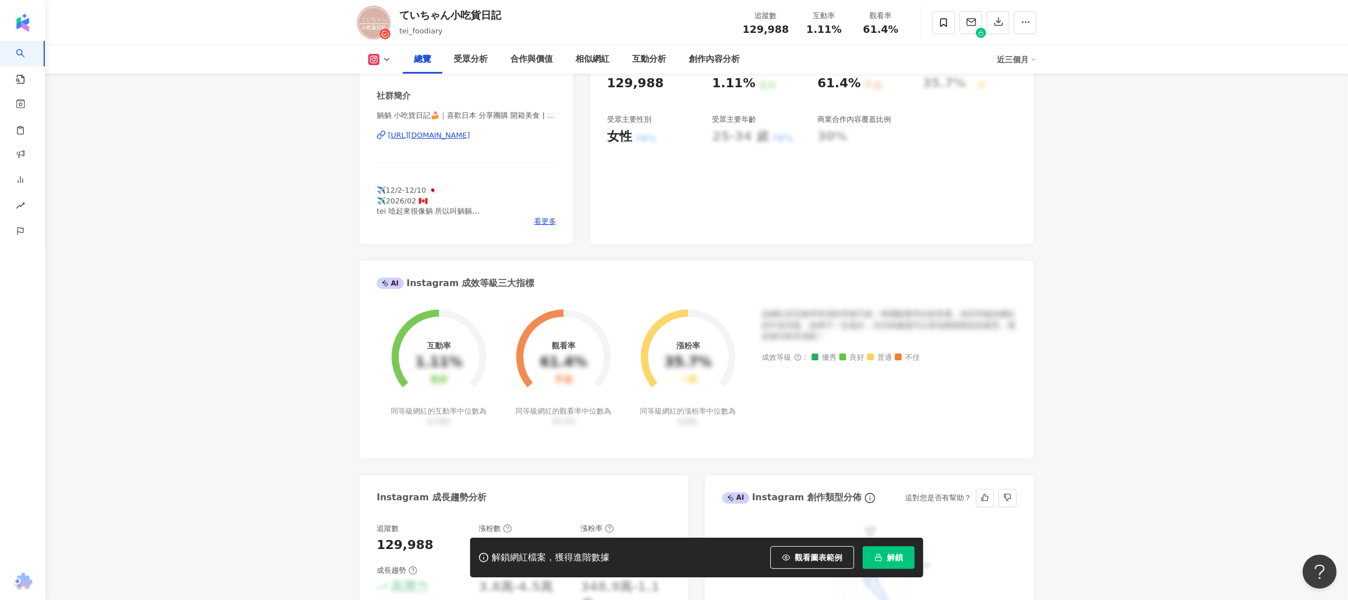
scroll to position [113, 0]
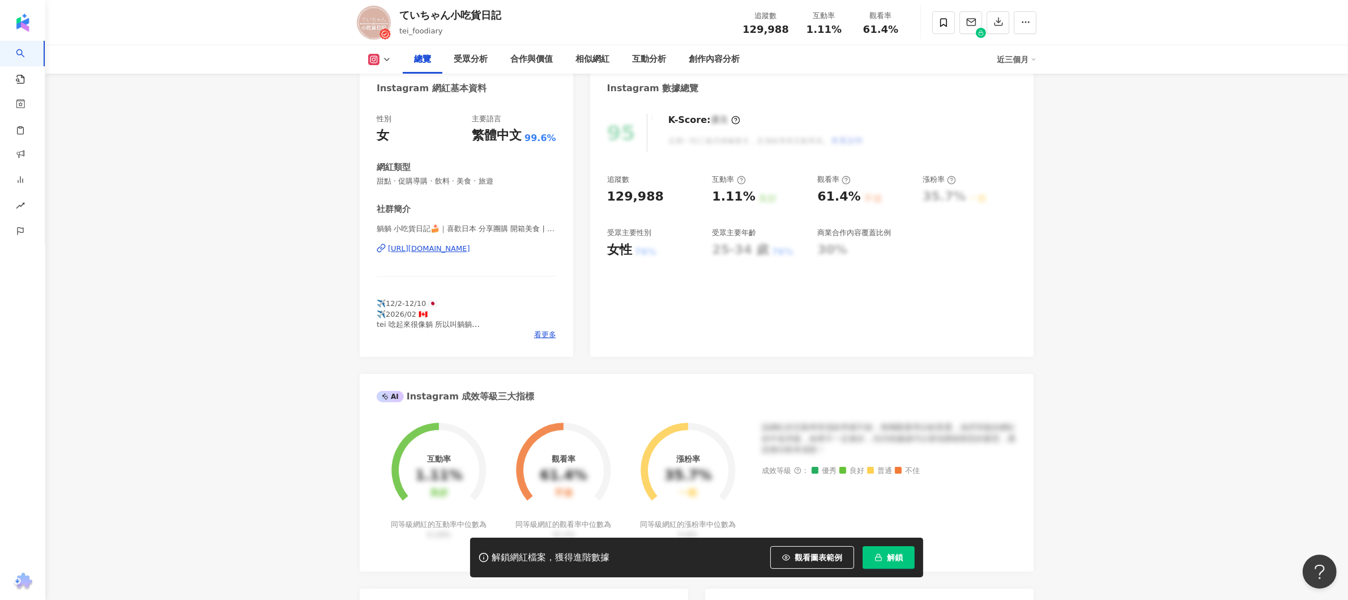
click at [470, 247] on div "https://www.instagram.com/tei_foodiary/" at bounding box center [429, 248] width 82 height 10
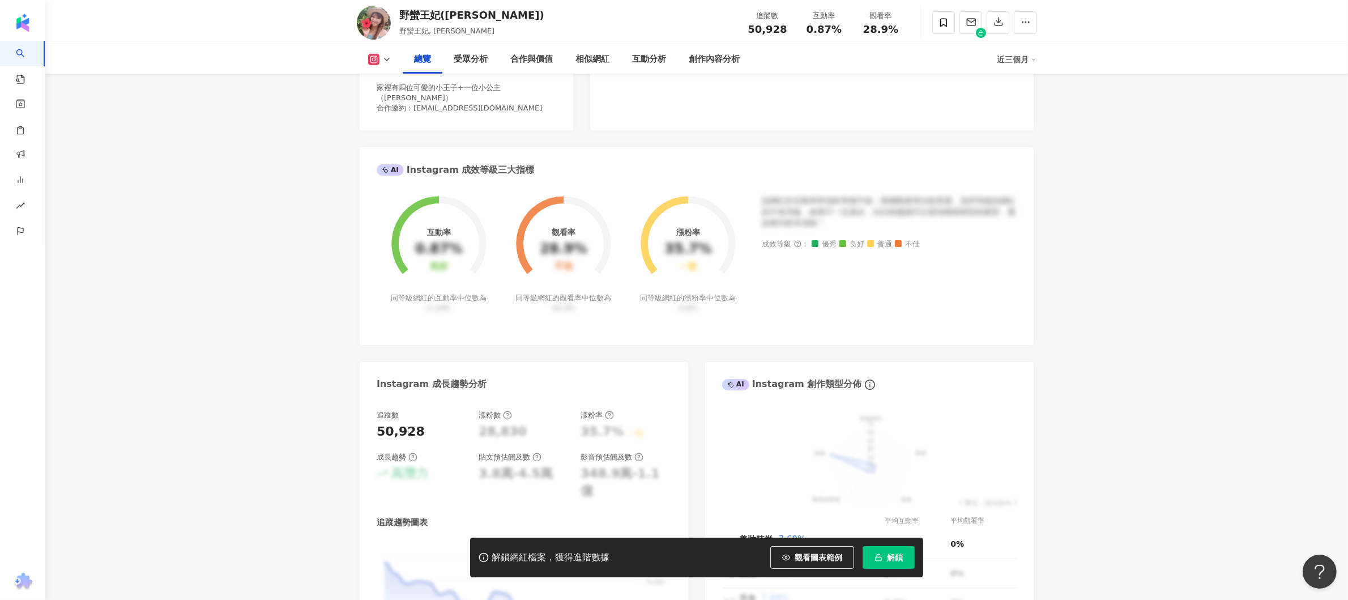
scroll to position [113, 0]
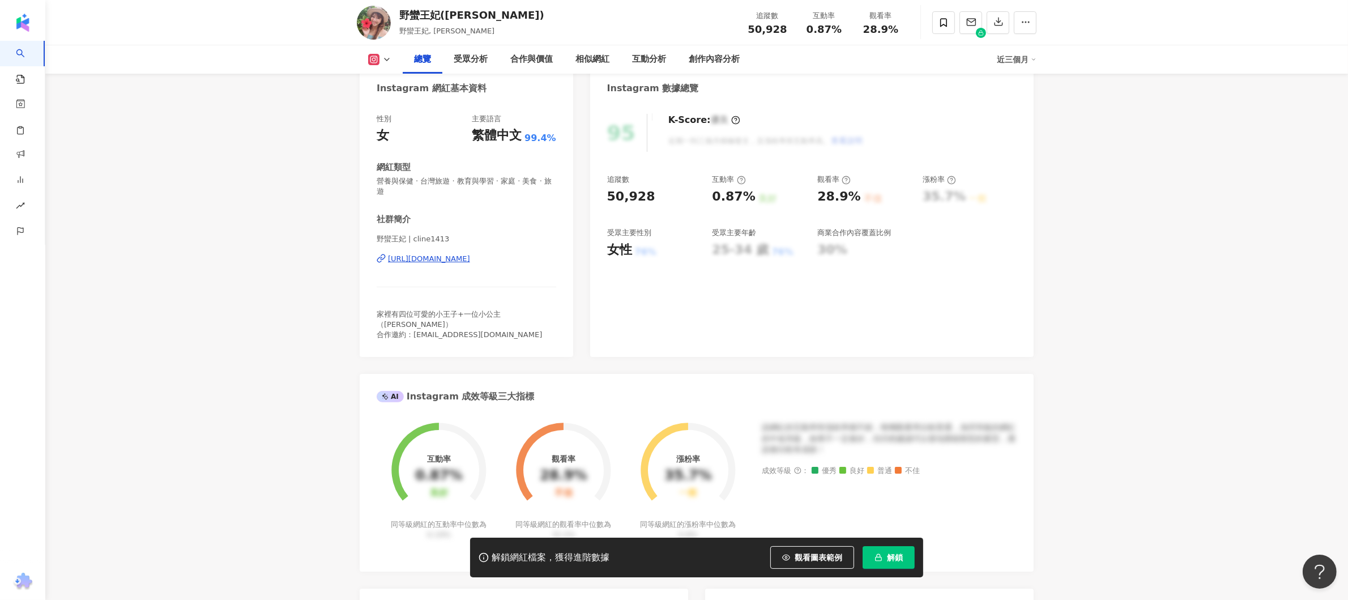
click at [470, 257] on div "https://www.instagram.com/cline1413/" at bounding box center [429, 259] width 82 height 10
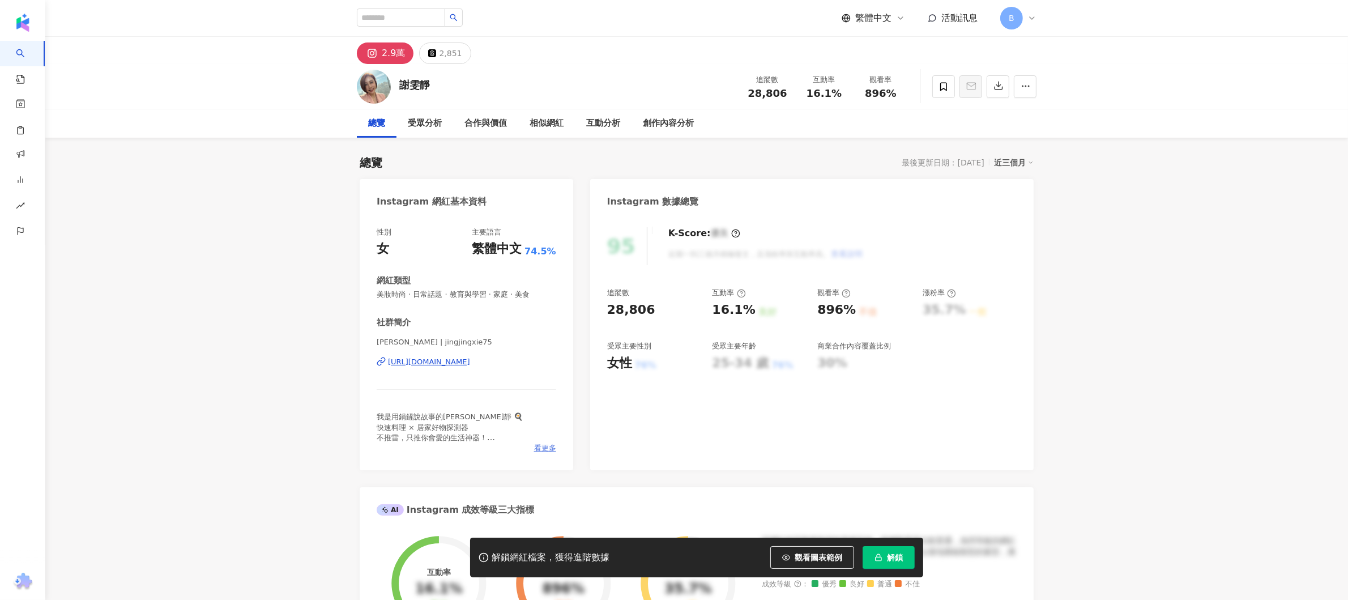
click at [550, 452] on span "看更多" at bounding box center [545, 448] width 22 height 10
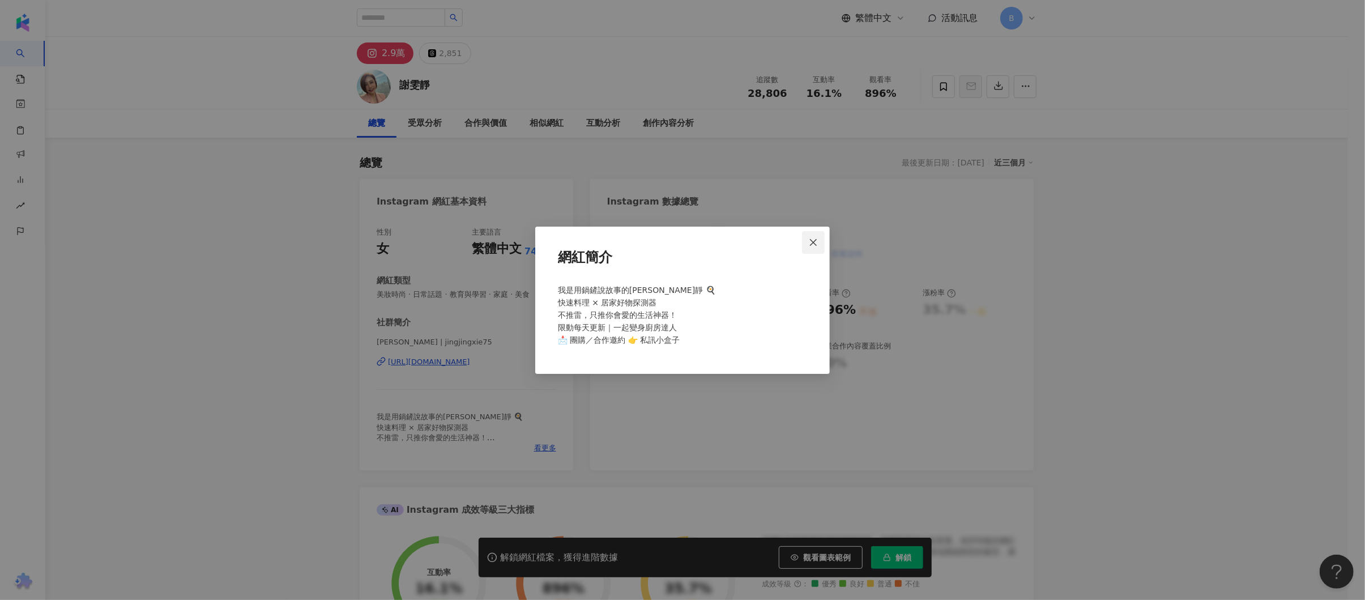
click at [815, 244] on icon "close" at bounding box center [813, 242] width 7 height 7
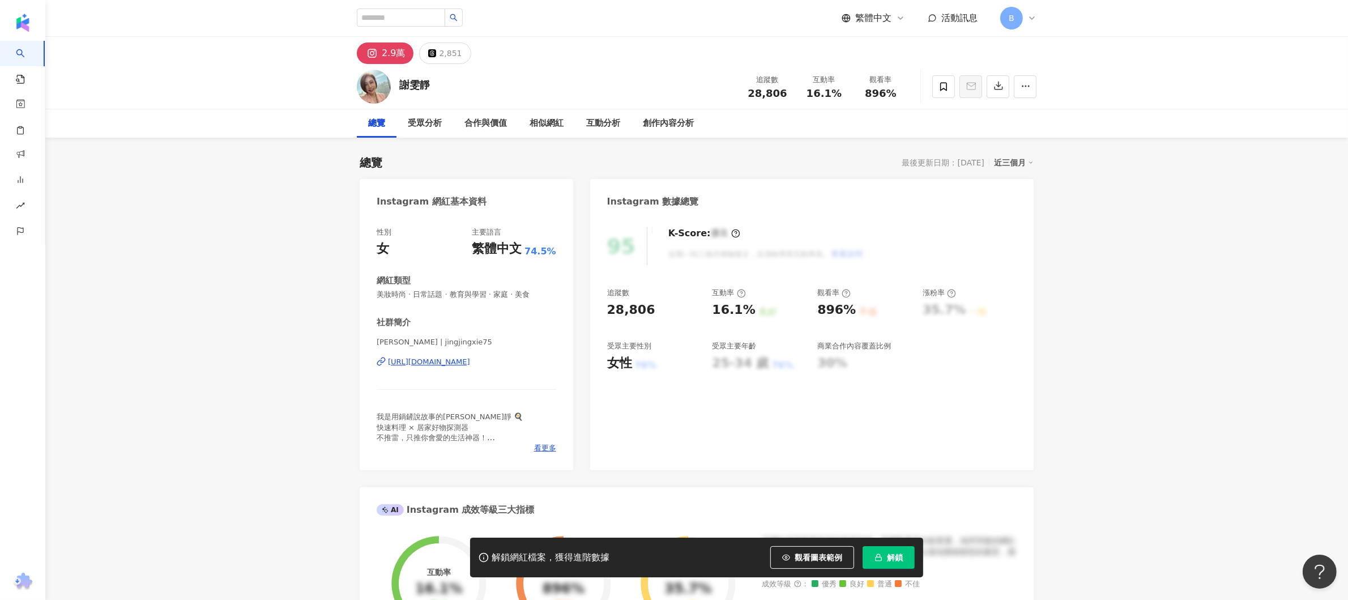
click at [470, 360] on div "[URL][DOMAIN_NAME]" at bounding box center [429, 362] width 82 height 10
